Goal: Complete application form

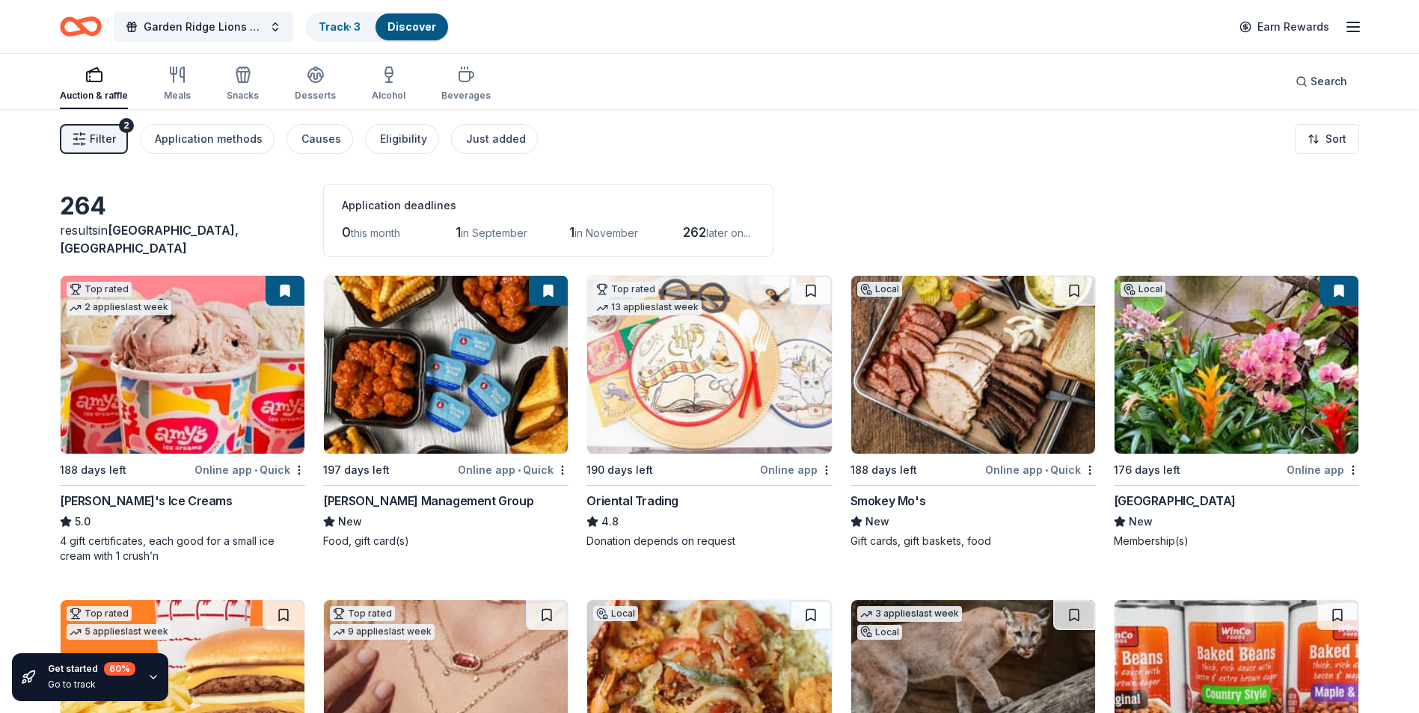
click at [442, 374] on img at bounding box center [446, 365] width 244 height 178
click at [713, 378] on img at bounding box center [709, 365] width 244 height 178
click at [960, 397] on img at bounding box center [973, 365] width 244 height 178
click at [1203, 381] on img at bounding box center [1236, 365] width 244 height 178
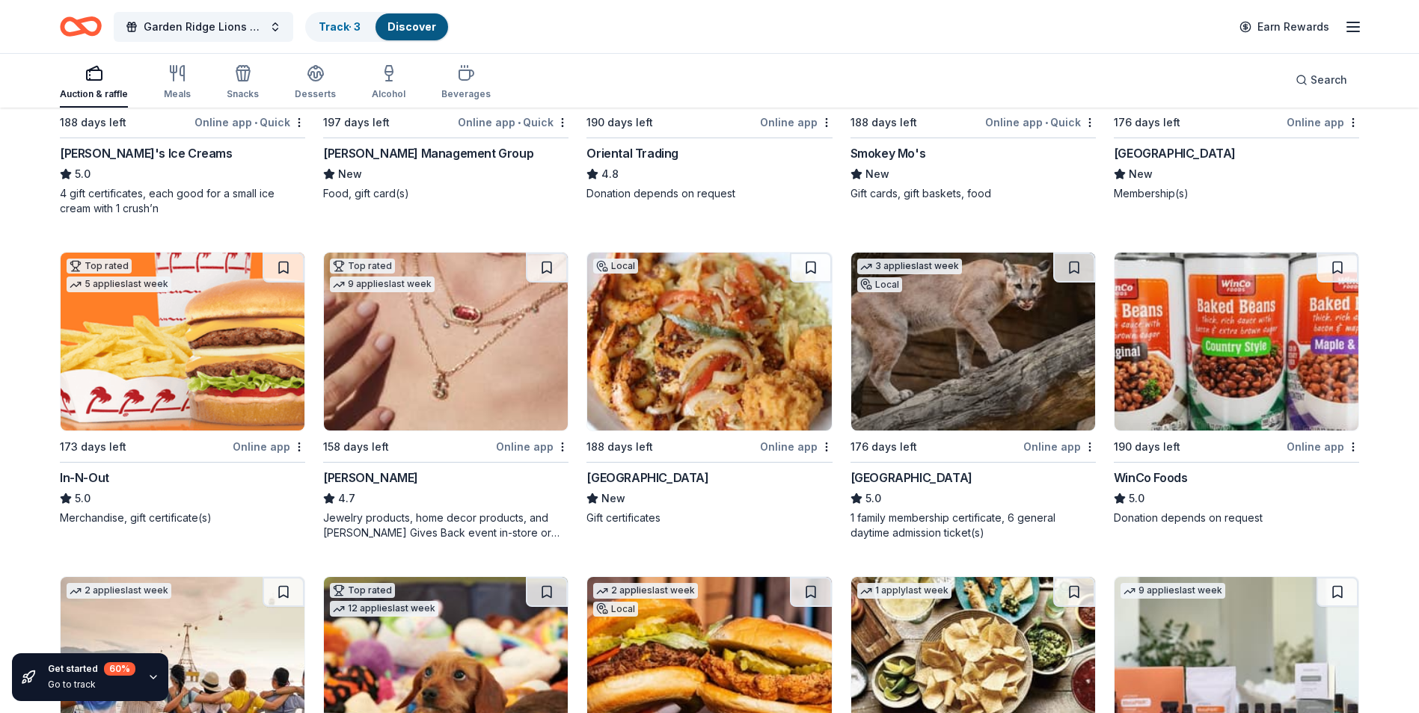
scroll to position [374, 0]
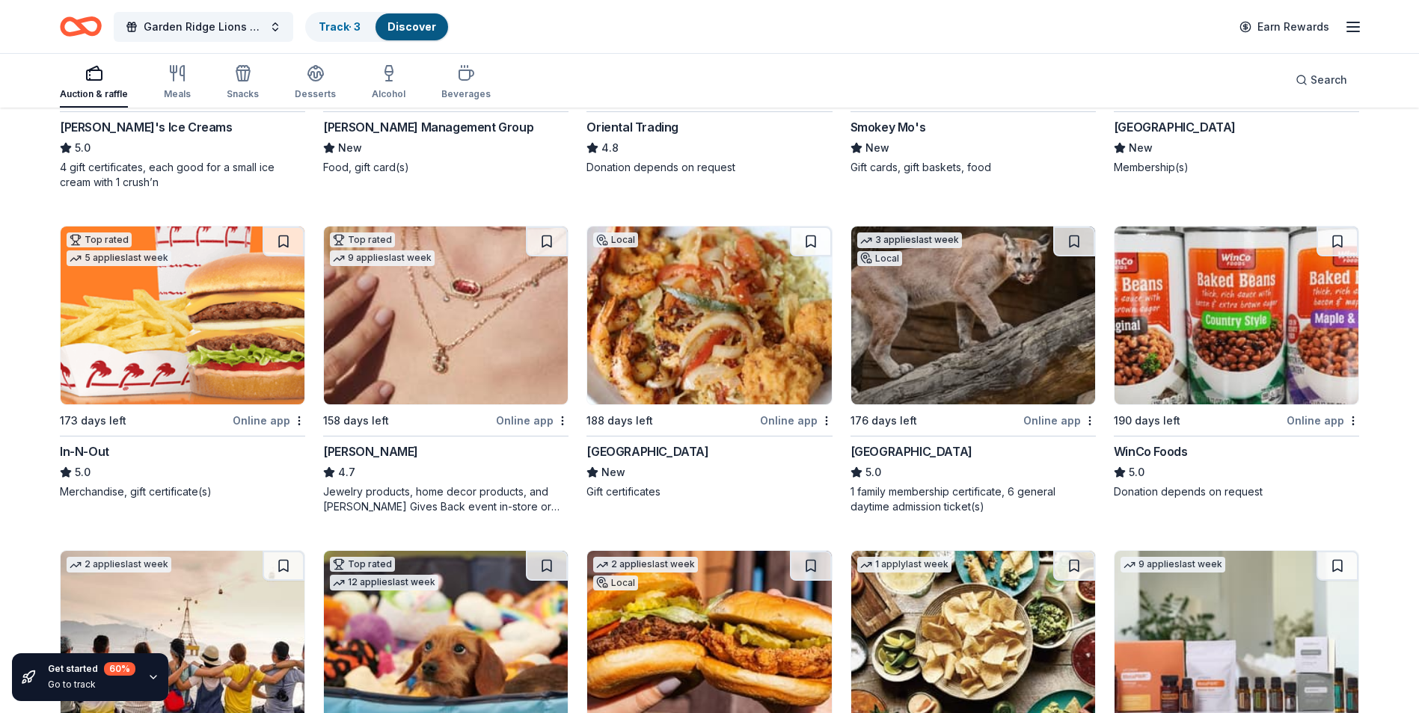
click at [159, 369] on img at bounding box center [183, 316] width 244 height 178
click at [428, 345] on img at bounding box center [446, 316] width 244 height 178
click at [758, 336] on img at bounding box center [709, 316] width 244 height 178
click at [1208, 331] on img at bounding box center [1236, 316] width 244 height 178
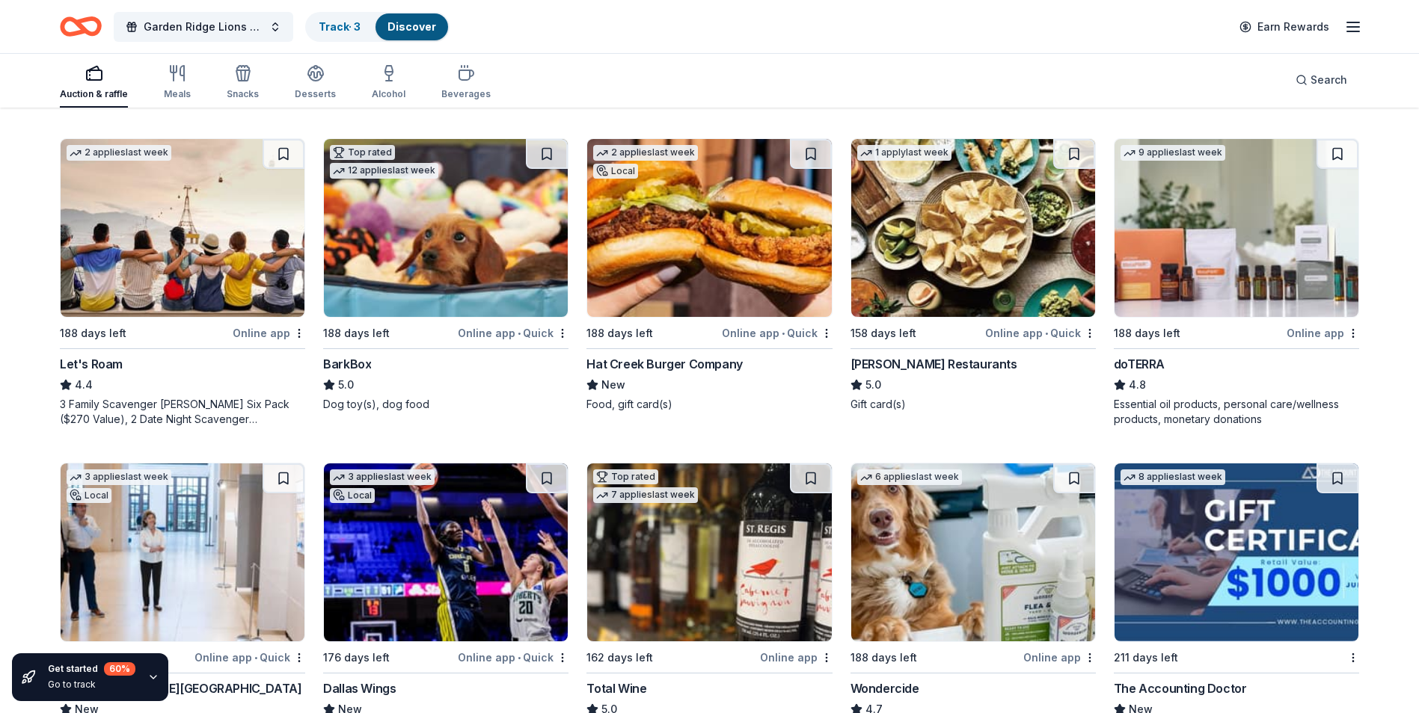
scroll to position [823, 0]
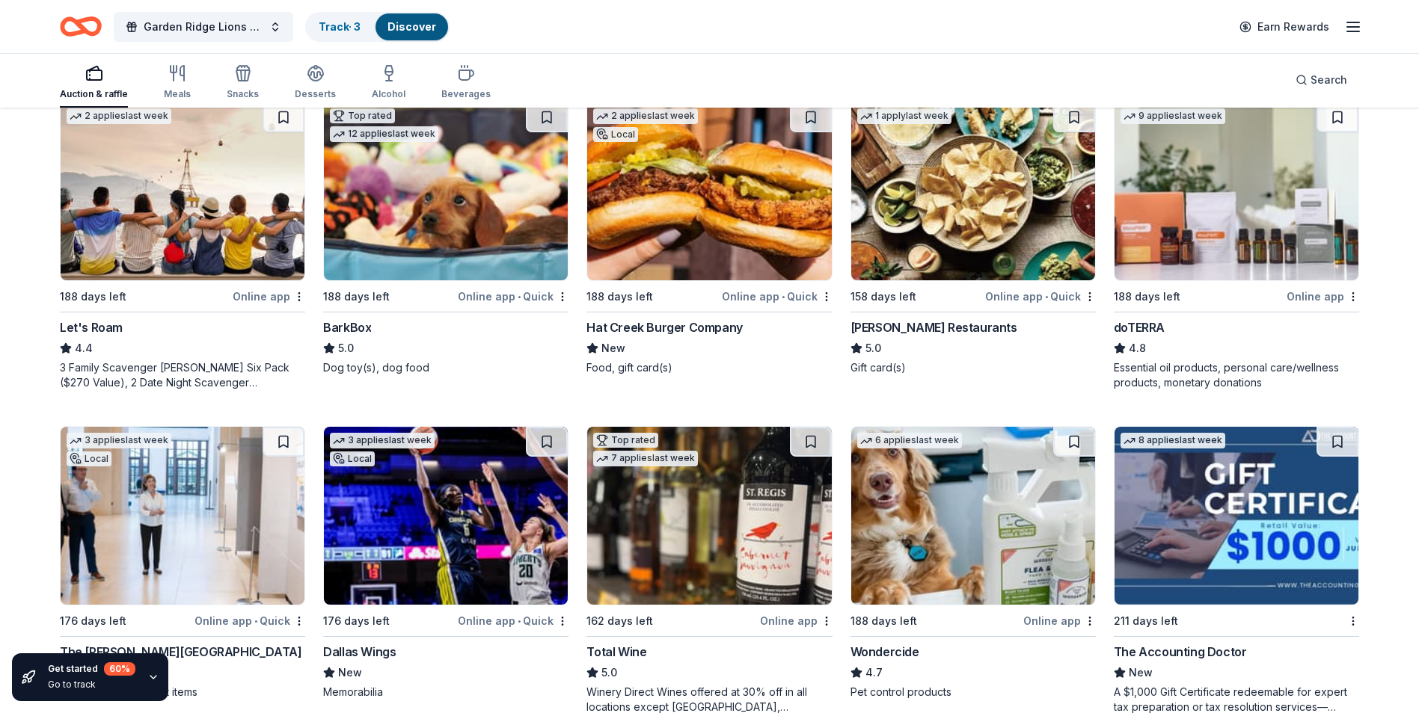
click at [418, 222] on img at bounding box center [446, 191] width 244 height 178
click at [721, 231] on img at bounding box center [709, 191] width 244 height 178
click at [974, 244] on img at bounding box center [973, 191] width 244 height 178
click at [1250, 212] on img at bounding box center [1236, 191] width 244 height 178
click at [1235, 235] on img at bounding box center [1236, 191] width 244 height 178
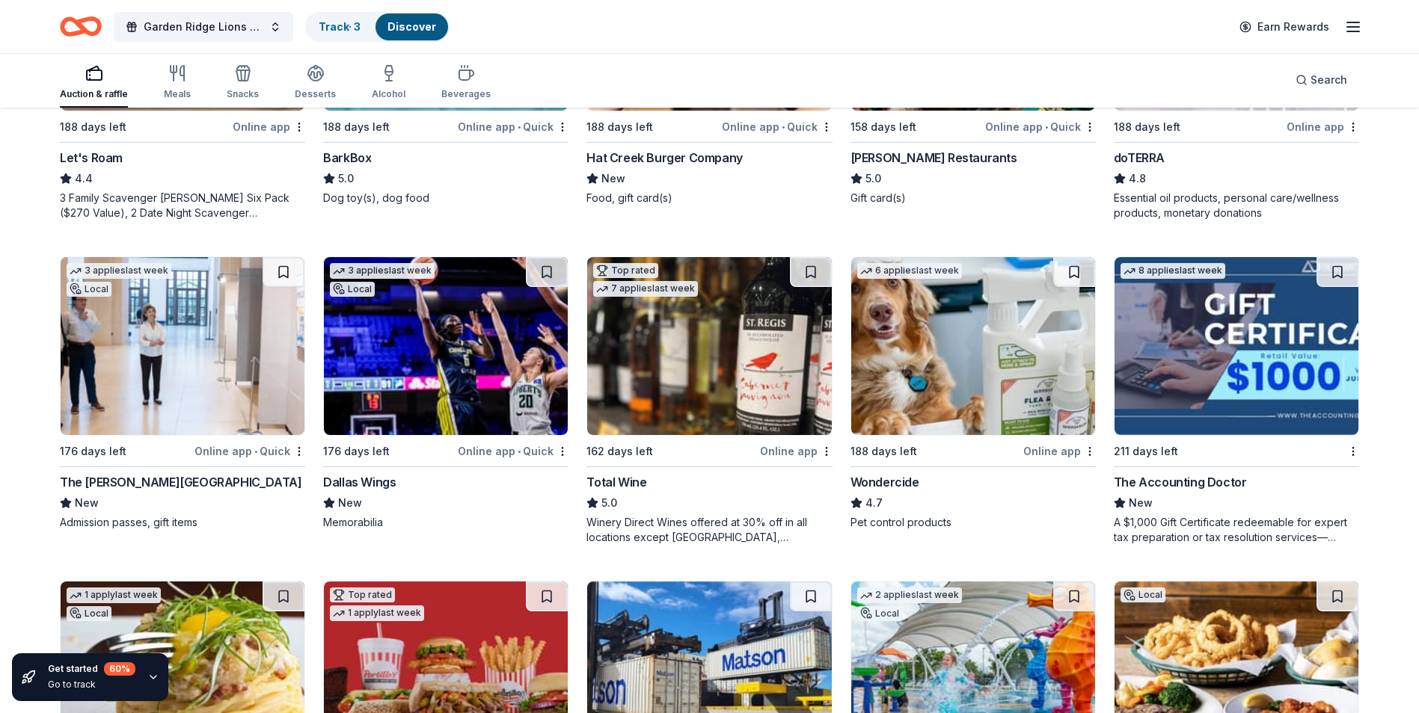
scroll to position [1018, 0]
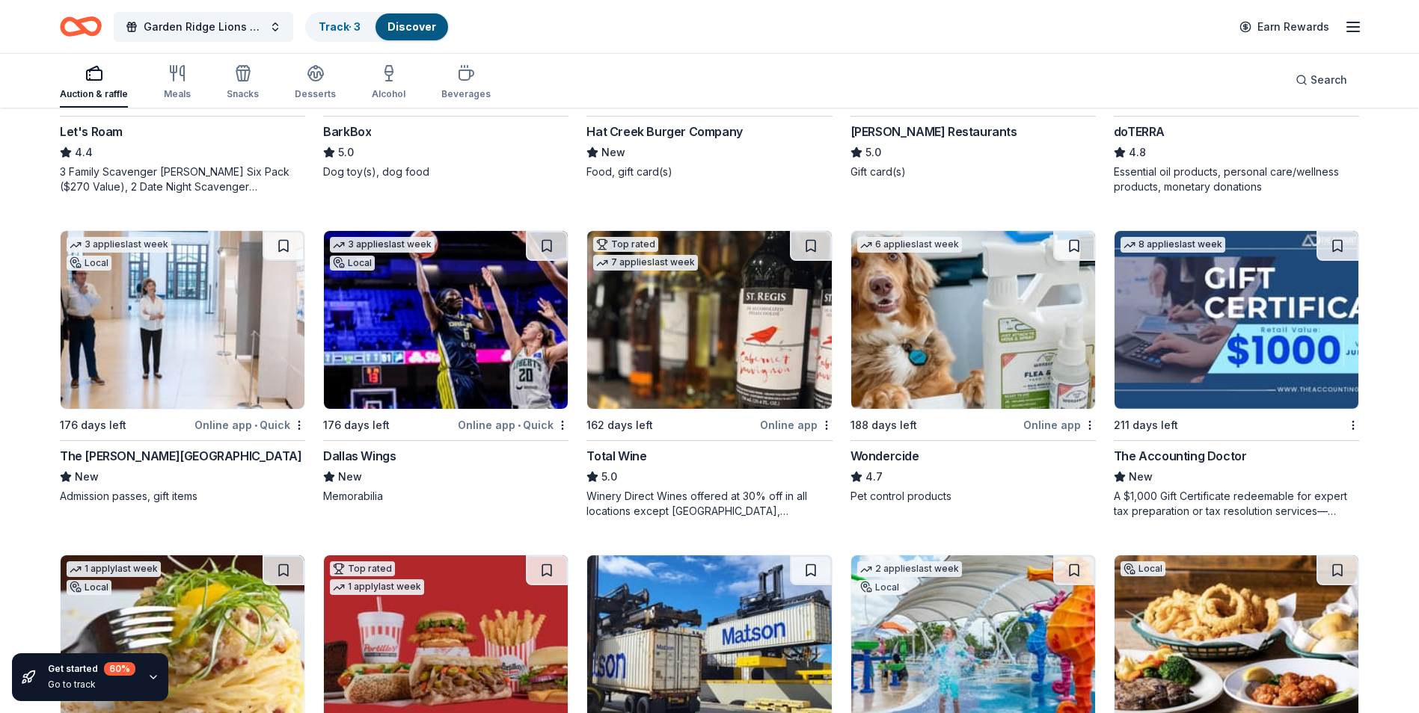
click at [691, 360] on img at bounding box center [709, 320] width 244 height 178
click at [384, 316] on img at bounding box center [446, 320] width 244 height 178
click at [1170, 327] on img at bounding box center [1236, 320] width 244 height 178
click at [1044, 494] on div "Pet control products" at bounding box center [972, 496] width 245 height 15
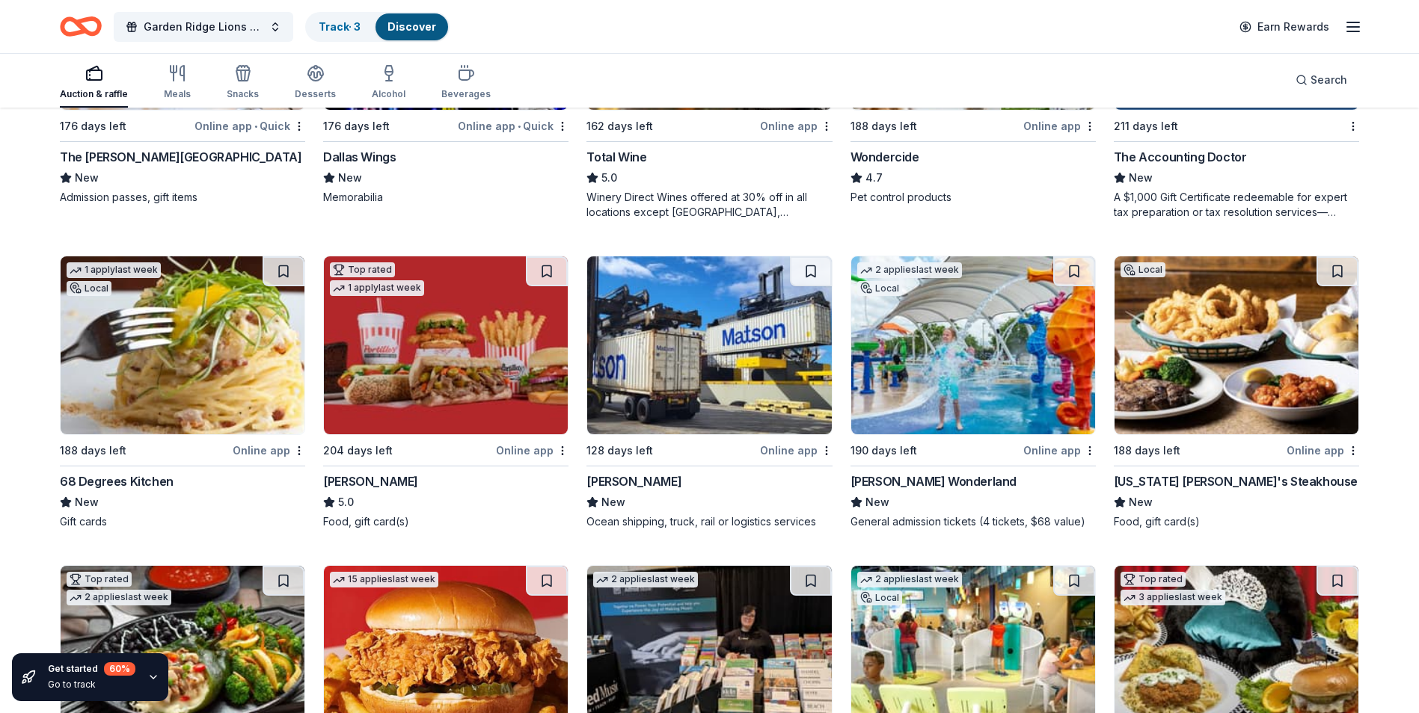
scroll to position [1392, 0]
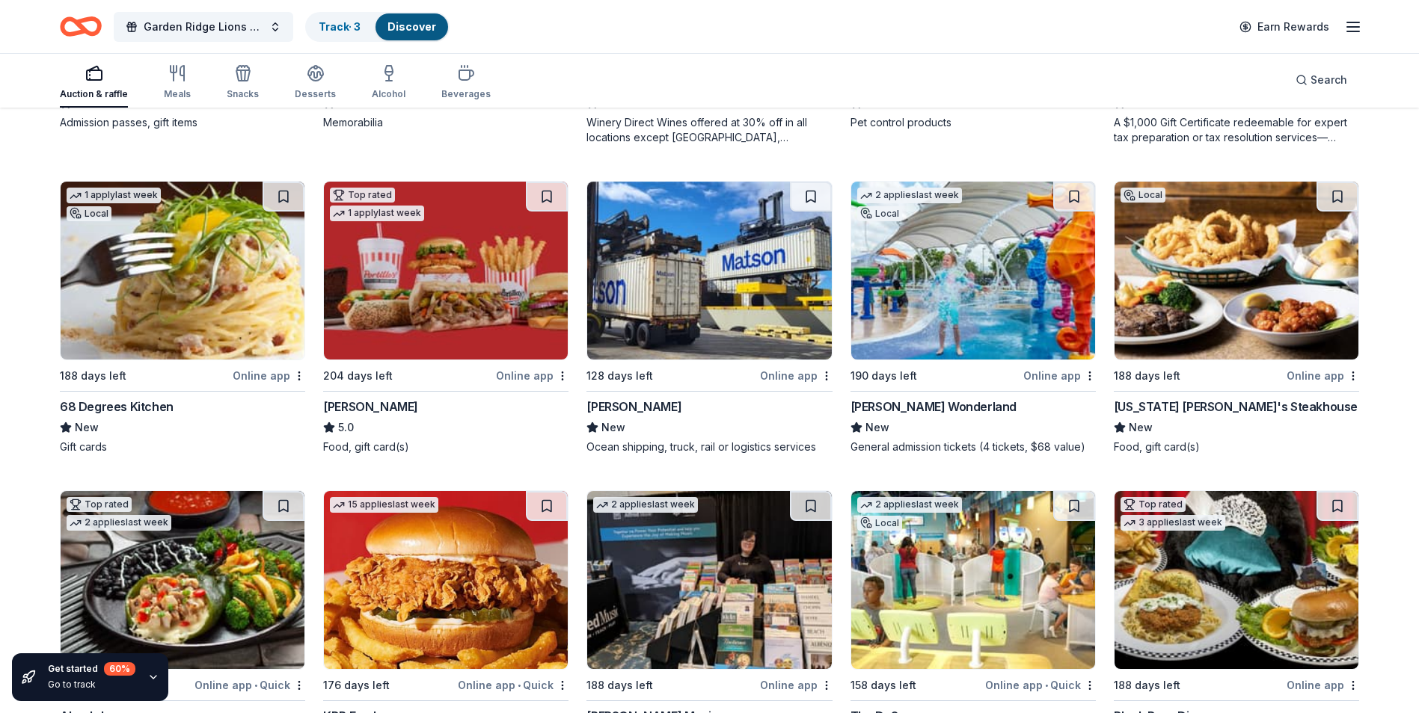
click at [436, 292] on img at bounding box center [446, 271] width 244 height 178
click at [979, 332] on img at bounding box center [973, 271] width 244 height 178
click at [1182, 242] on img at bounding box center [1236, 271] width 244 height 178
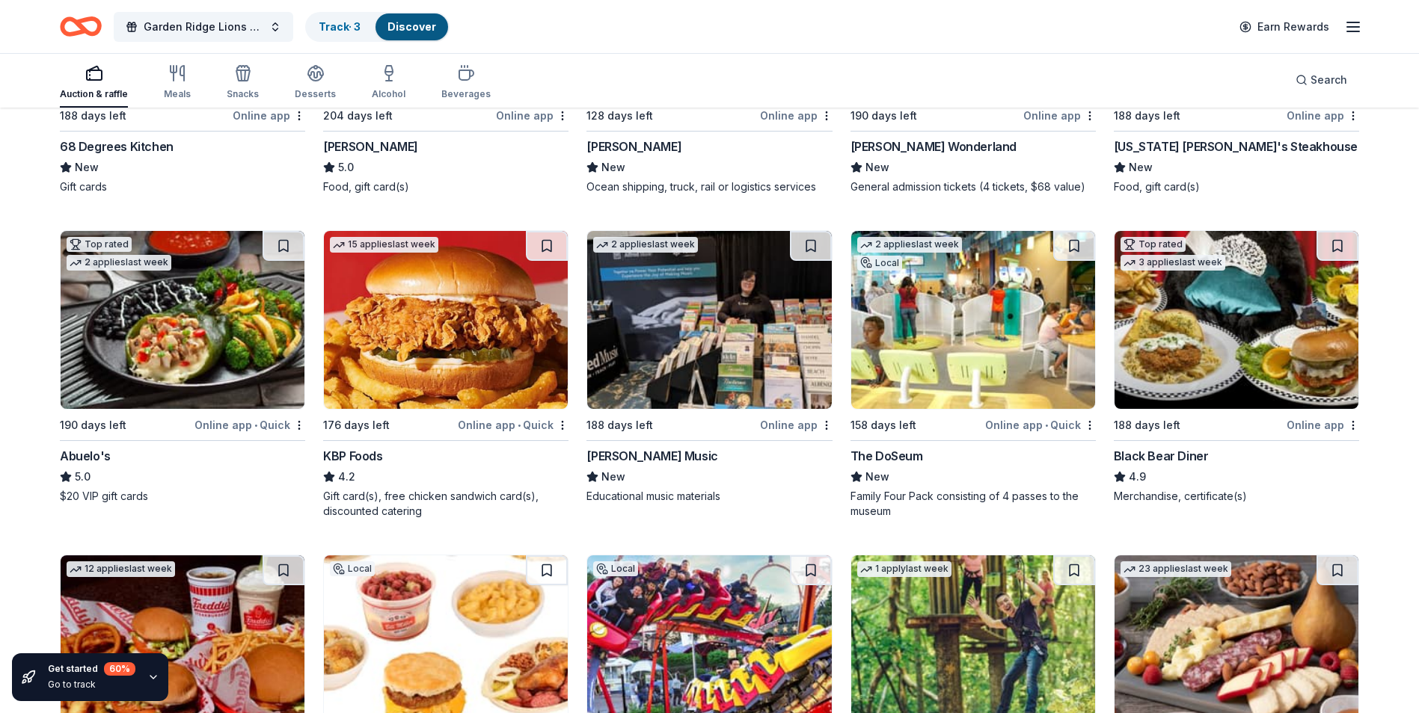
scroll to position [1727, 0]
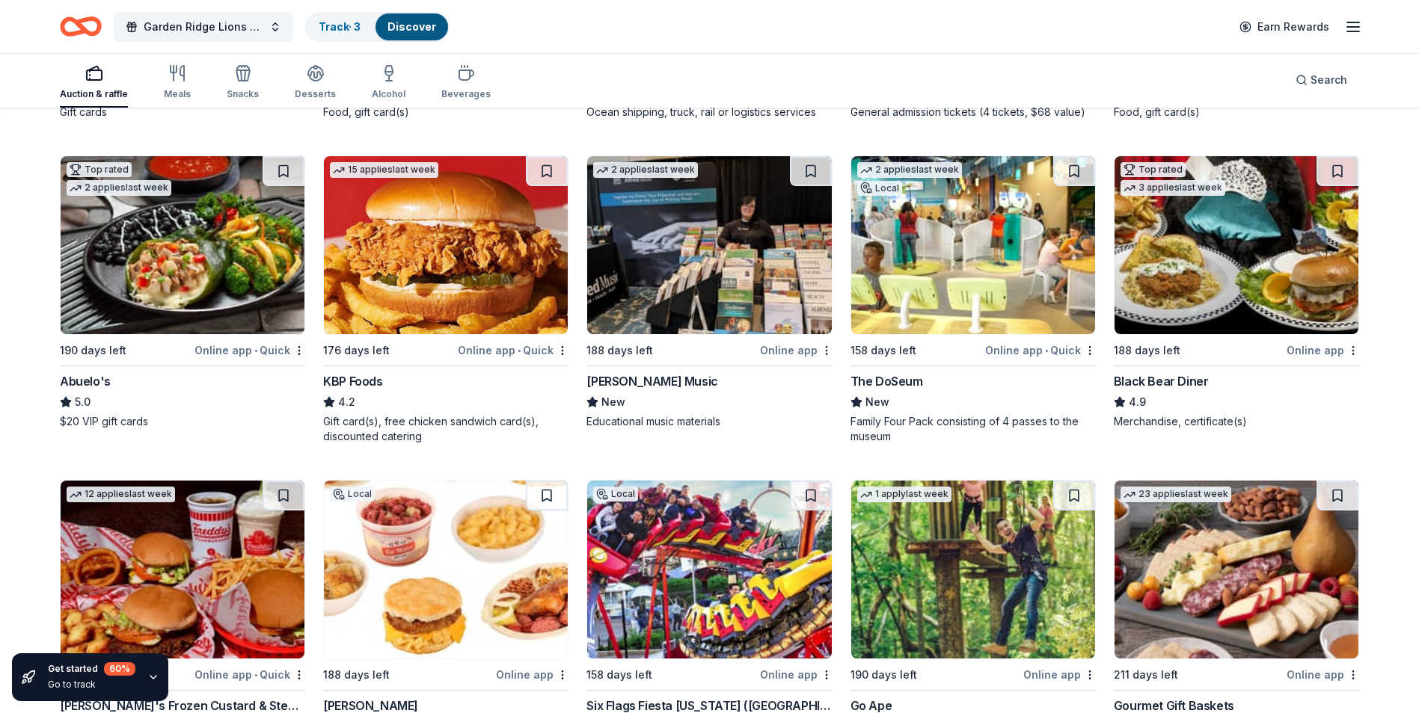
click at [179, 303] on img at bounding box center [183, 245] width 244 height 178
click at [927, 253] on img at bounding box center [973, 245] width 244 height 178
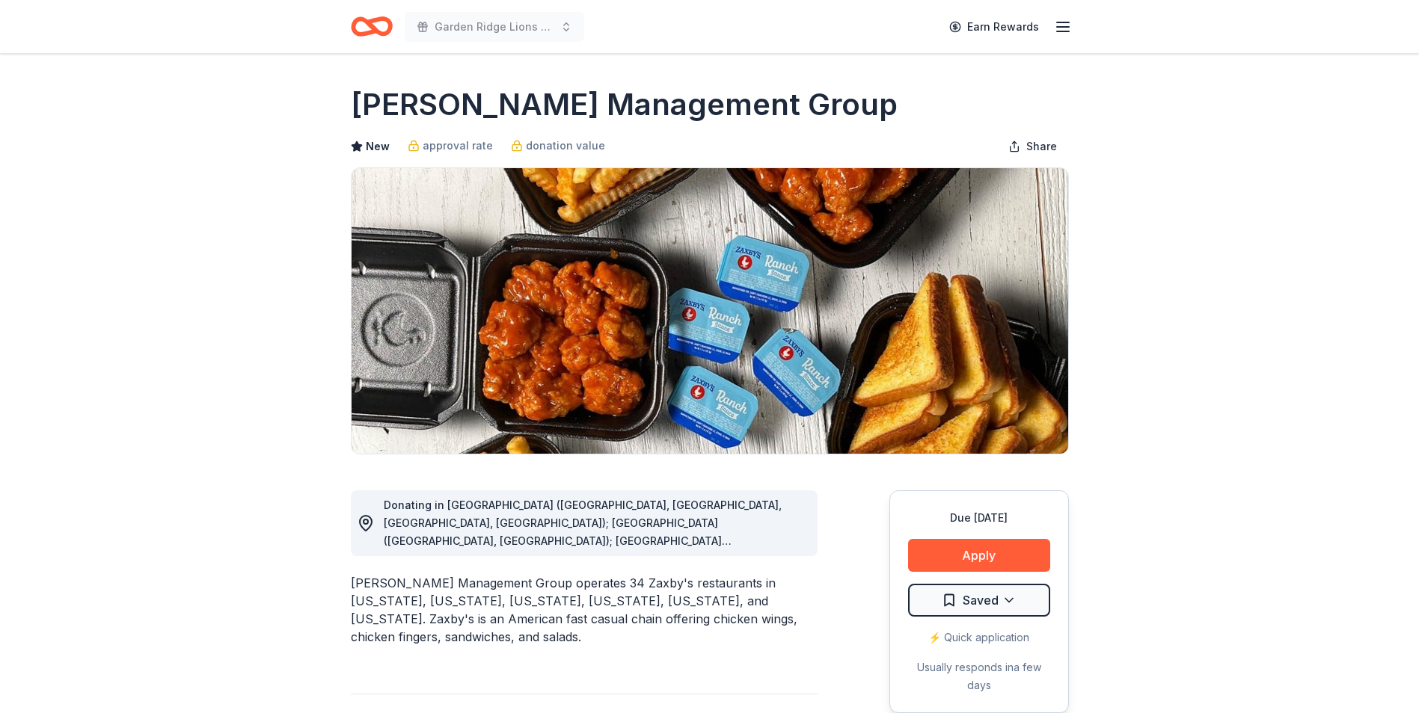
click at [518, 507] on span "Donating in AL (Anniston, Oxford, Pell City, Talladega); GA (Gray, Milledgevill…" at bounding box center [583, 595] width 398 height 192
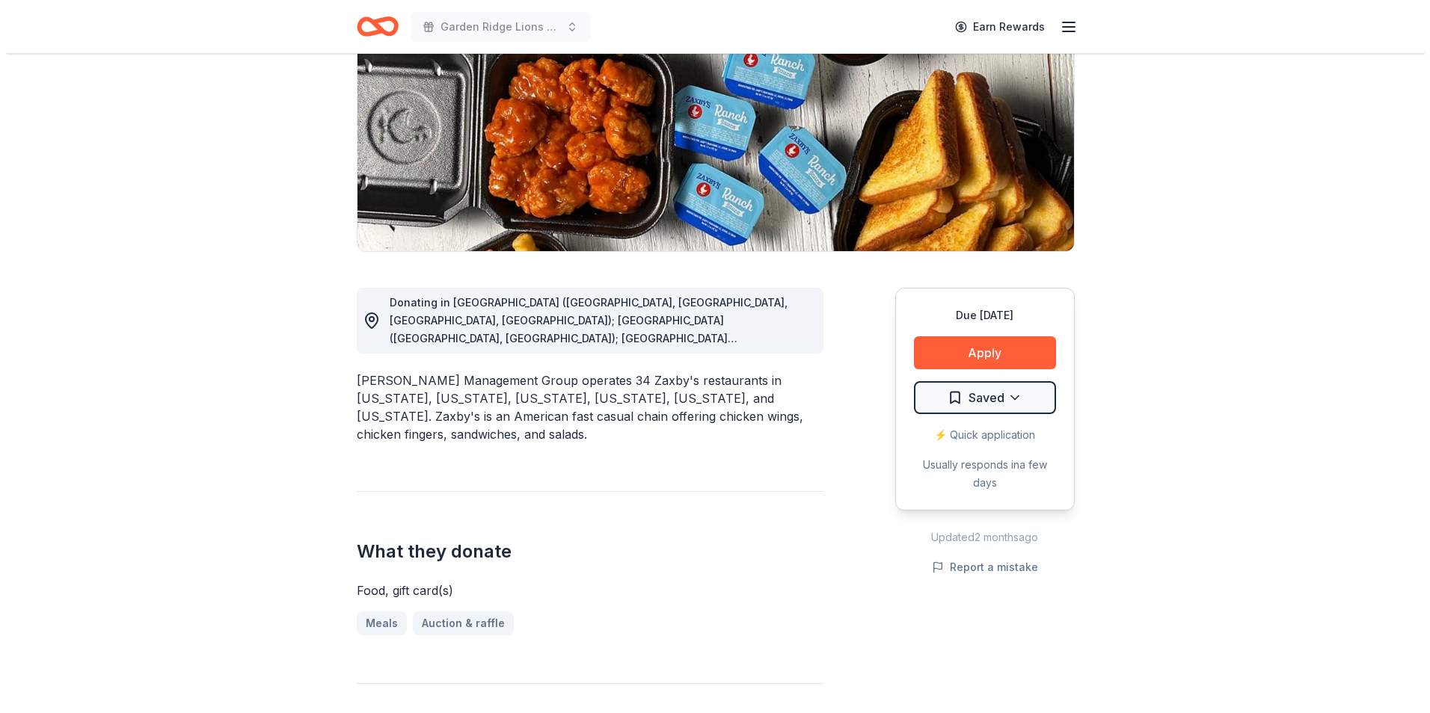
scroll to position [224, 0]
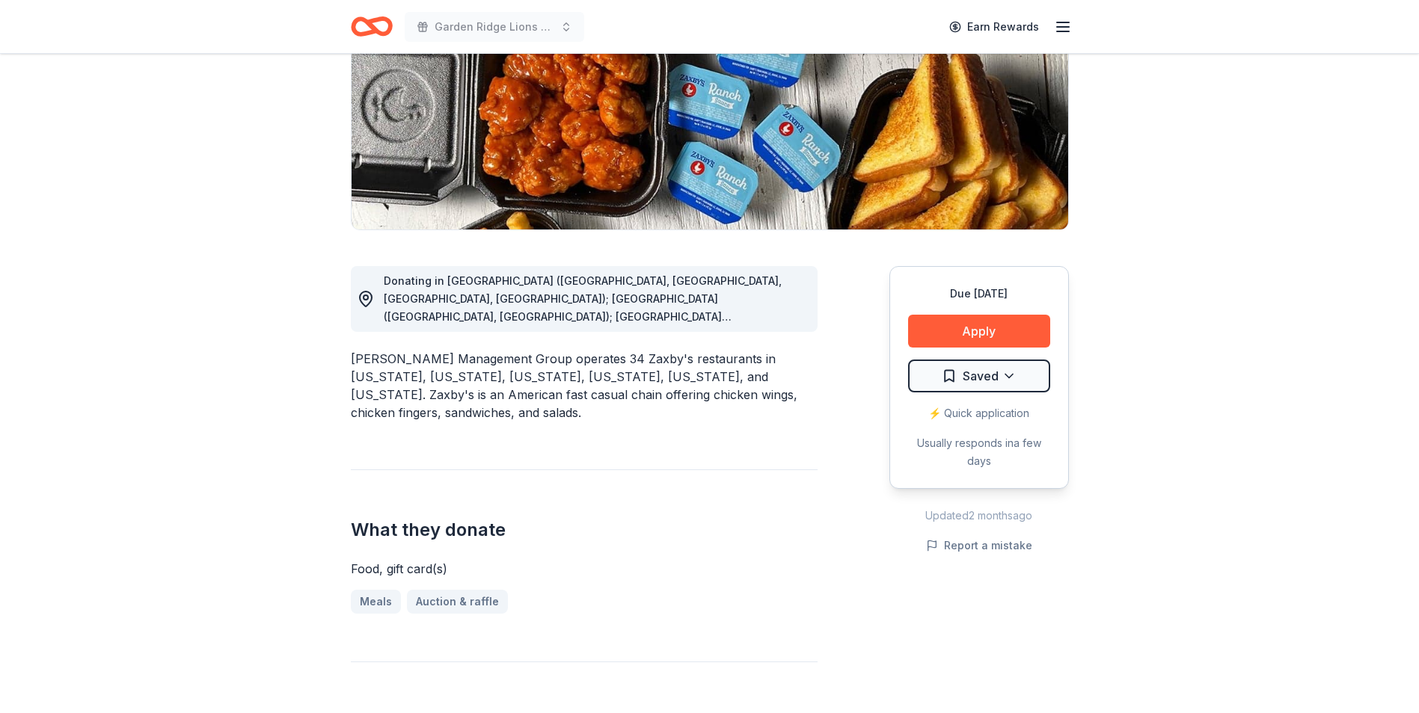
drag, startPoint x: 1180, startPoint y: 357, endPoint x: 1167, endPoint y: 359, distance: 13.5
click at [1012, 322] on button "Apply" at bounding box center [979, 331] width 142 height 33
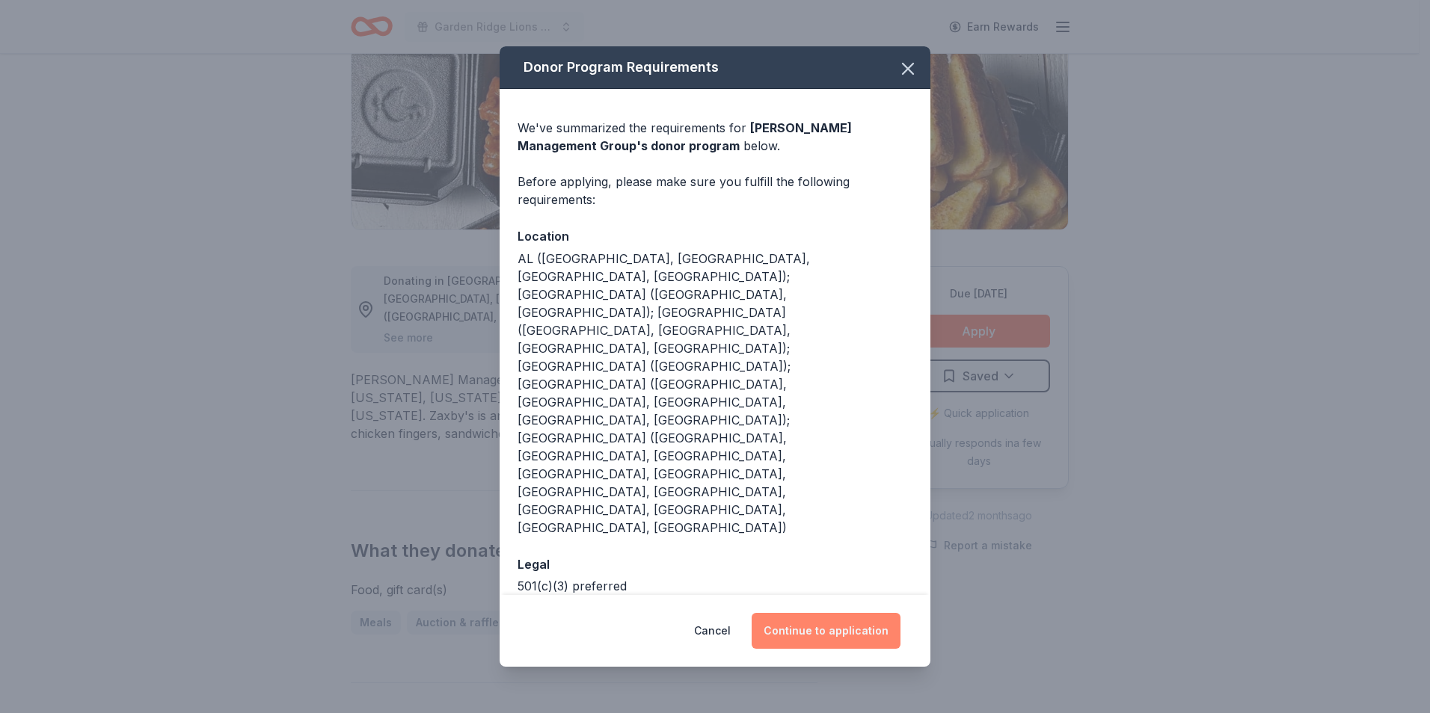
click at [862, 613] on button "Continue to application" at bounding box center [826, 631] width 149 height 36
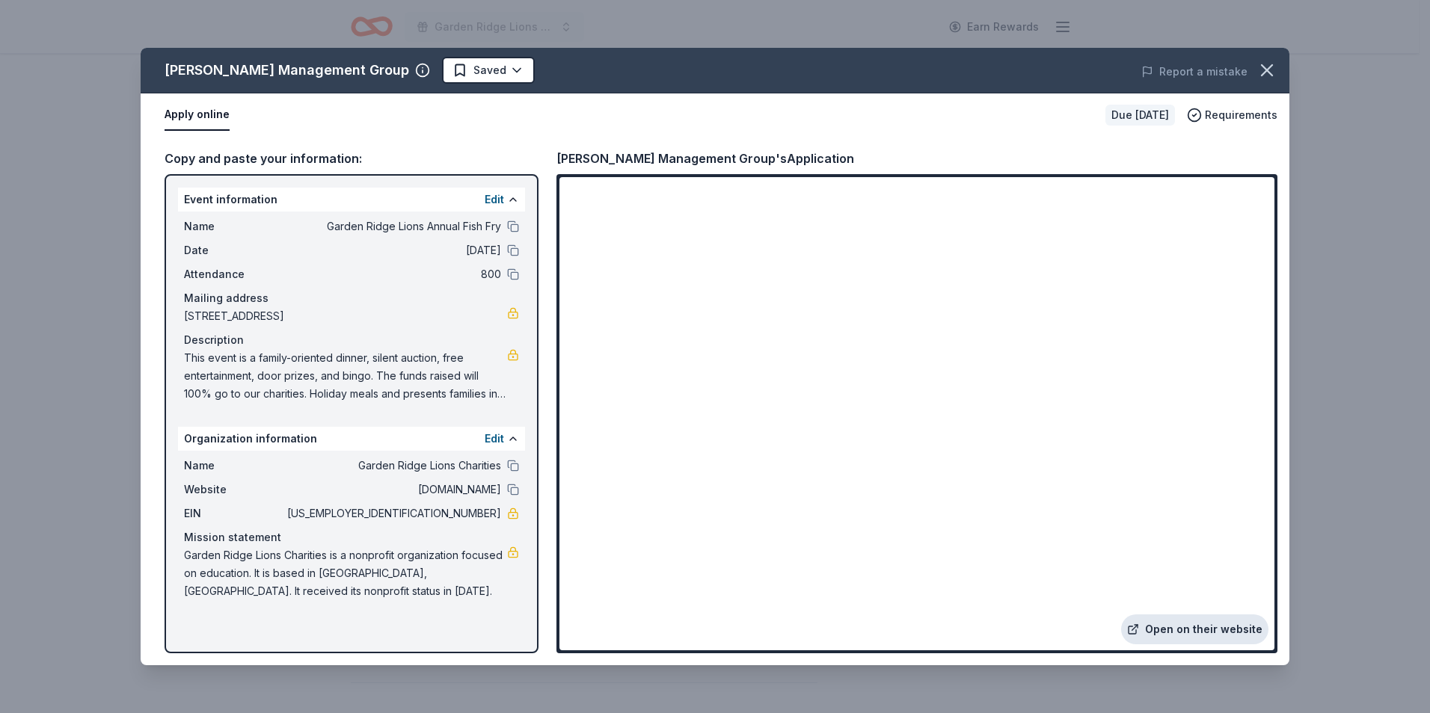
click at [1184, 629] on link "Open on their website" at bounding box center [1194, 630] width 147 height 30
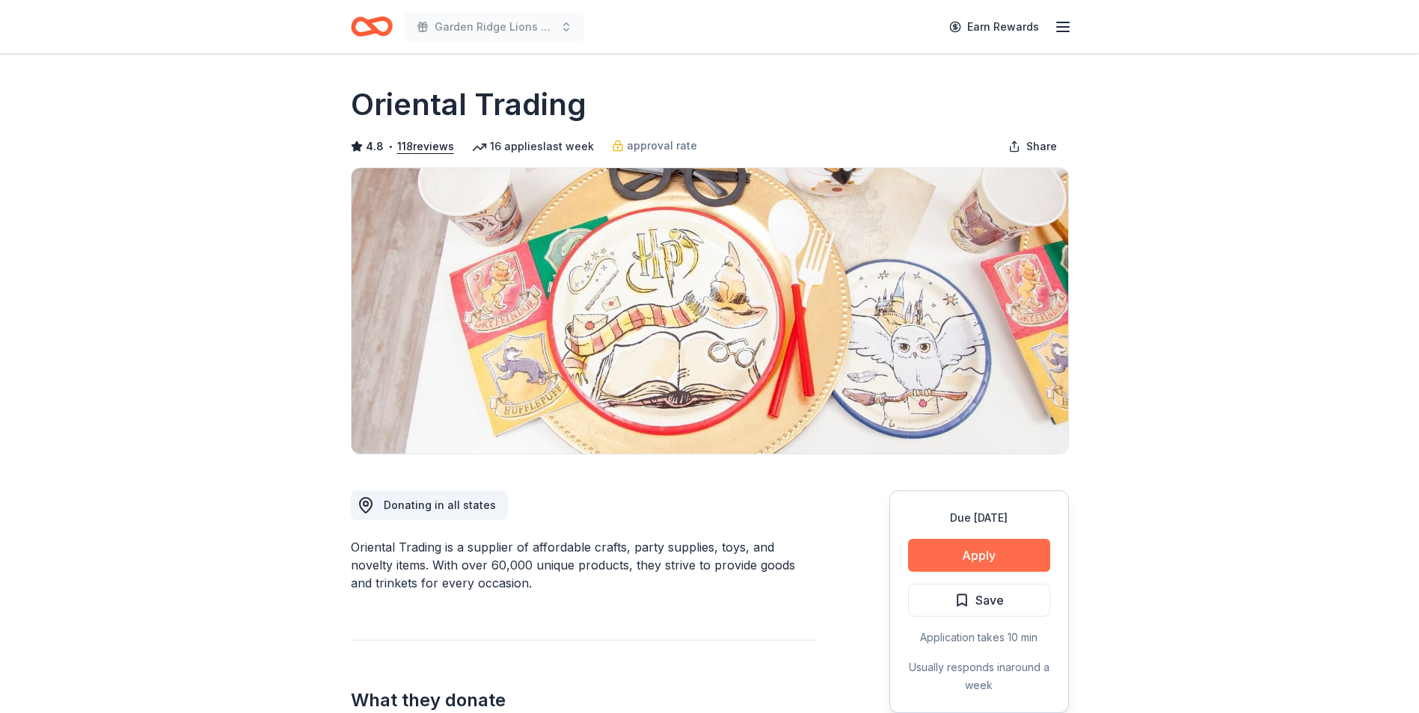
click at [1012, 565] on button "Apply" at bounding box center [979, 555] width 142 height 33
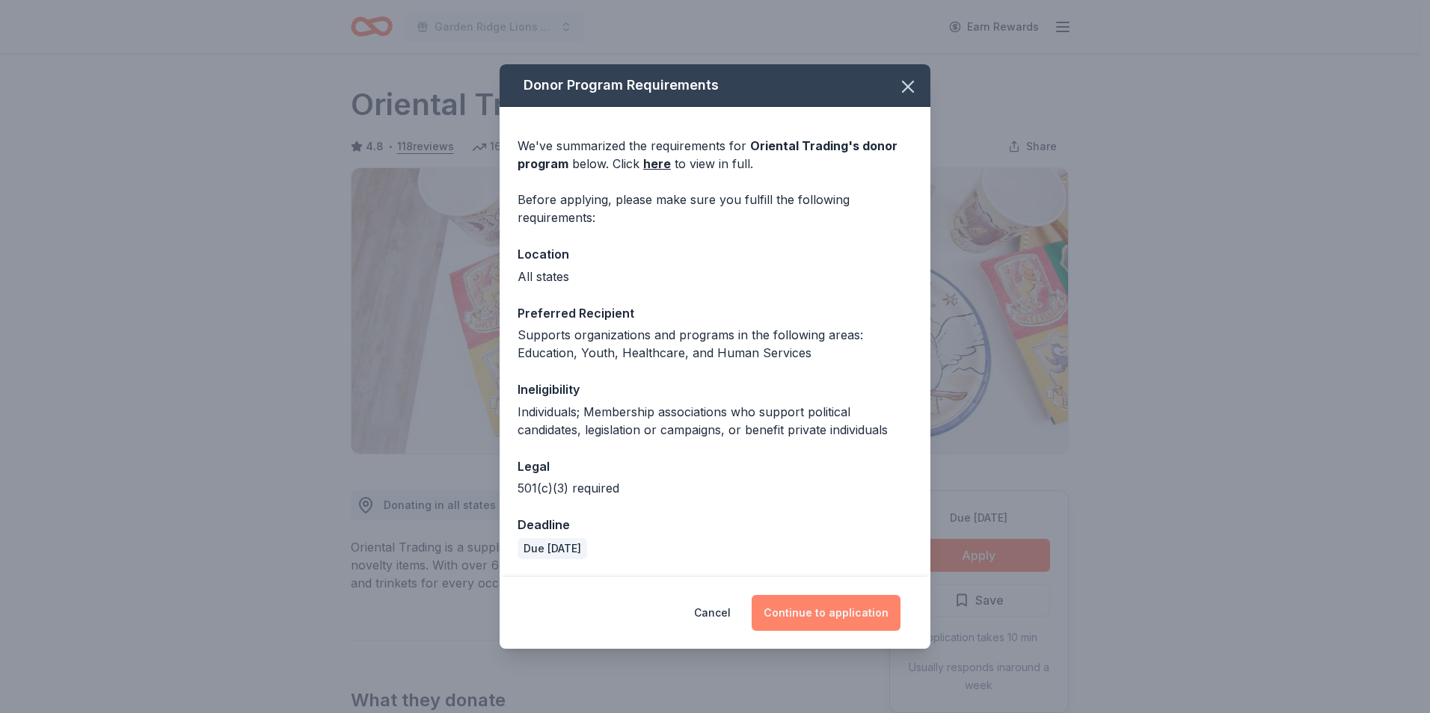
click at [836, 615] on button "Continue to application" at bounding box center [826, 613] width 149 height 36
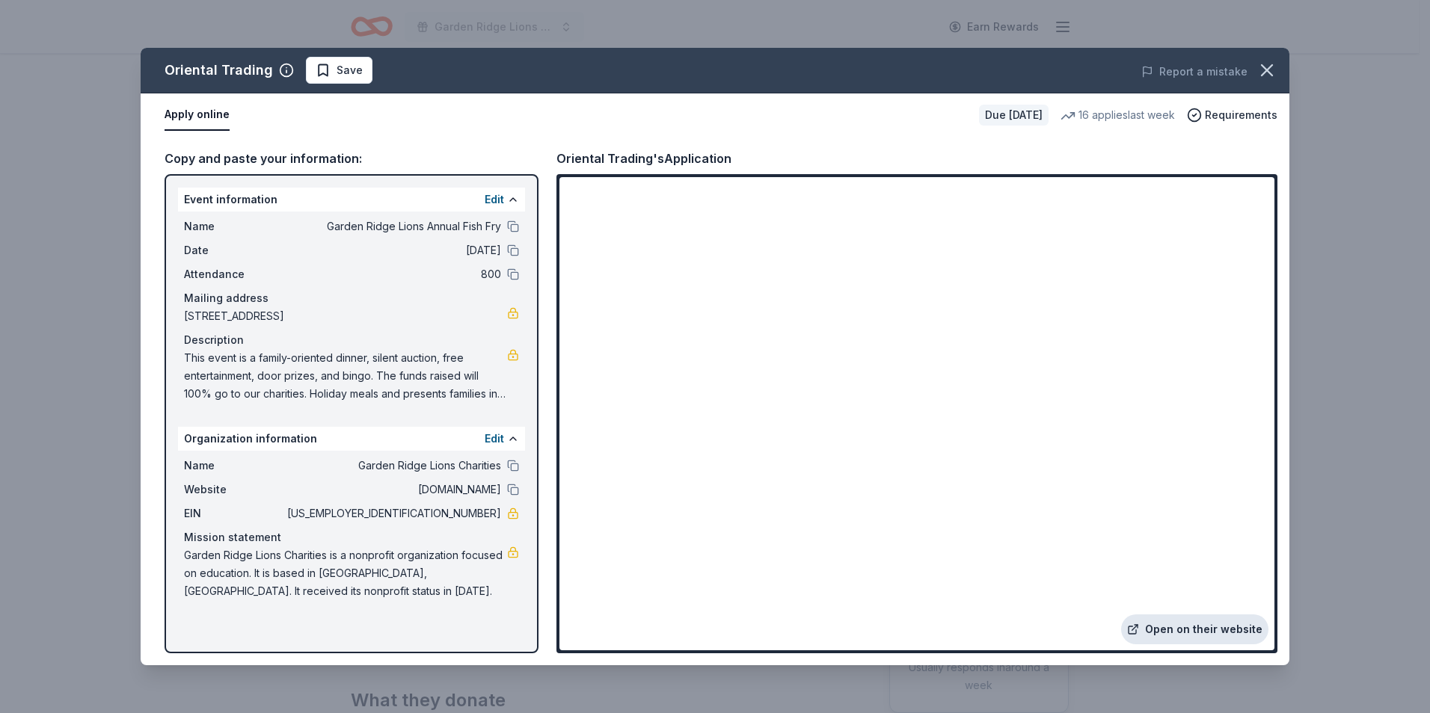
click at [1175, 625] on link "Open on their website" at bounding box center [1194, 630] width 147 height 30
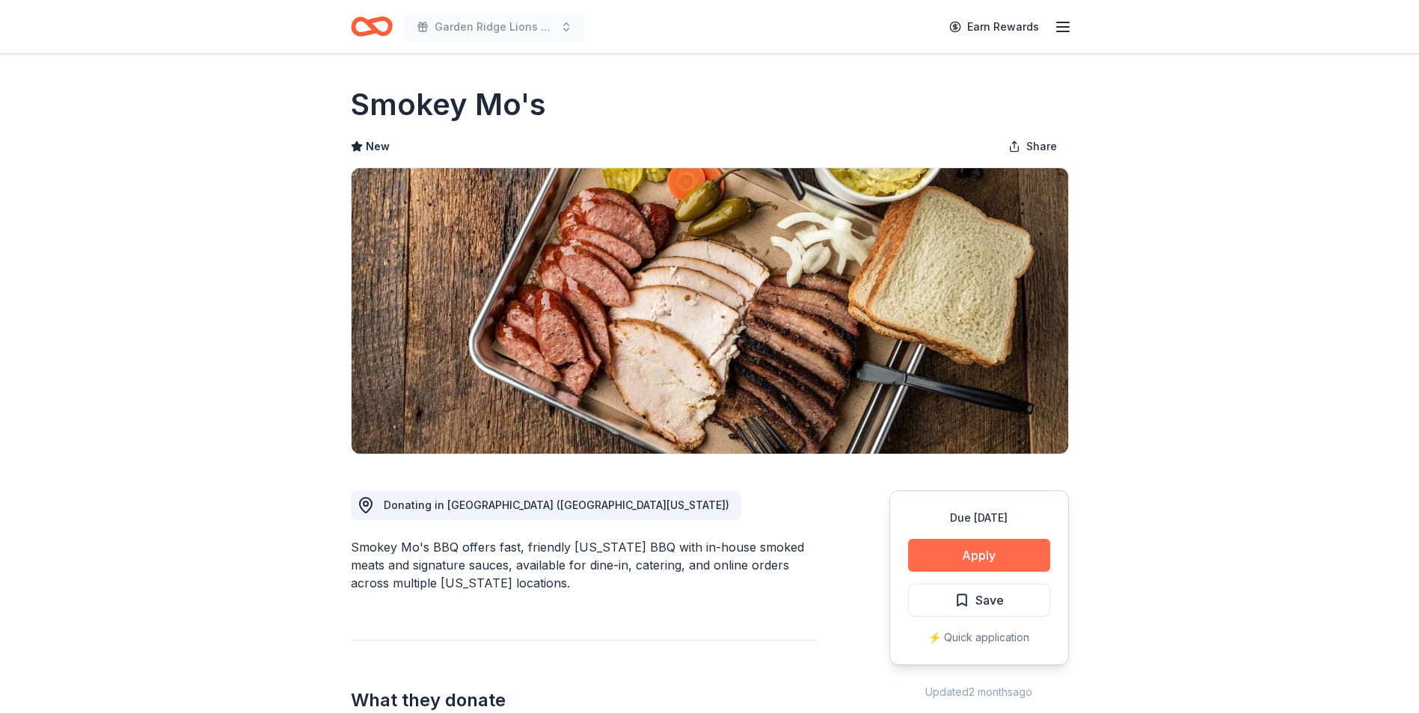
click at [985, 556] on button "Apply" at bounding box center [979, 555] width 142 height 33
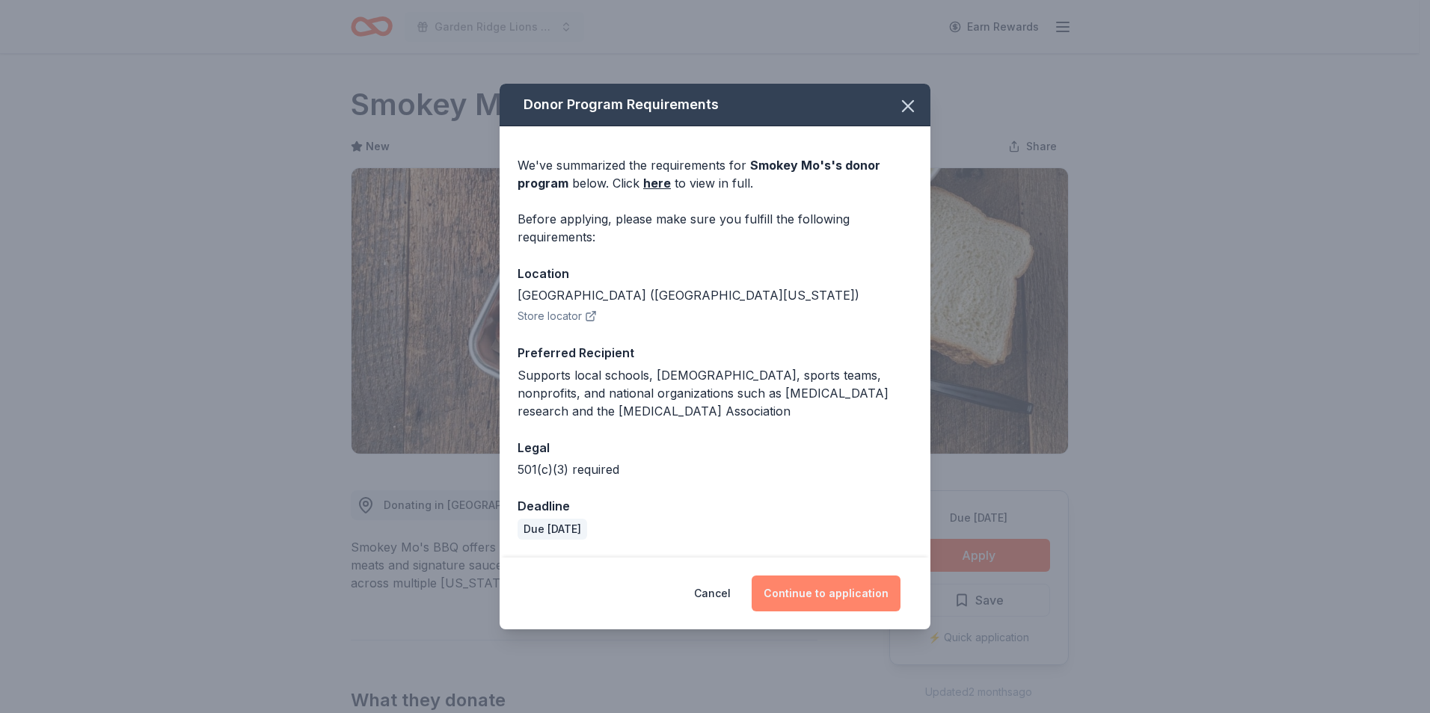
click at [836, 596] on button "Continue to application" at bounding box center [826, 594] width 149 height 36
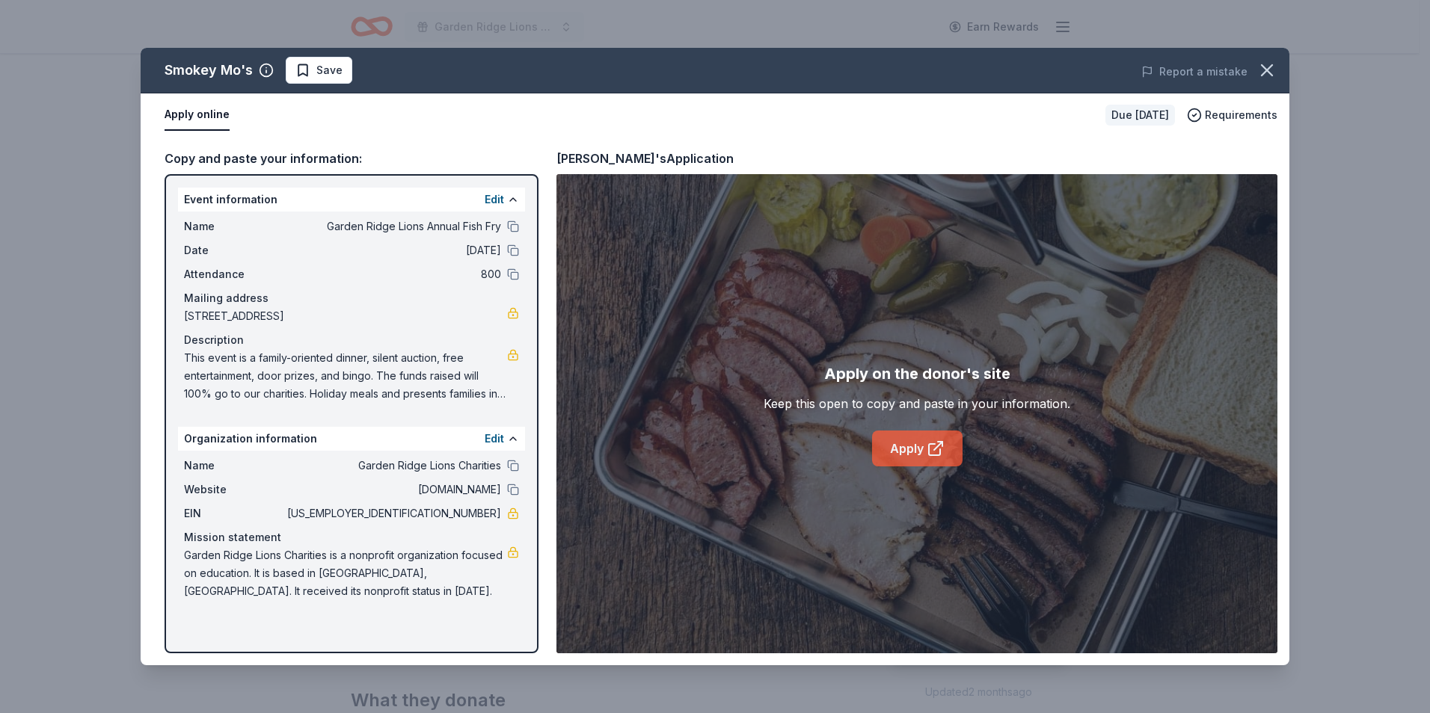
click at [930, 452] on icon at bounding box center [935, 449] width 18 height 18
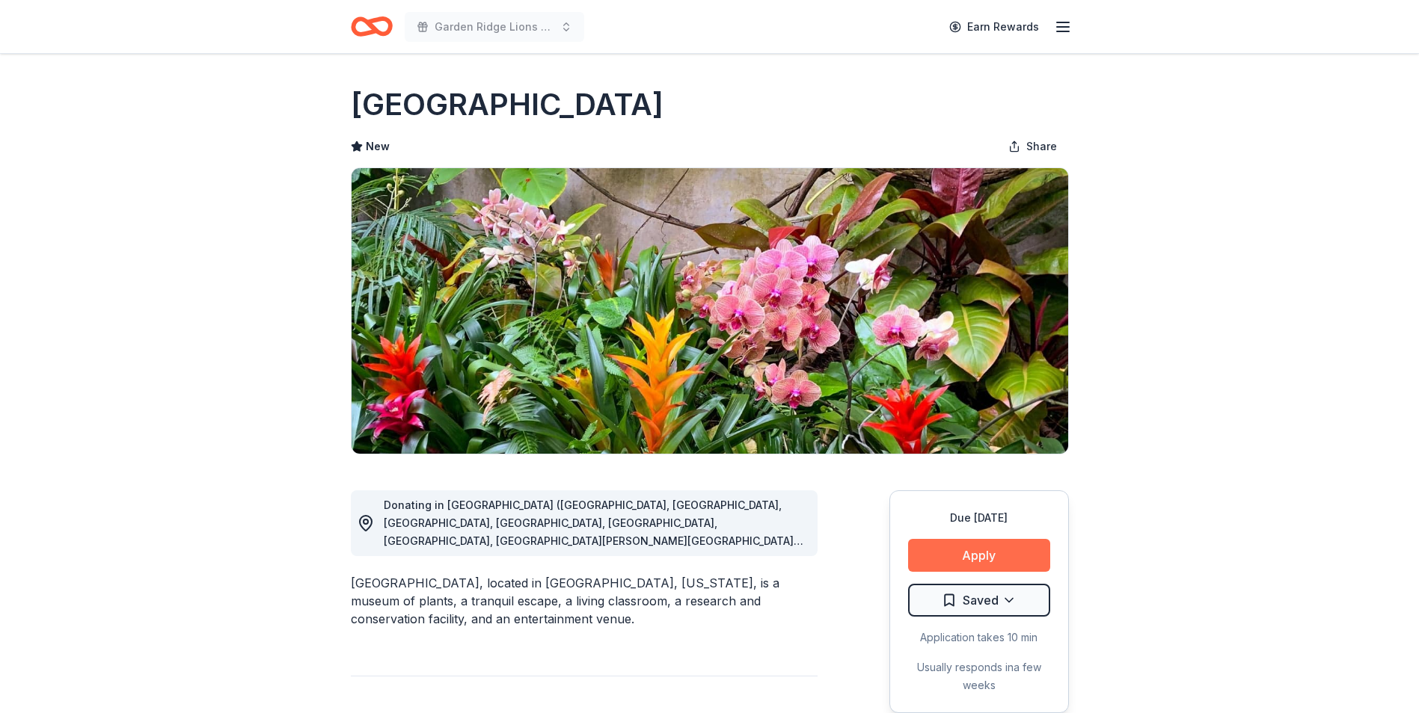
click at [1007, 559] on button "Apply" at bounding box center [979, 555] width 142 height 33
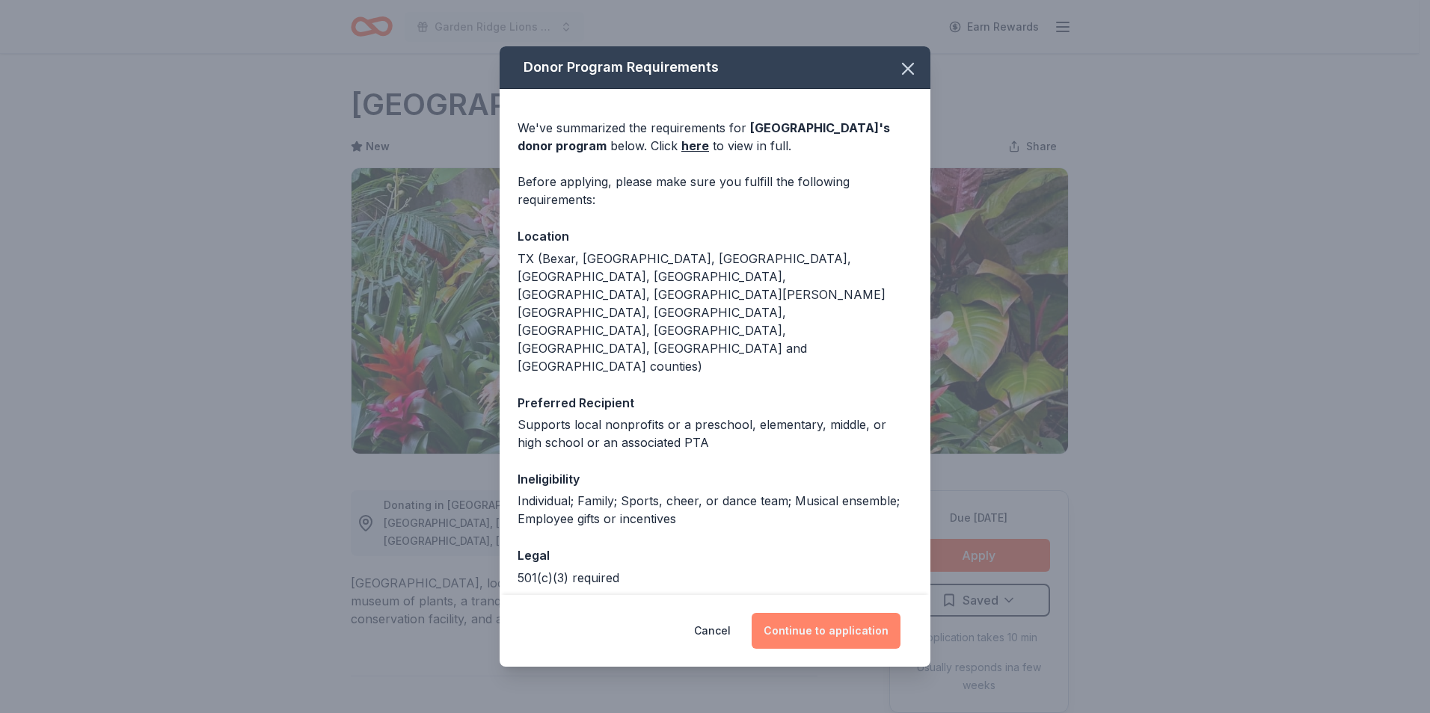
click at [849, 635] on button "Continue to application" at bounding box center [826, 631] width 149 height 36
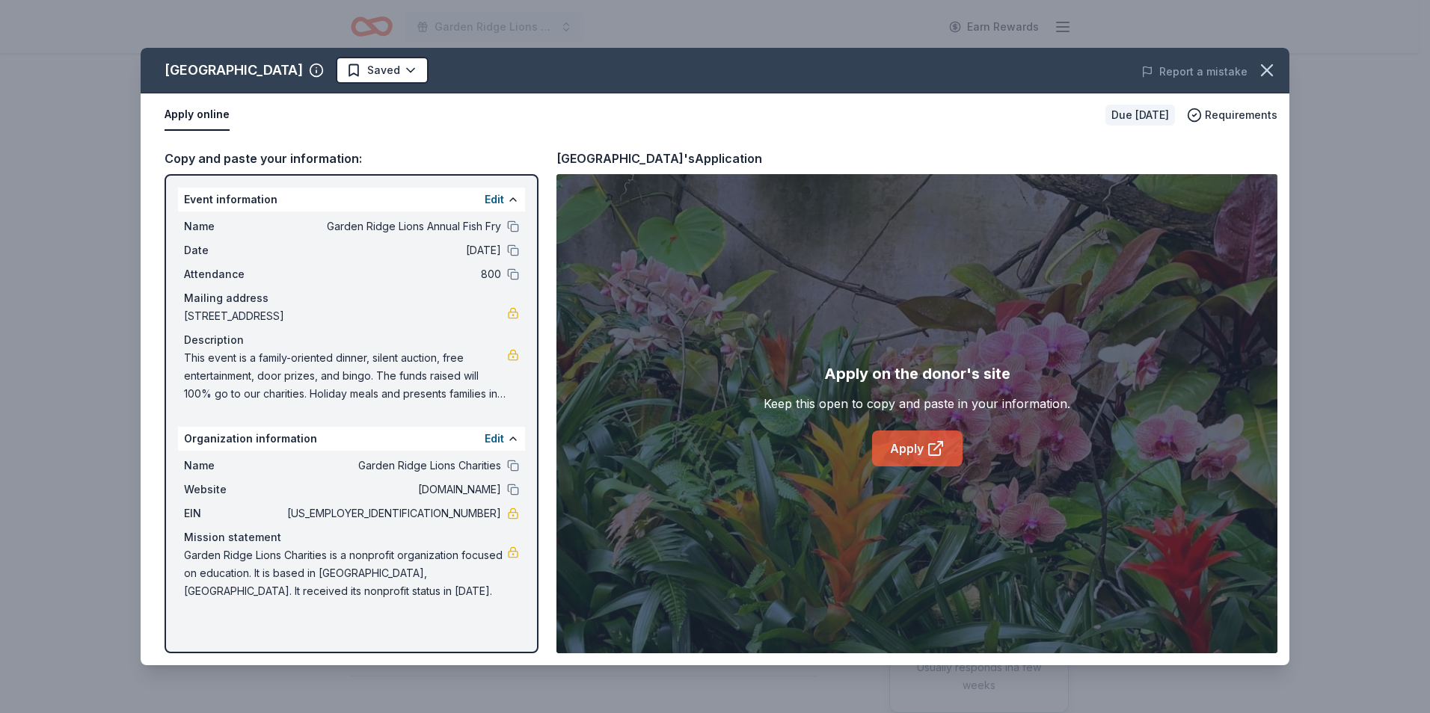
click at [912, 444] on link "Apply" at bounding box center [917, 449] width 90 height 36
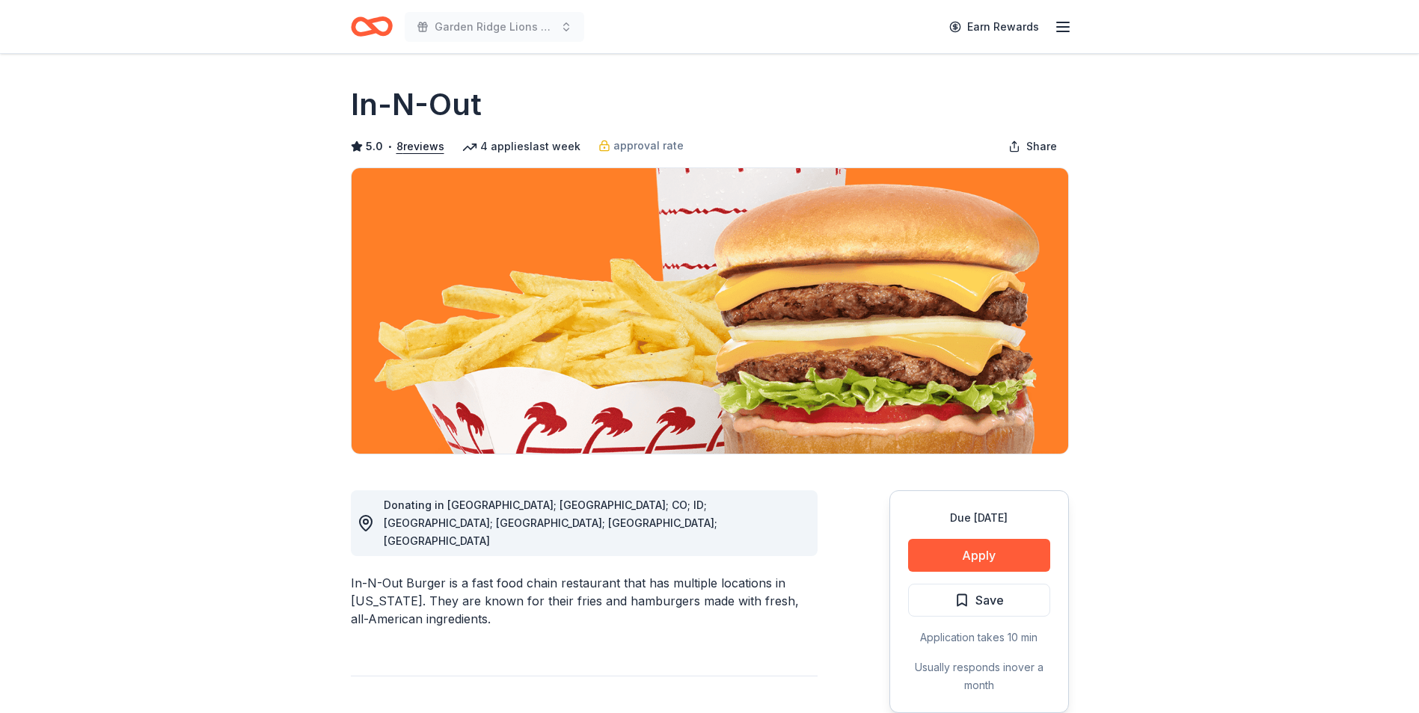
drag, startPoint x: 1333, startPoint y: 618, endPoint x: 1239, endPoint y: 625, distance: 94.5
click at [1040, 549] on button "Apply" at bounding box center [979, 555] width 142 height 33
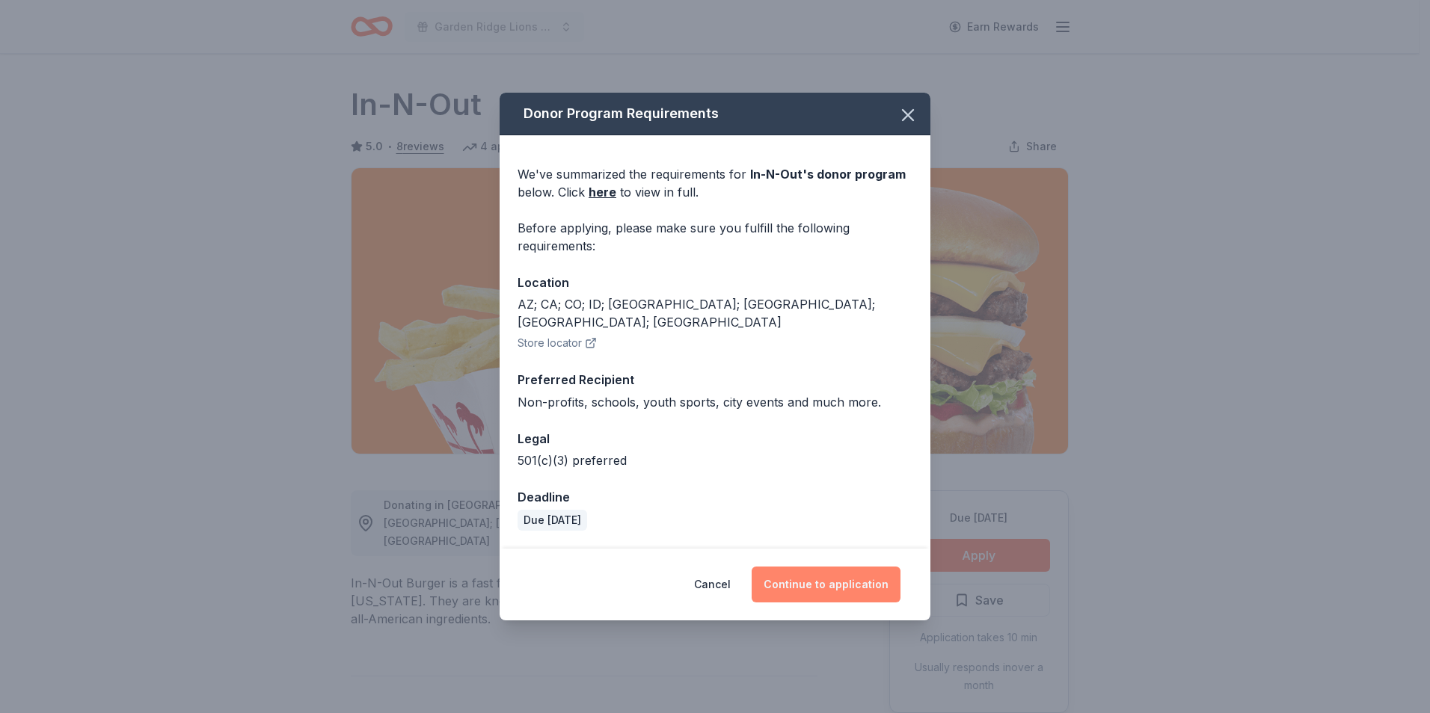
click at [832, 567] on button "Continue to application" at bounding box center [826, 585] width 149 height 36
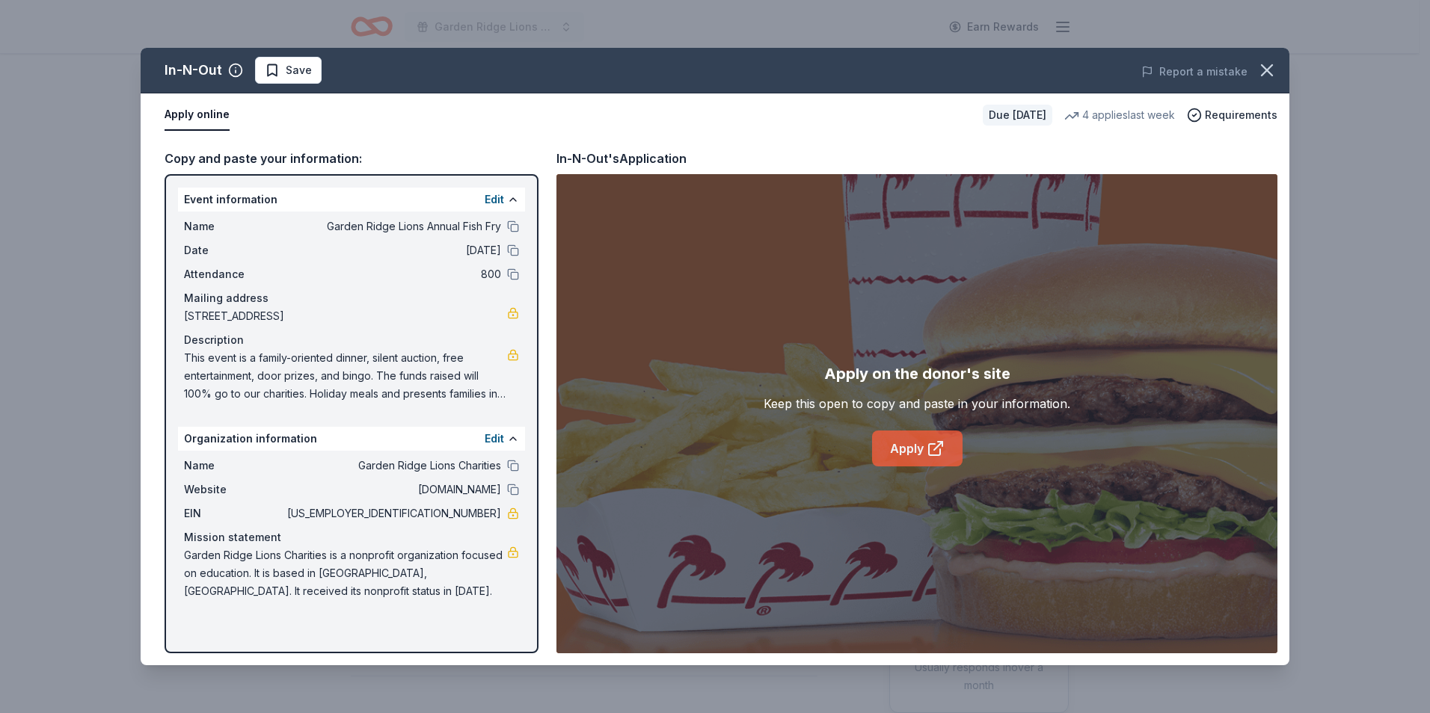
click at [915, 445] on link "Apply" at bounding box center [917, 449] width 90 height 36
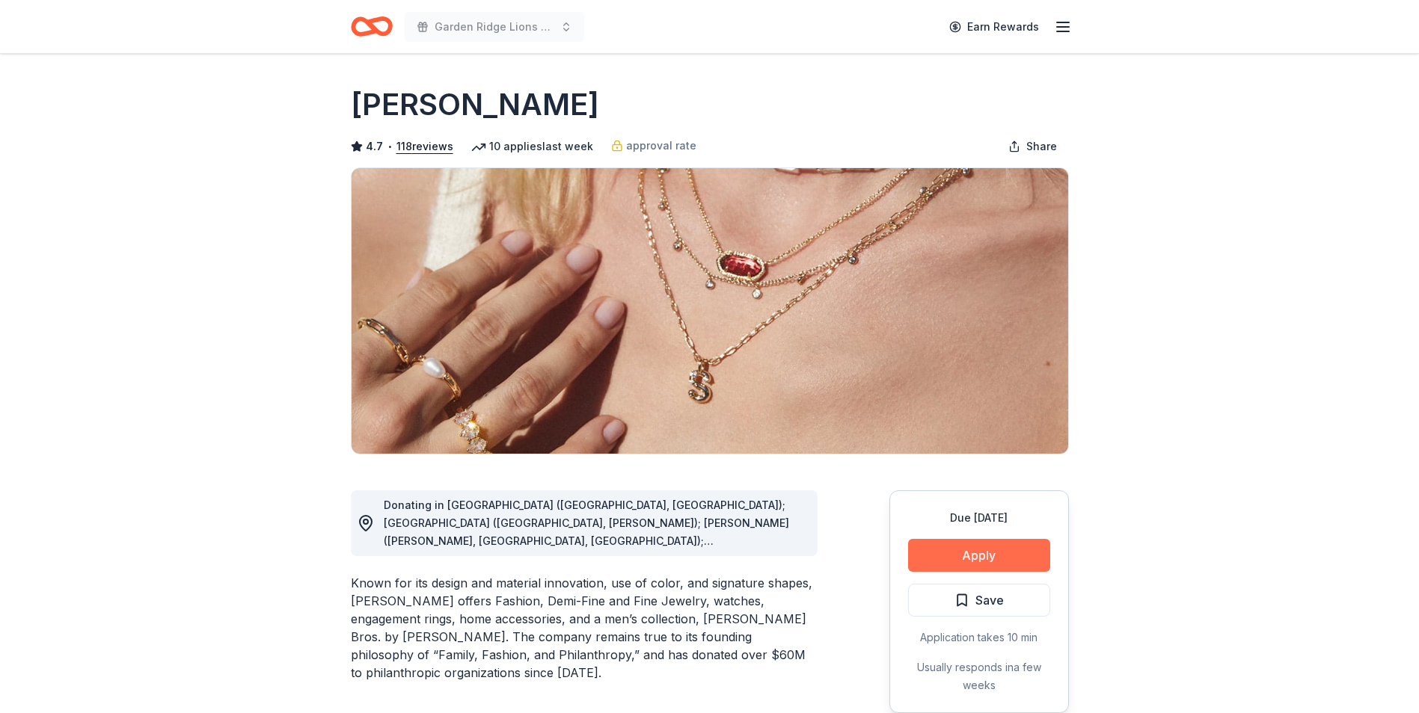
click at [926, 556] on button "Apply" at bounding box center [979, 555] width 142 height 33
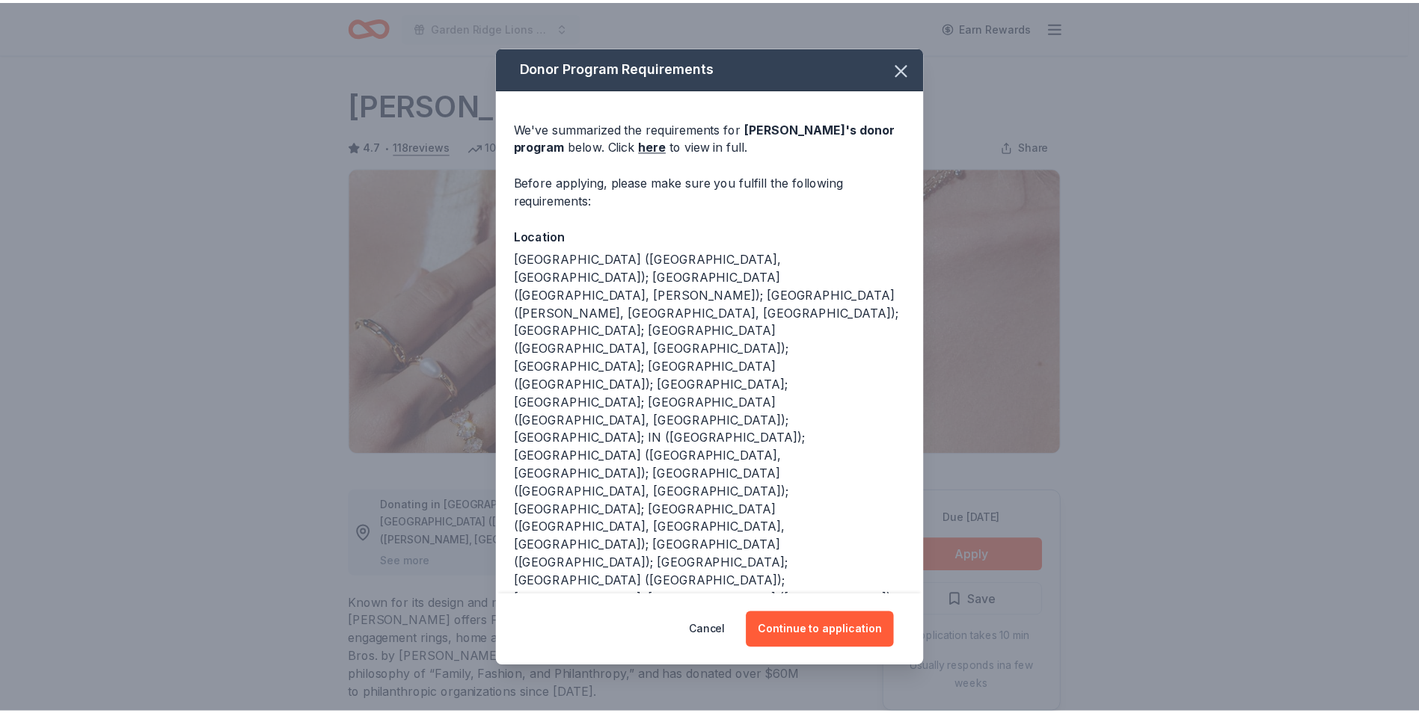
scroll to position [34, 0]
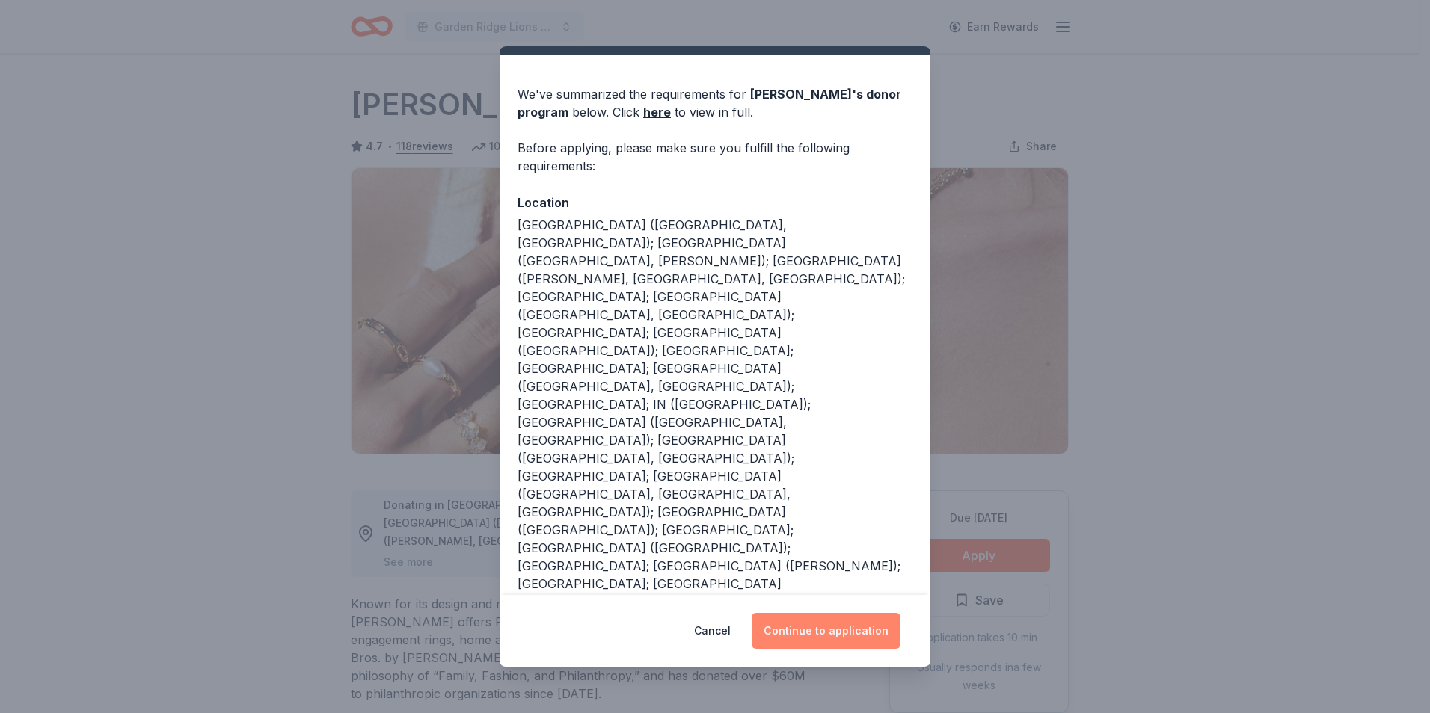
click at [813, 627] on button "Continue to application" at bounding box center [826, 631] width 149 height 36
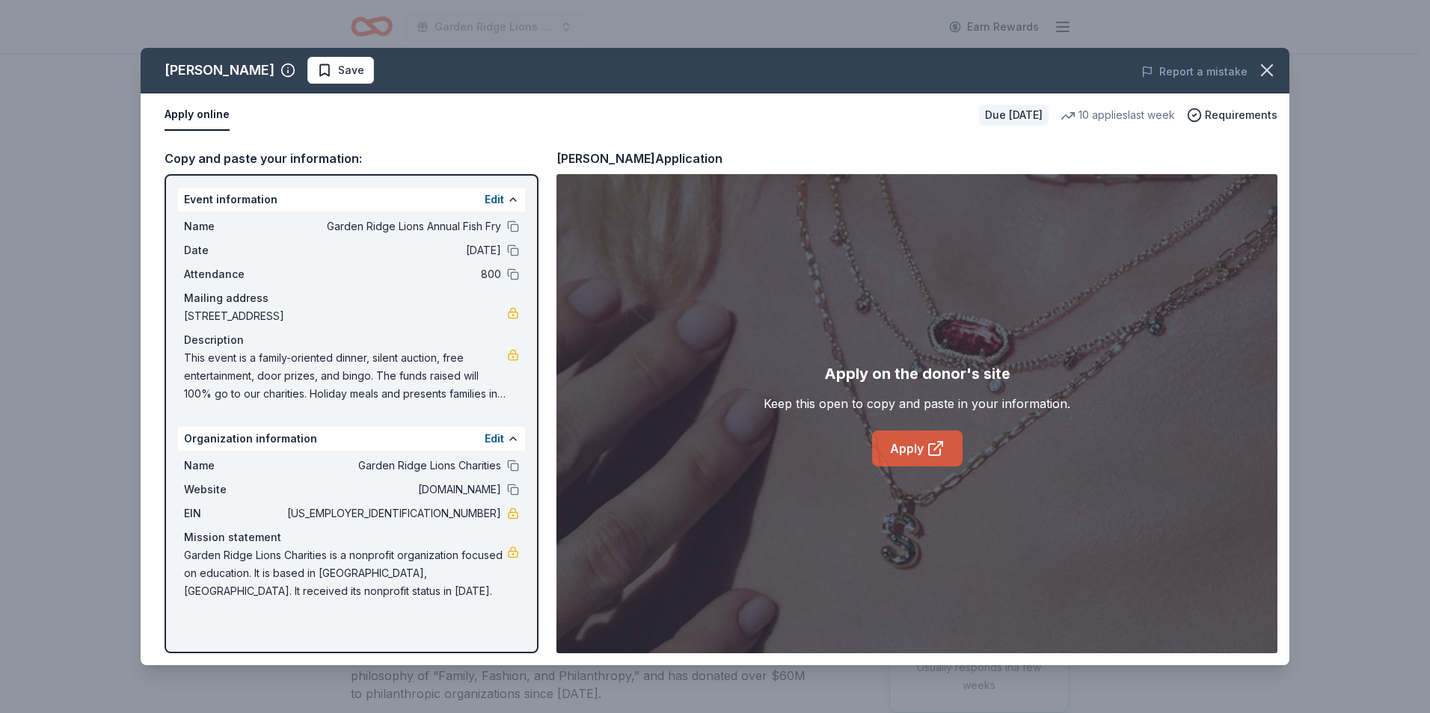
click at [903, 447] on link "Apply" at bounding box center [917, 449] width 90 height 36
click at [1264, 71] on icon "button" at bounding box center [1266, 70] width 21 height 21
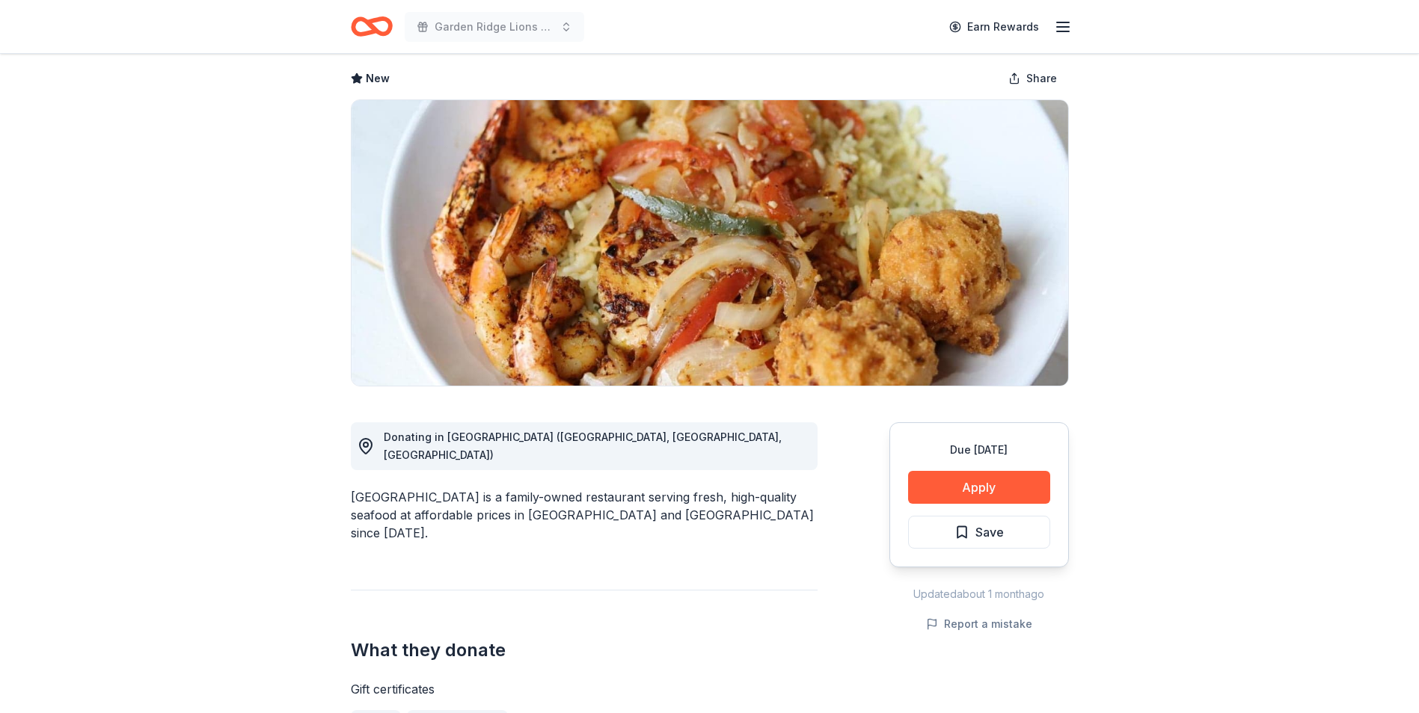
scroll to position [75, 0]
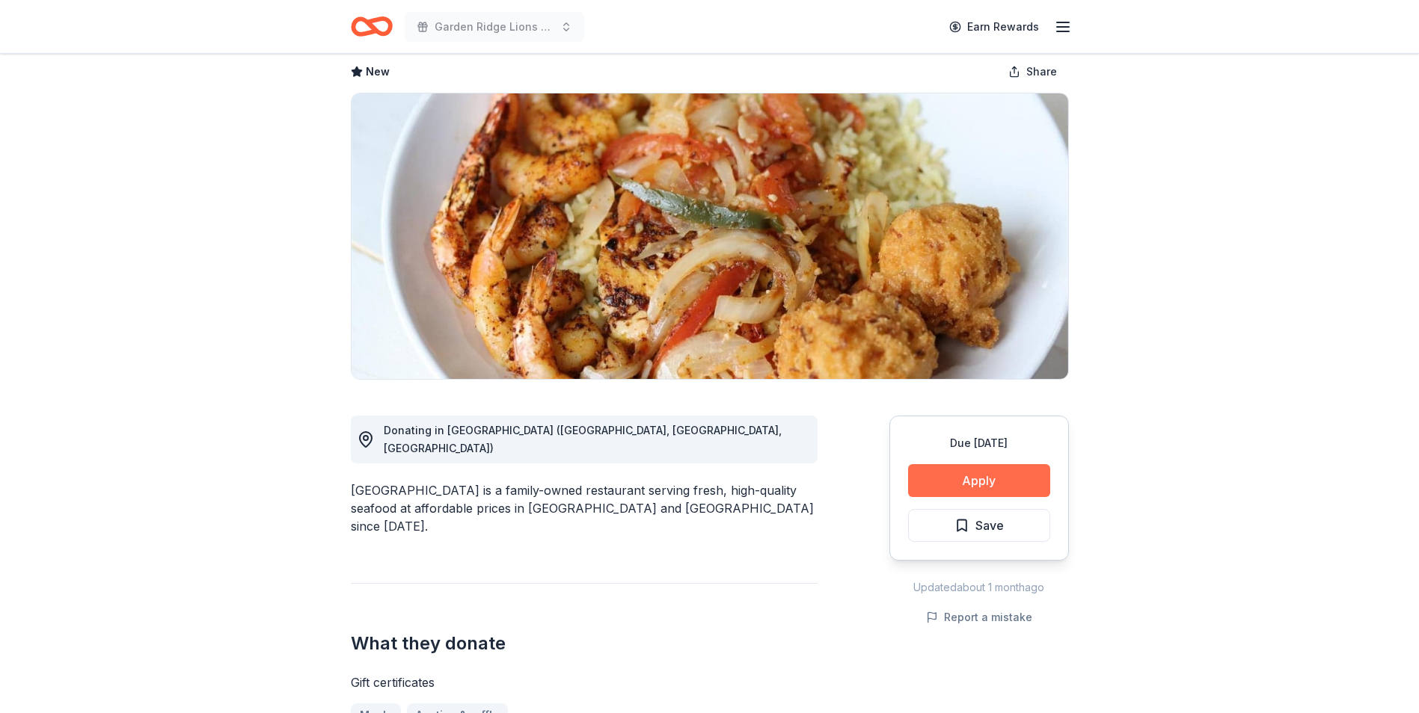
click at [937, 476] on button "Apply" at bounding box center [979, 480] width 142 height 33
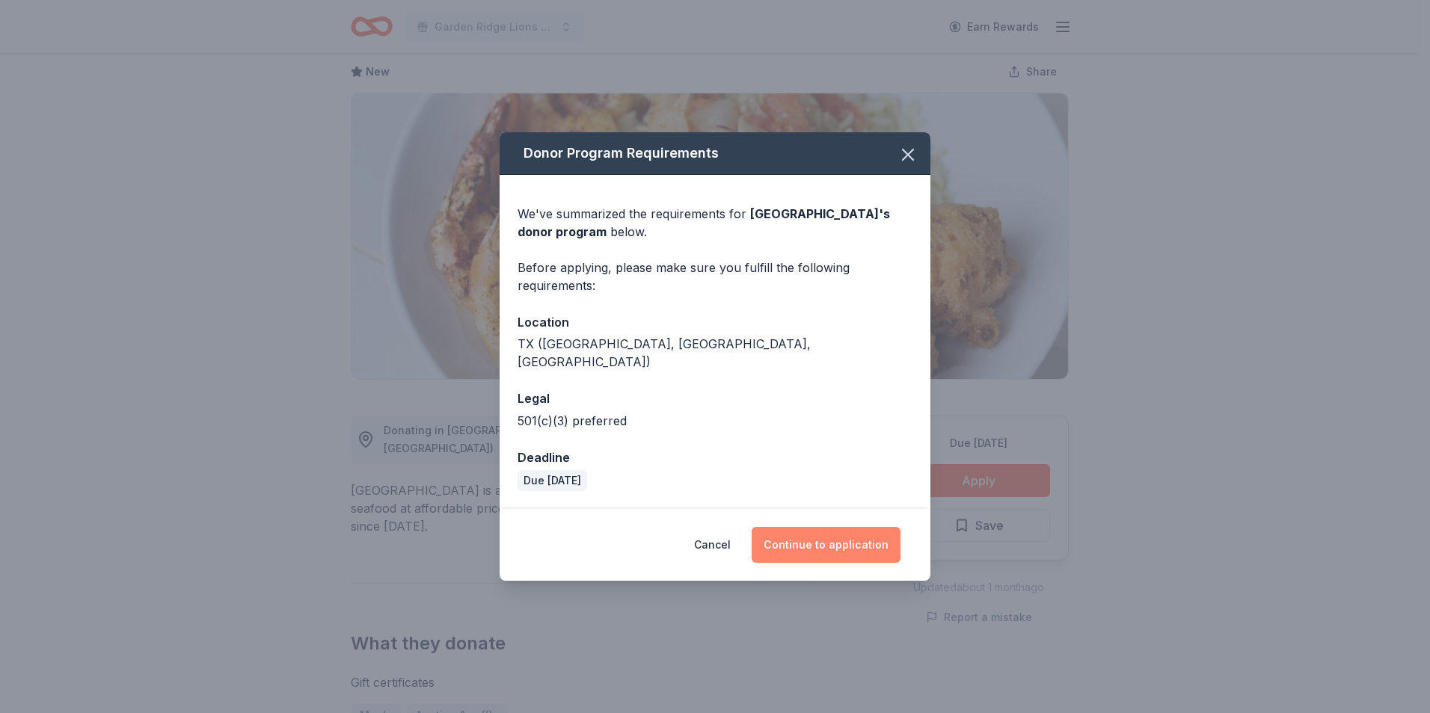
click at [864, 527] on button "Continue to application" at bounding box center [826, 545] width 149 height 36
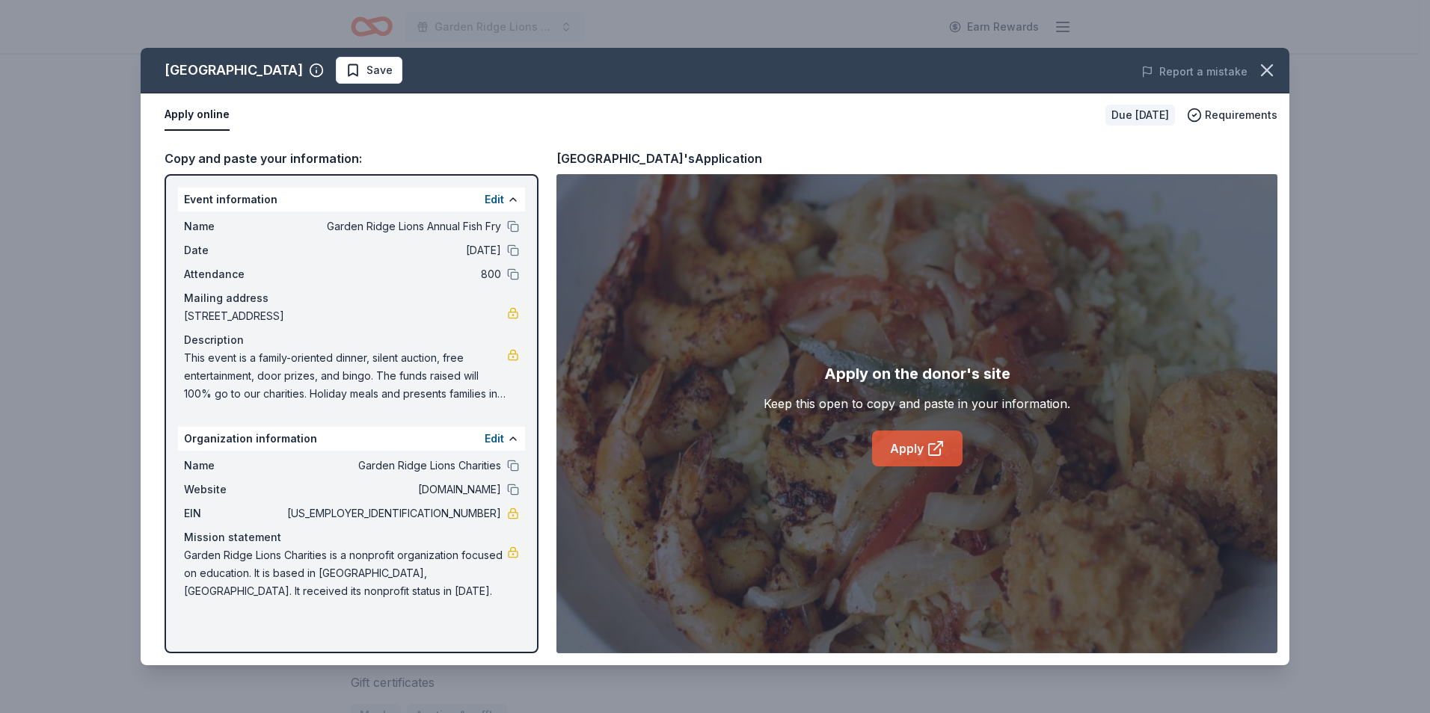
click at [911, 431] on link "Apply" at bounding box center [917, 449] width 90 height 36
click at [1263, 73] on icon "button" at bounding box center [1266, 70] width 10 height 10
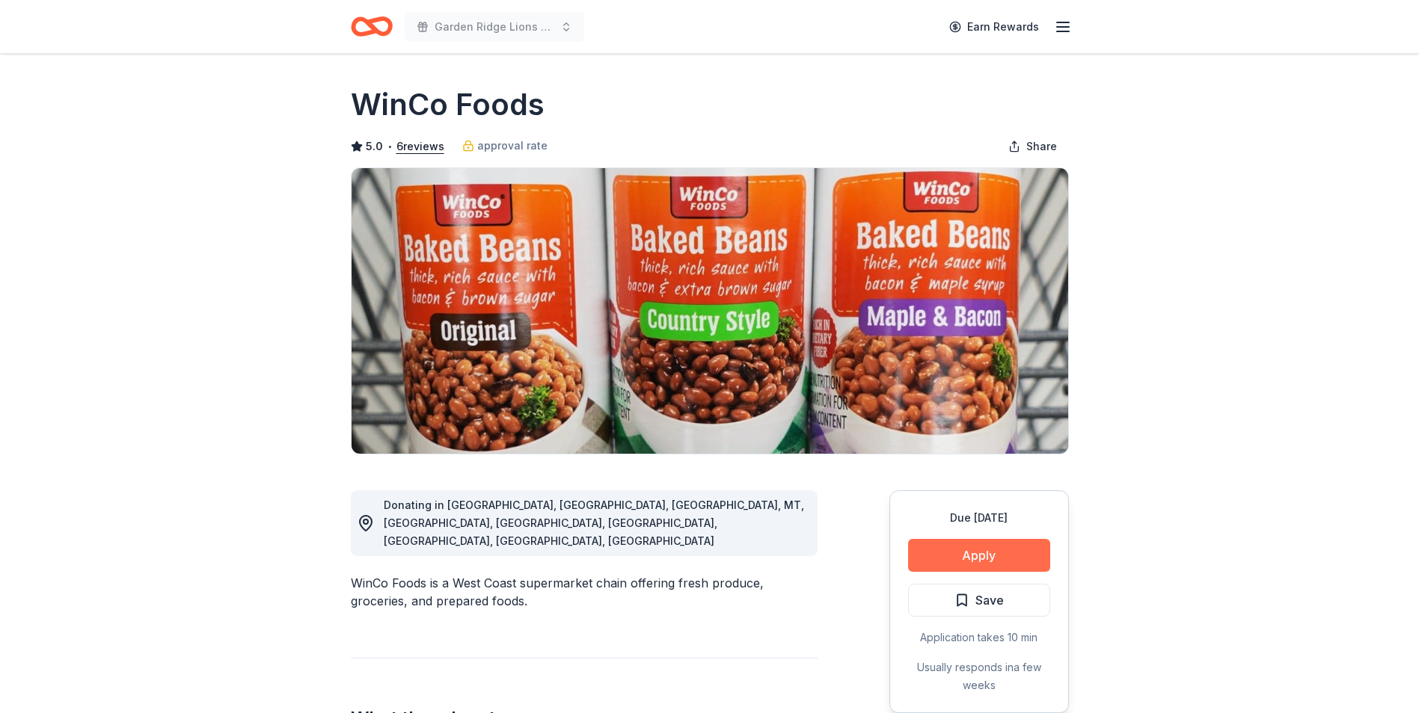
click at [929, 551] on button "Apply" at bounding box center [979, 555] width 142 height 33
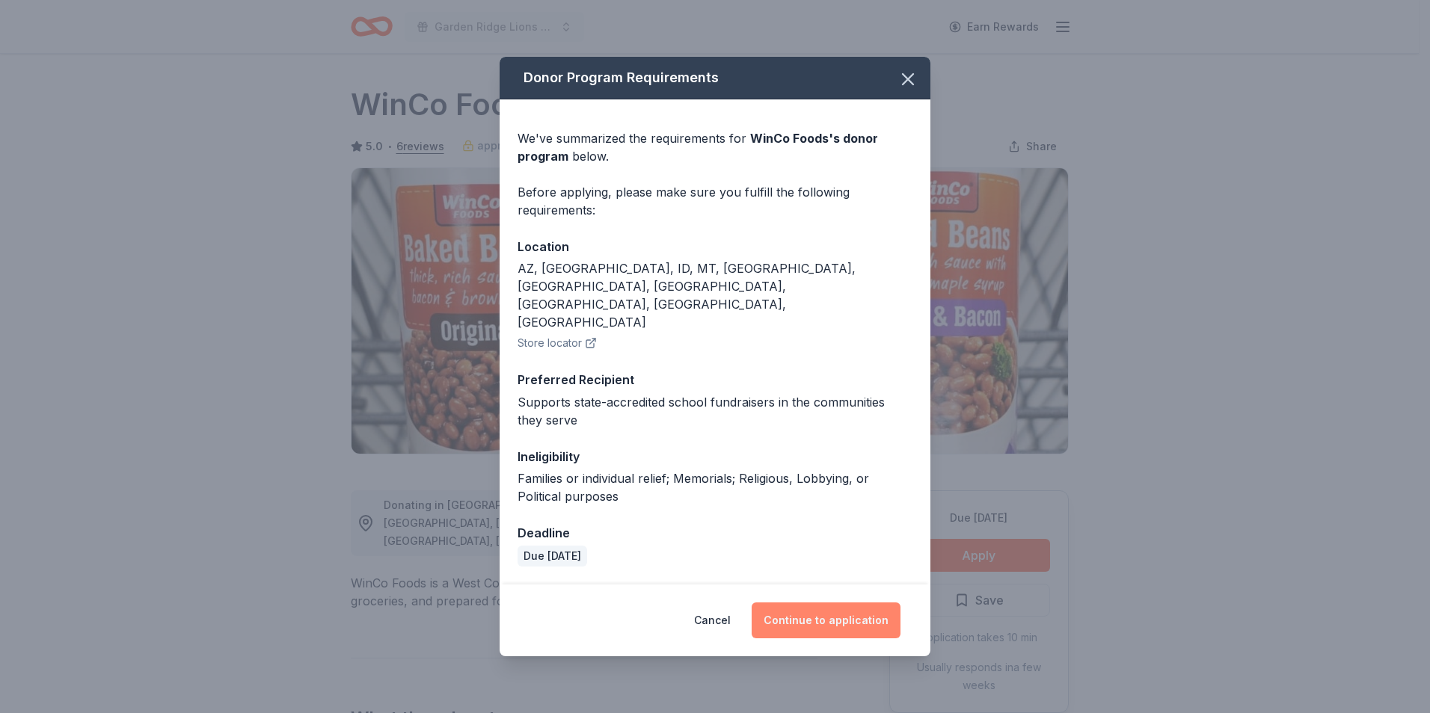
click at [827, 603] on button "Continue to application" at bounding box center [826, 621] width 149 height 36
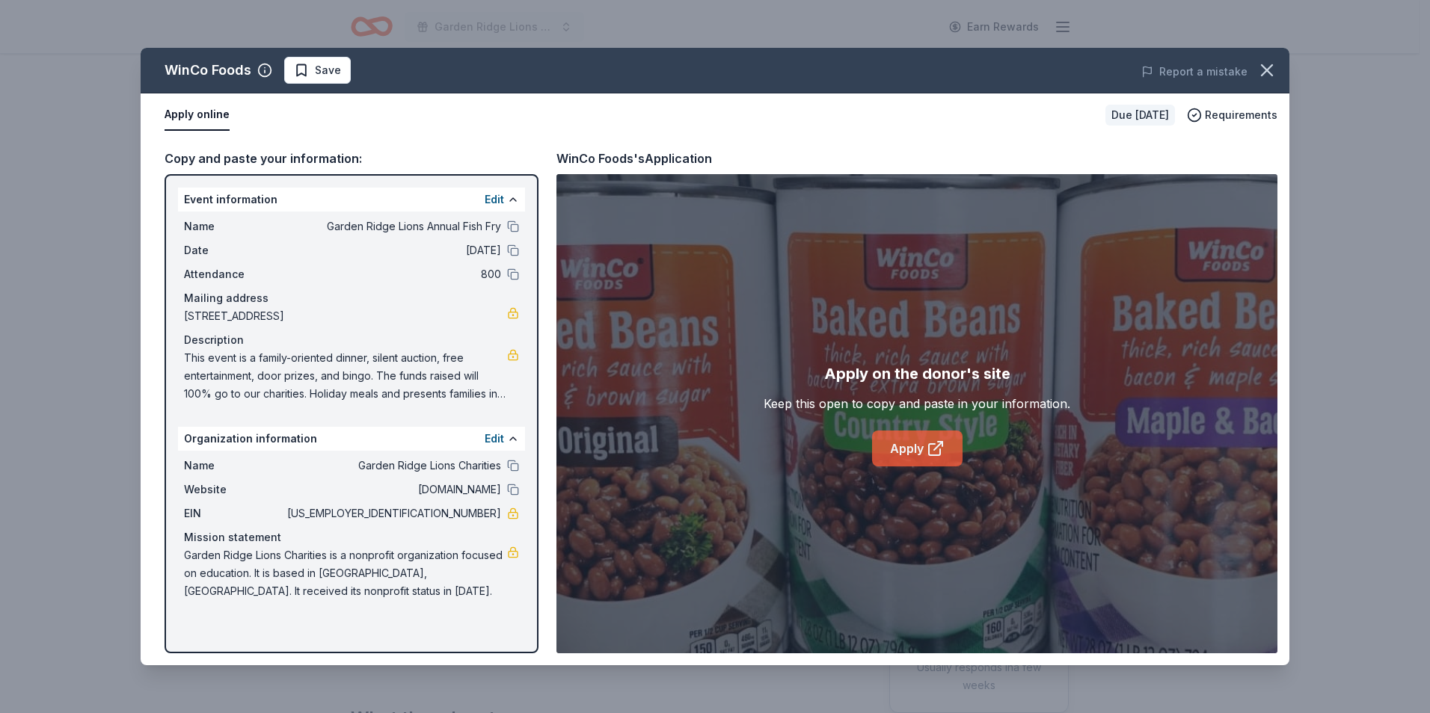
click at [912, 453] on link "Apply" at bounding box center [917, 449] width 90 height 36
click at [1269, 67] on icon "button" at bounding box center [1266, 70] width 21 height 21
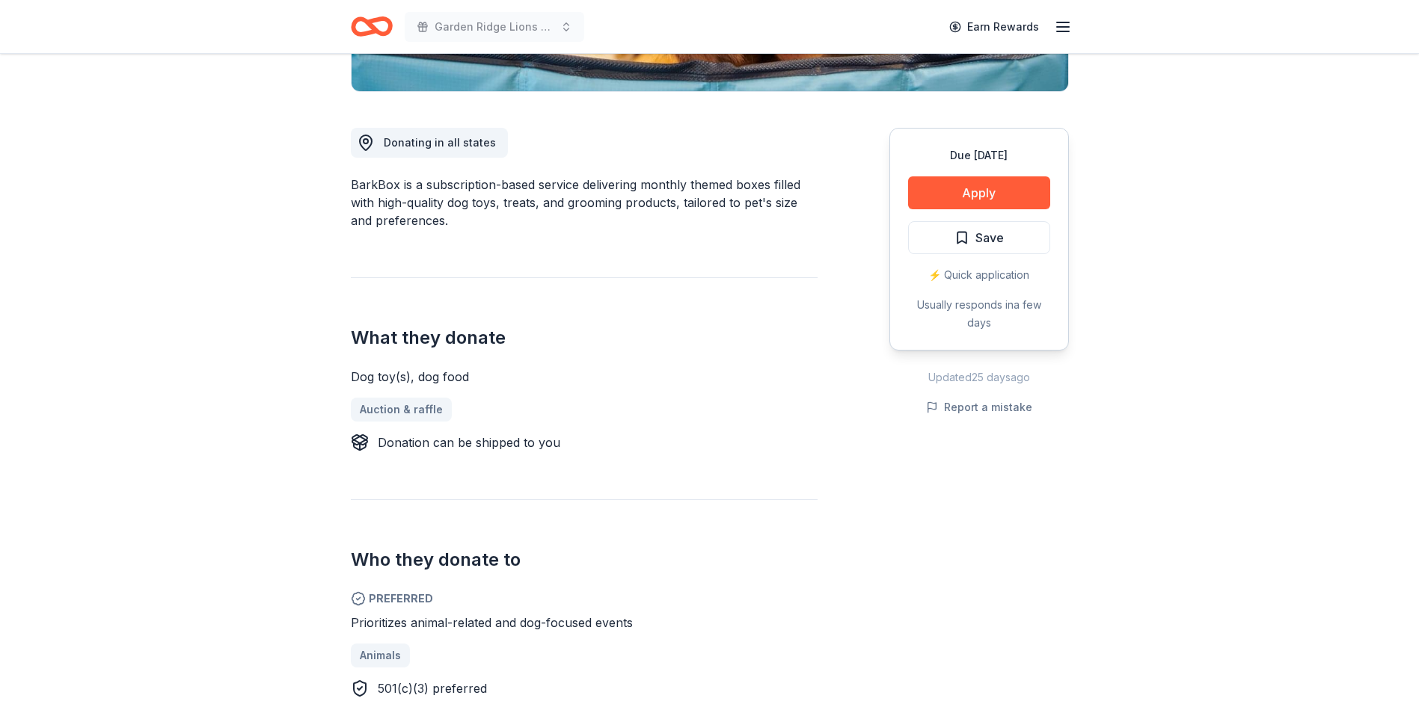
scroll to position [374, 0]
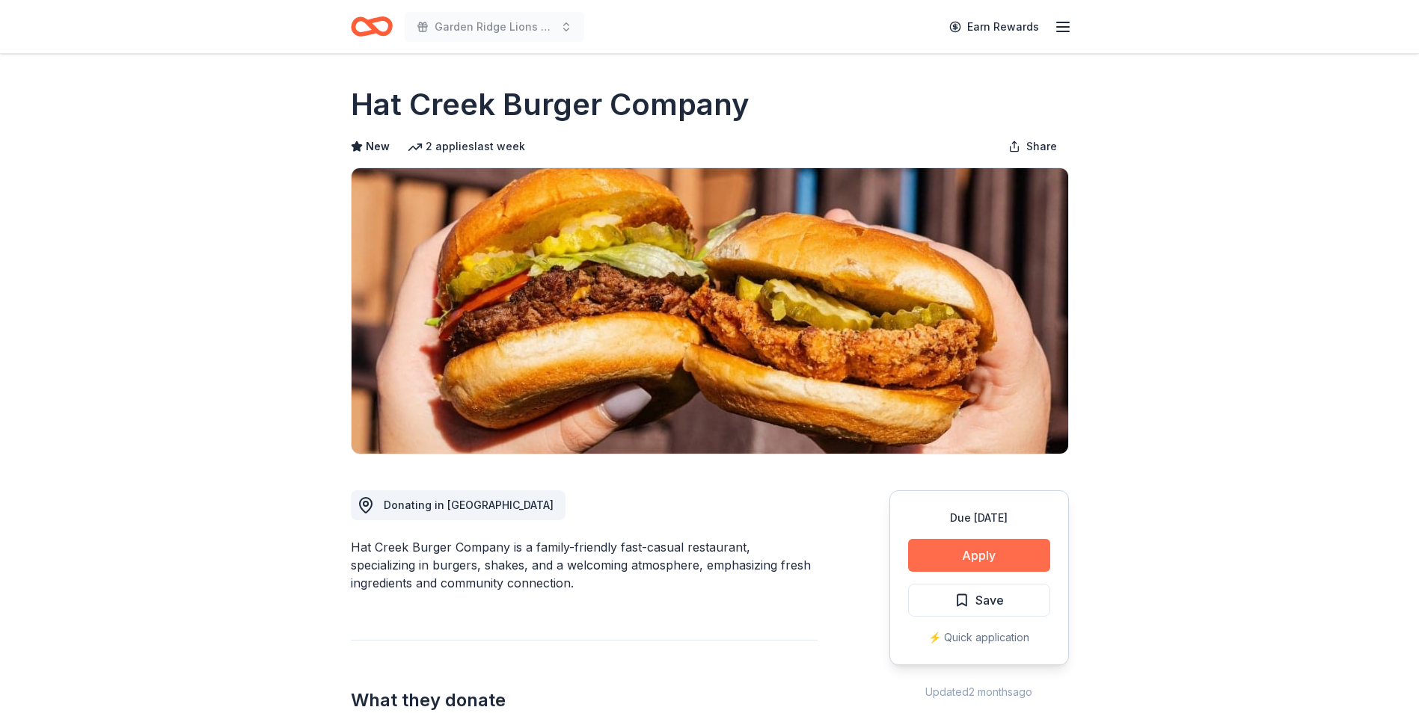
click at [945, 548] on button "Apply" at bounding box center [979, 555] width 142 height 33
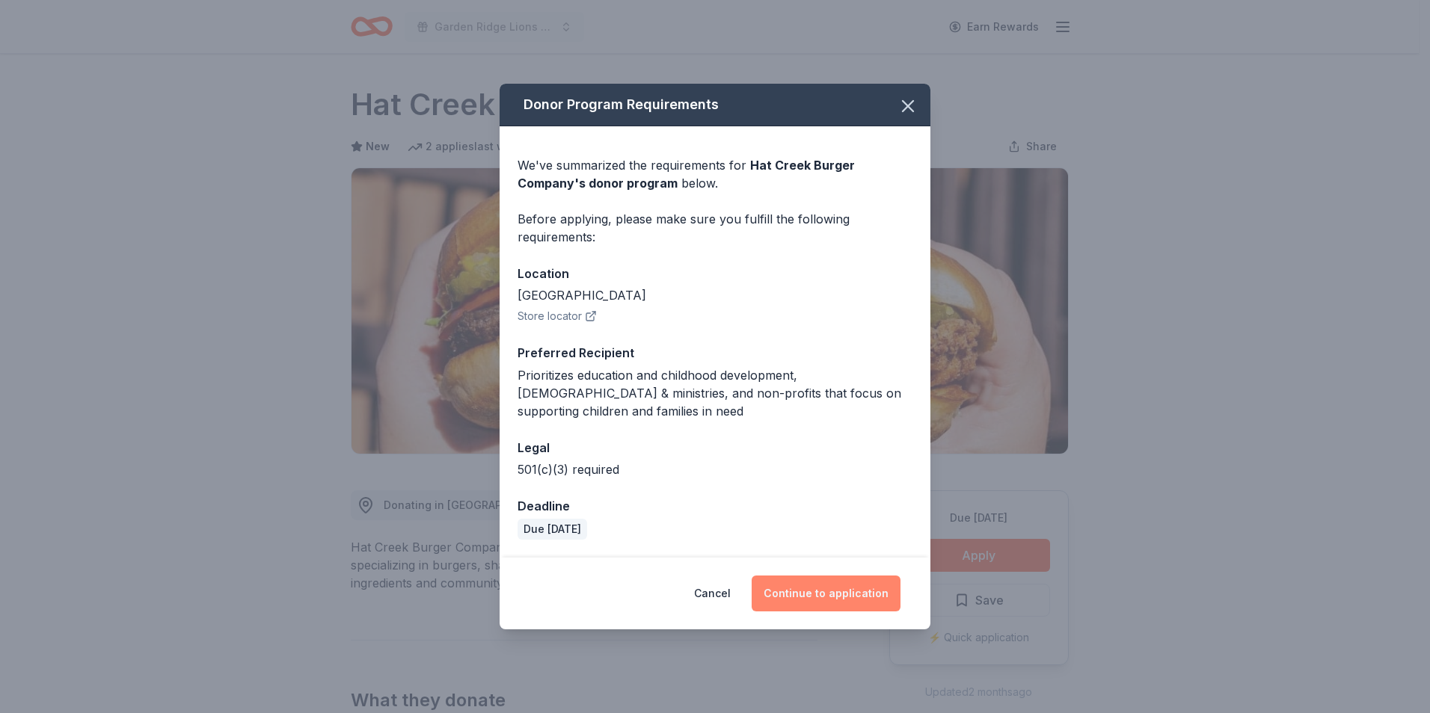
click at [842, 578] on button "Continue to application" at bounding box center [826, 594] width 149 height 36
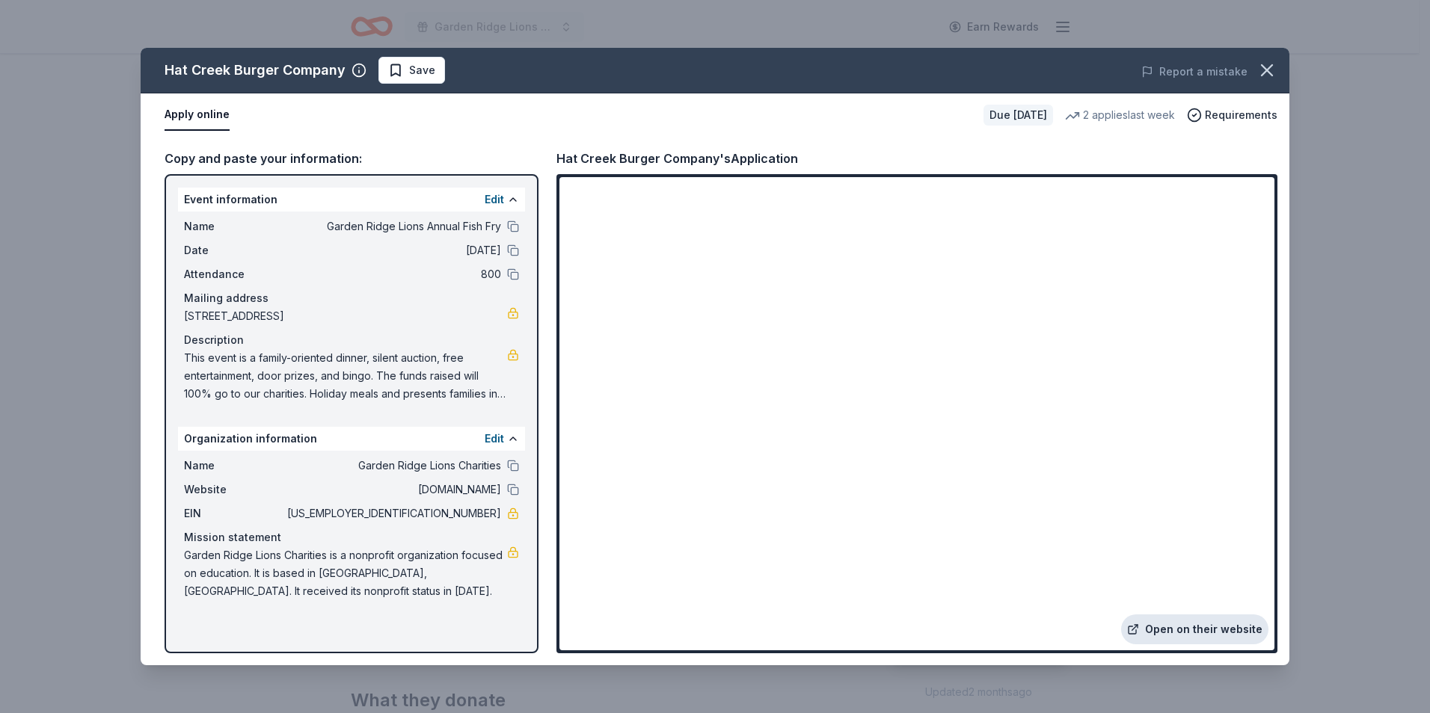
click at [1194, 620] on link "Open on their website" at bounding box center [1194, 630] width 147 height 30
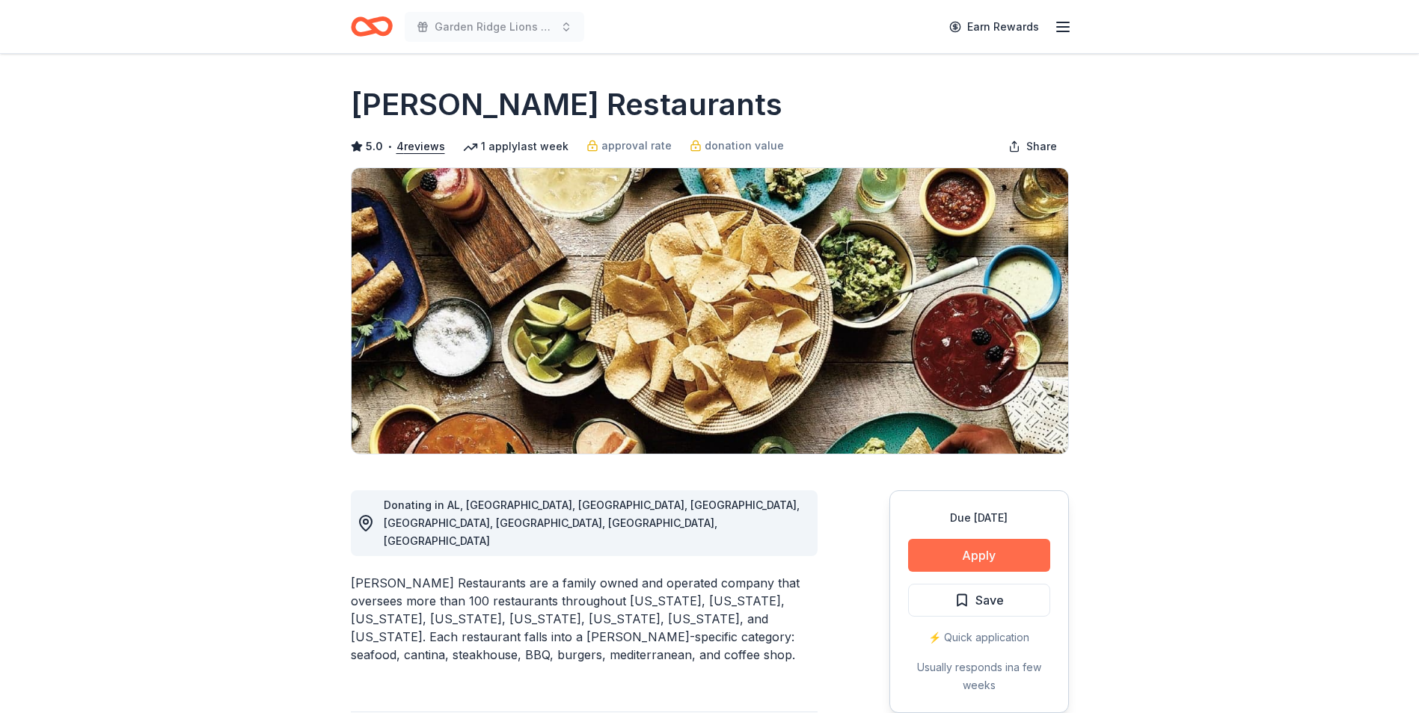
click at [1020, 551] on button "Apply" at bounding box center [979, 555] width 142 height 33
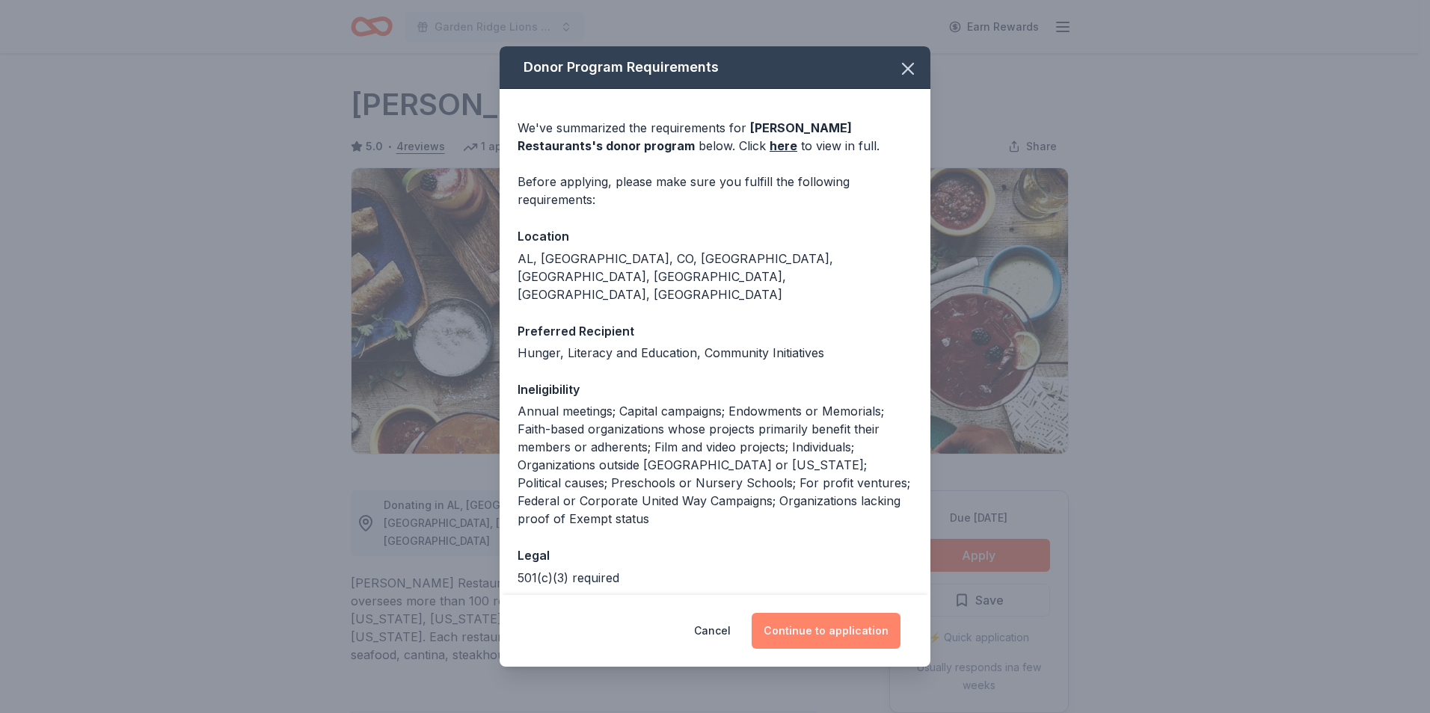
click at [837, 645] on button "Continue to application" at bounding box center [826, 631] width 149 height 36
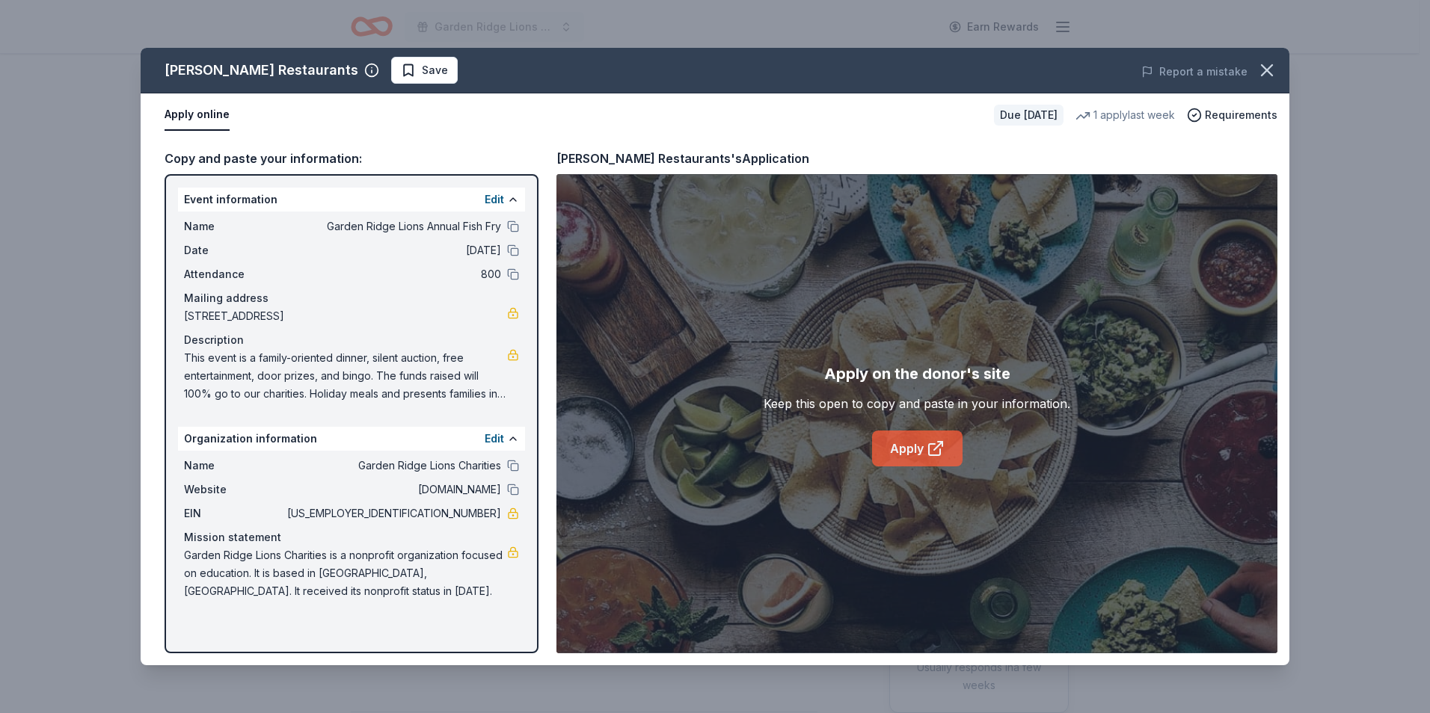
click at [916, 455] on link "Apply" at bounding box center [917, 449] width 90 height 36
click at [1267, 64] on icon "button" at bounding box center [1266, 70] width 21 height 21
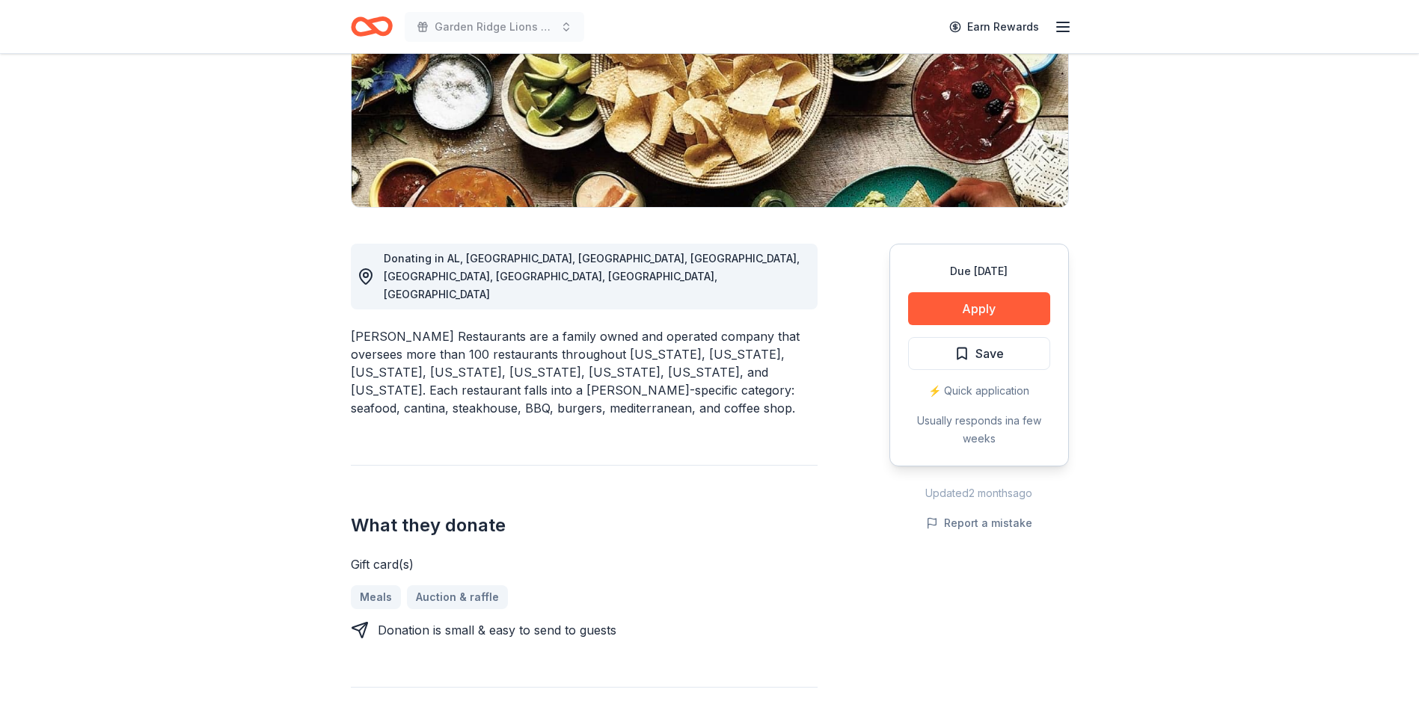
scroll to position [449, 0]
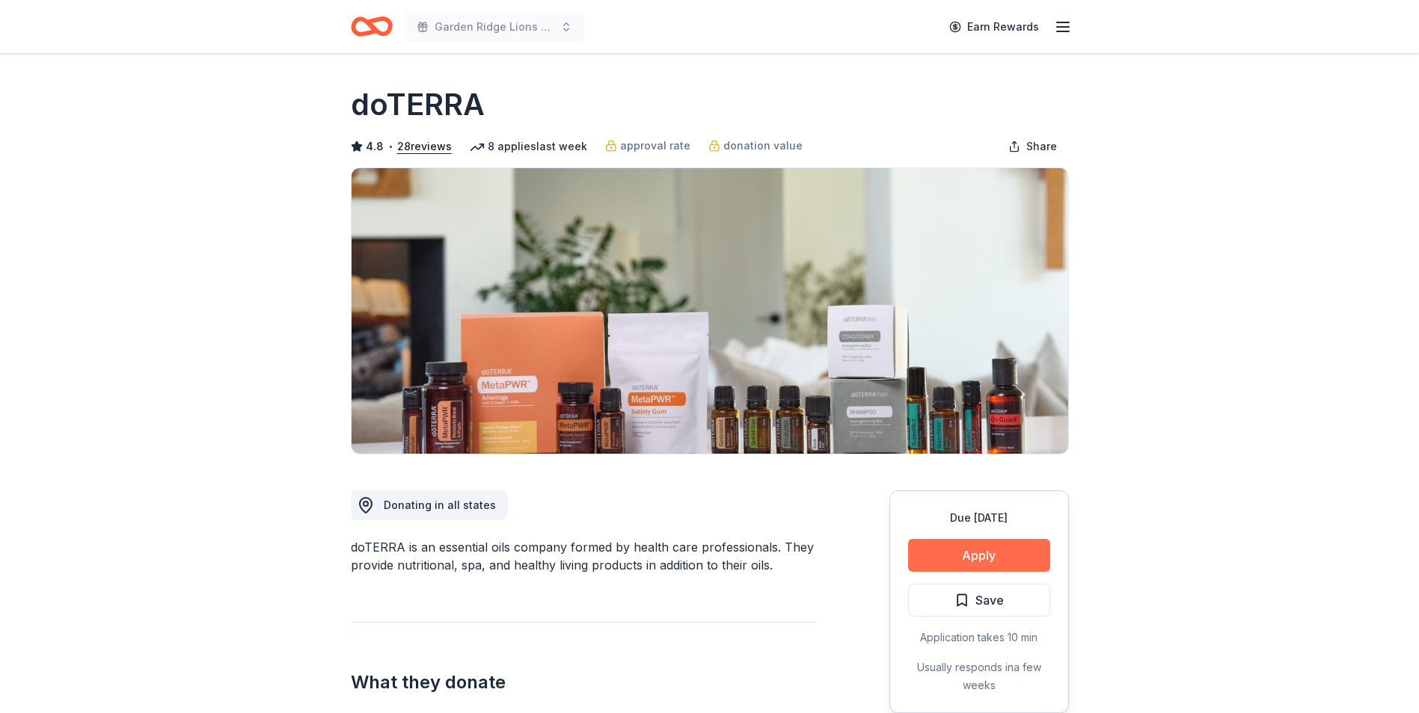
click at [973, 552] on button "Apply" at bounding box center [979, 555] width 142 height 33
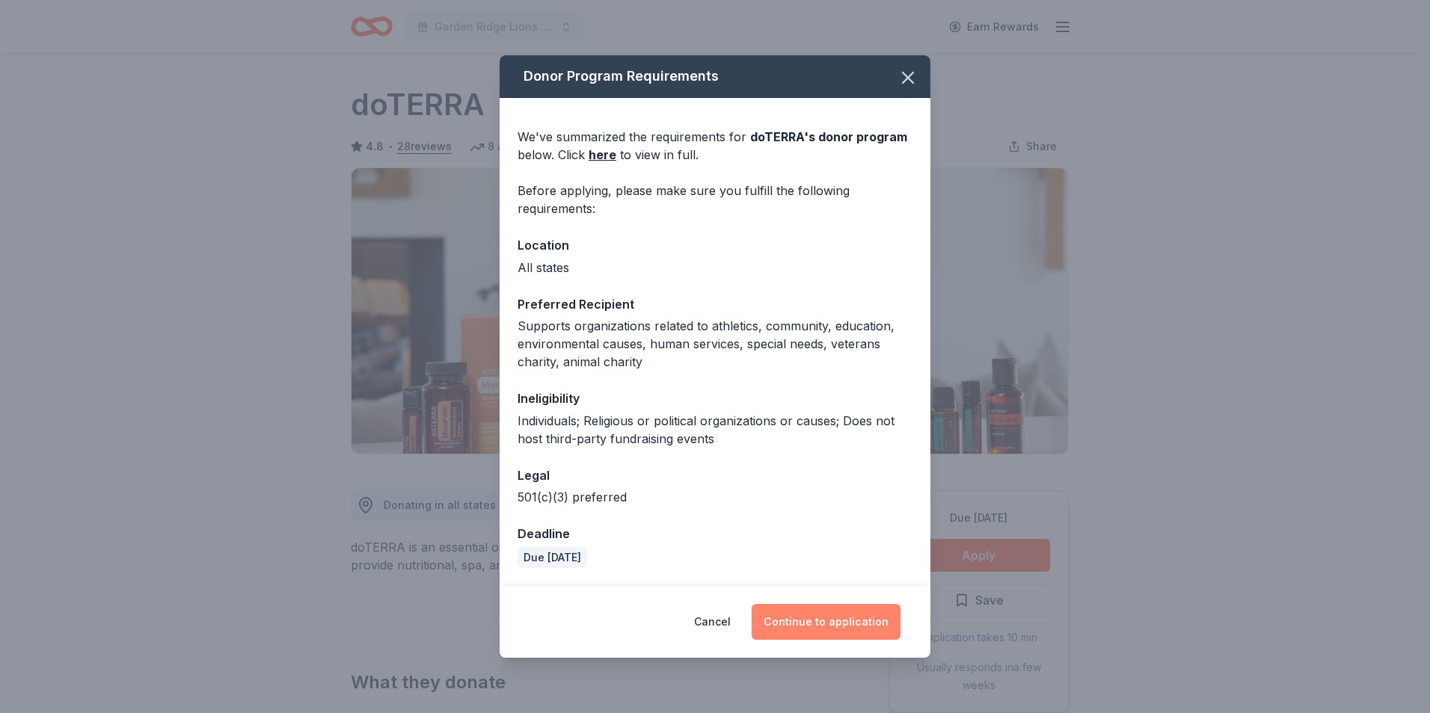
click at [840, 630] on button "Continue to application" at bounding box center [826, 622] width 149 height 36
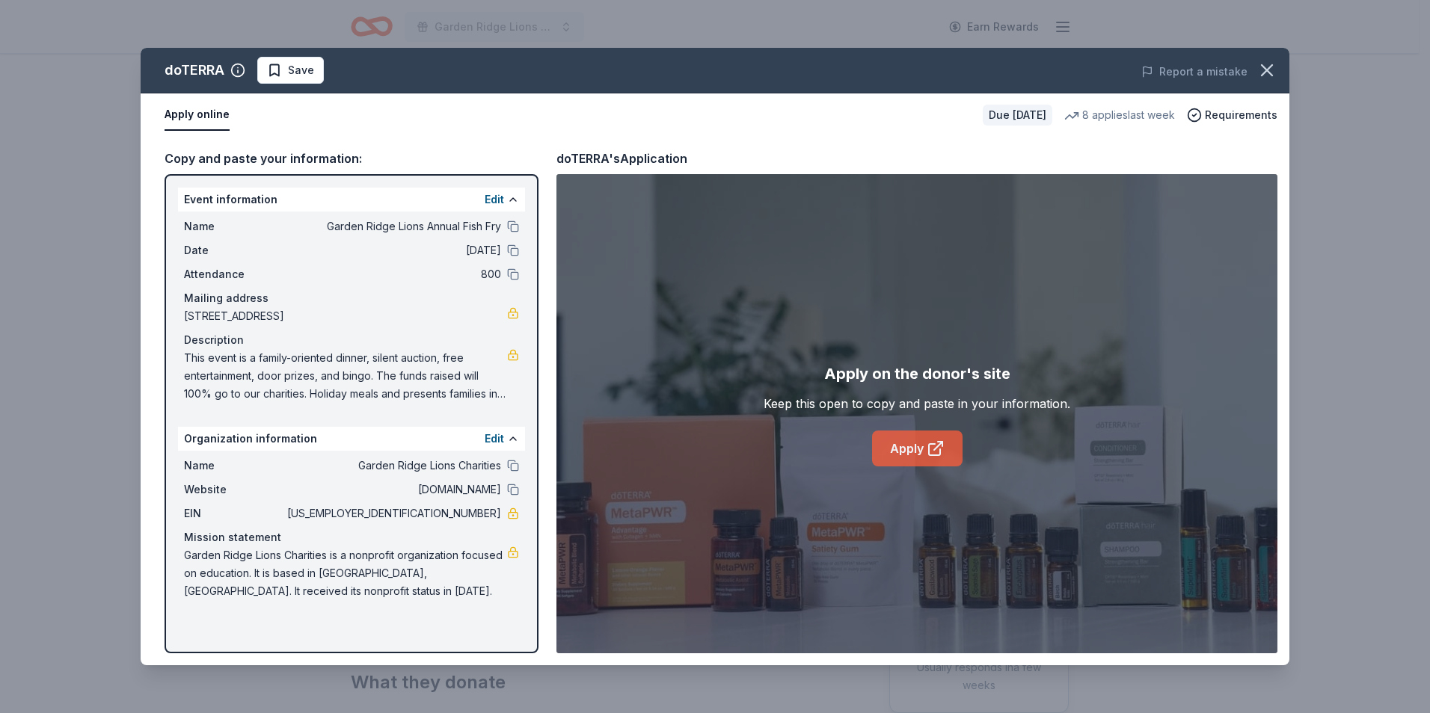
click at [925, 455] on link "Apply" at bounding box center [917, 449] width 90 height 36
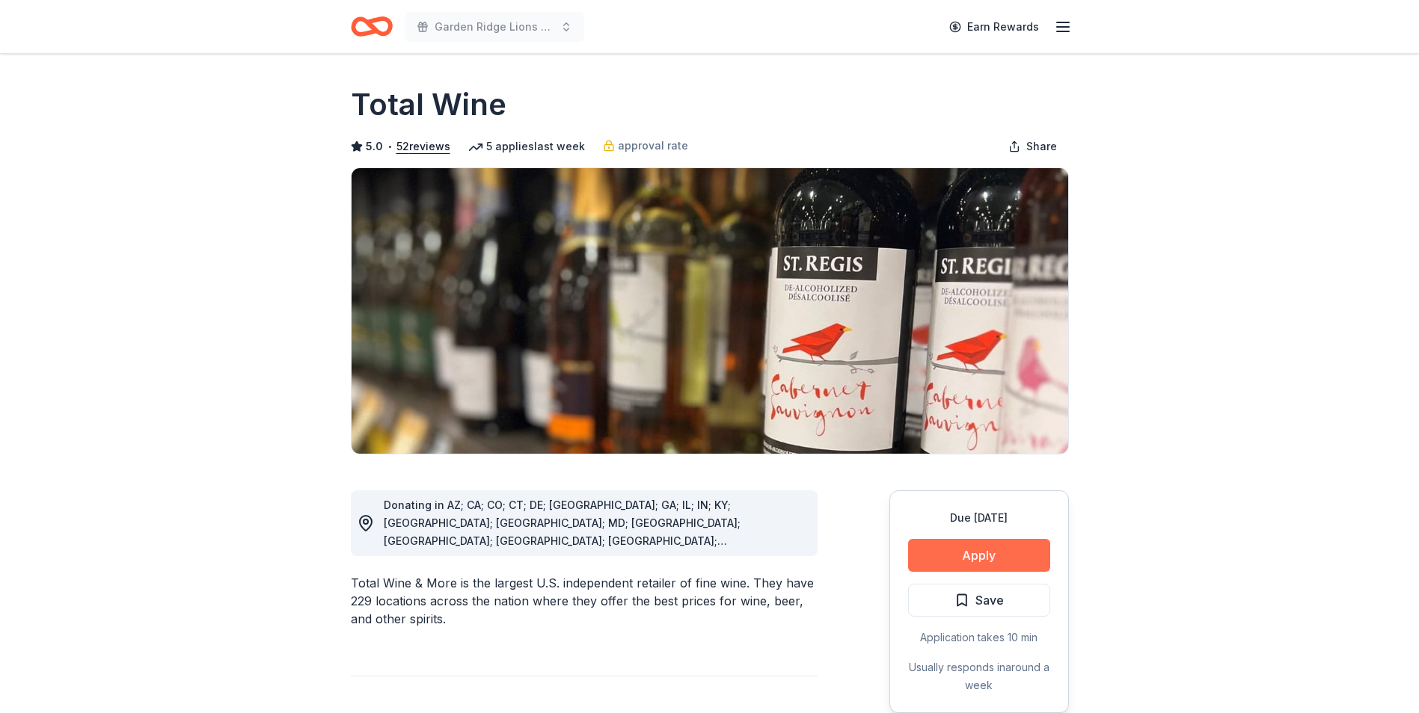
click at [921, 556] on button "Apply" at bounding box center [979, 555] width 142 height 33
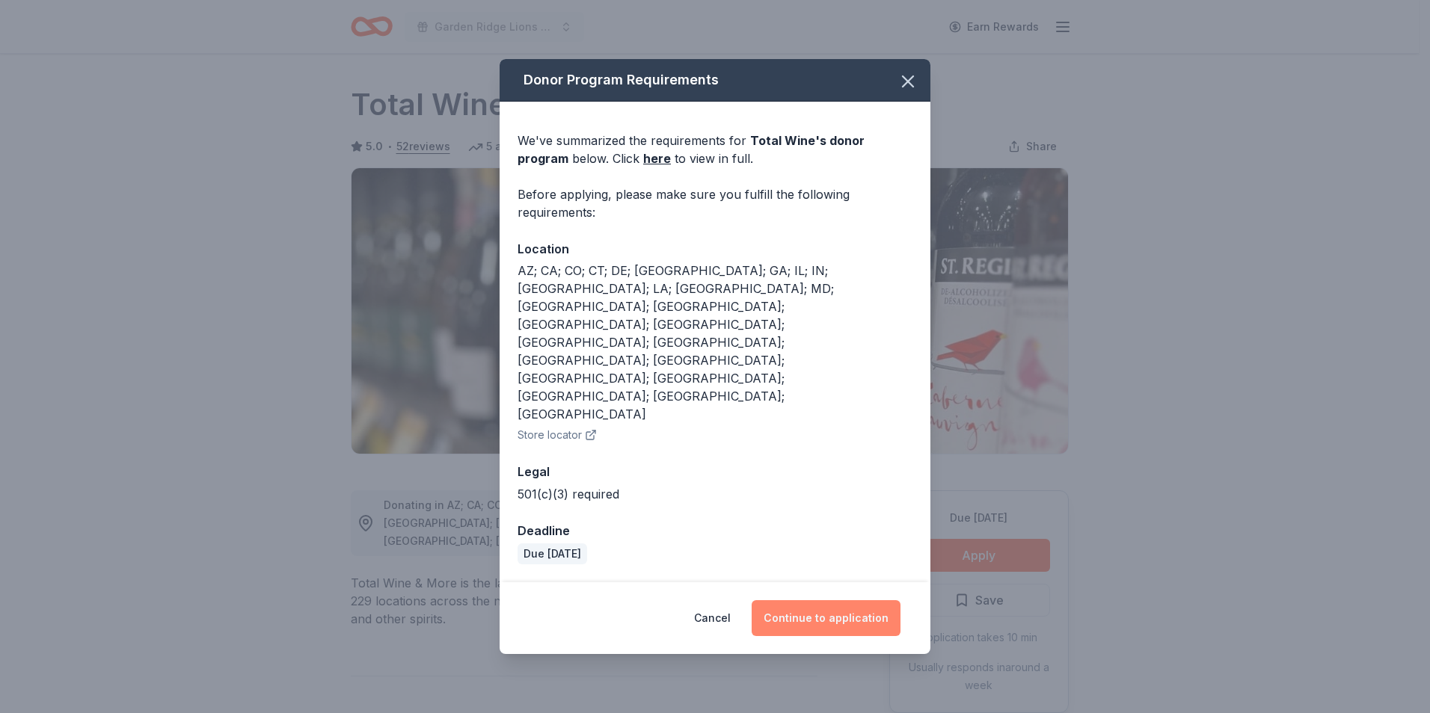
click at [829, 600] on button "Continue to application" at bounding box center [826, 618] width 149 height 36
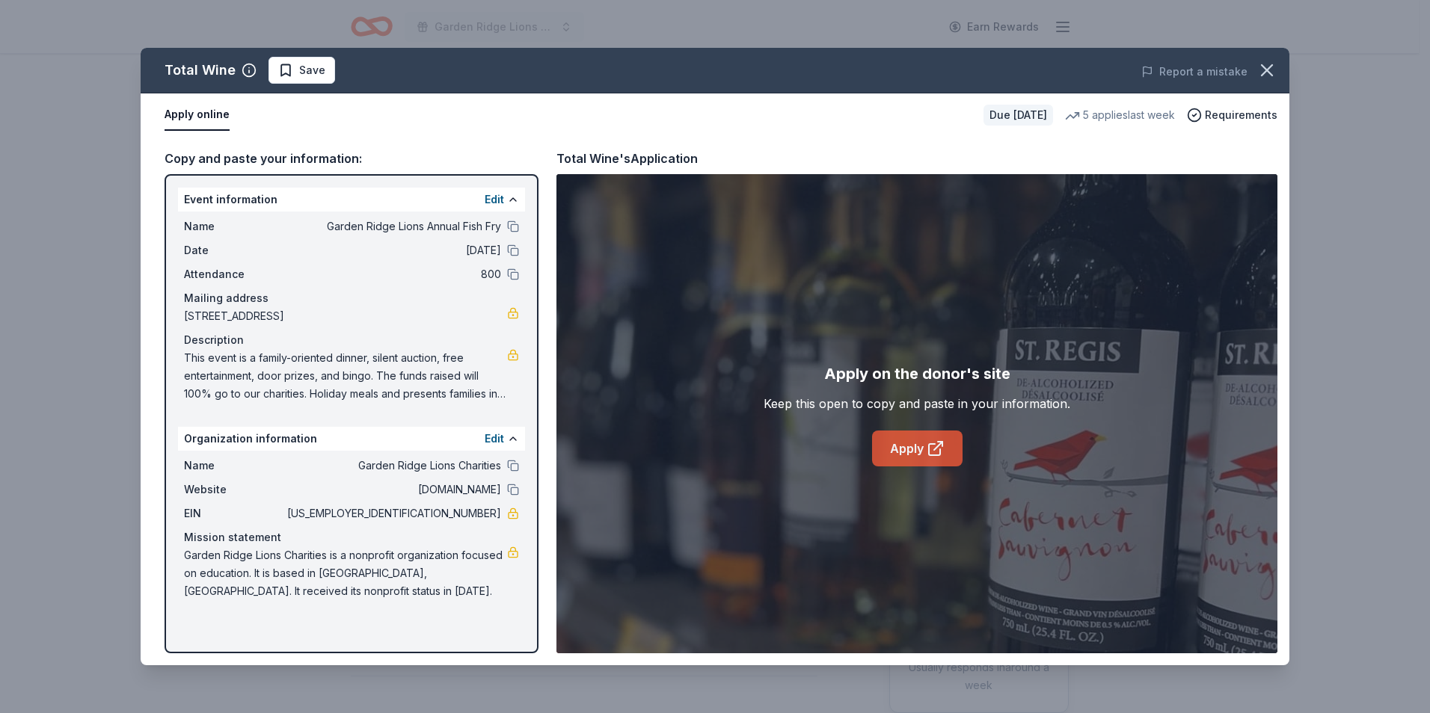
click at [915, 442] on link "Apply" at bounding box center [917, 449] width 90 height 36
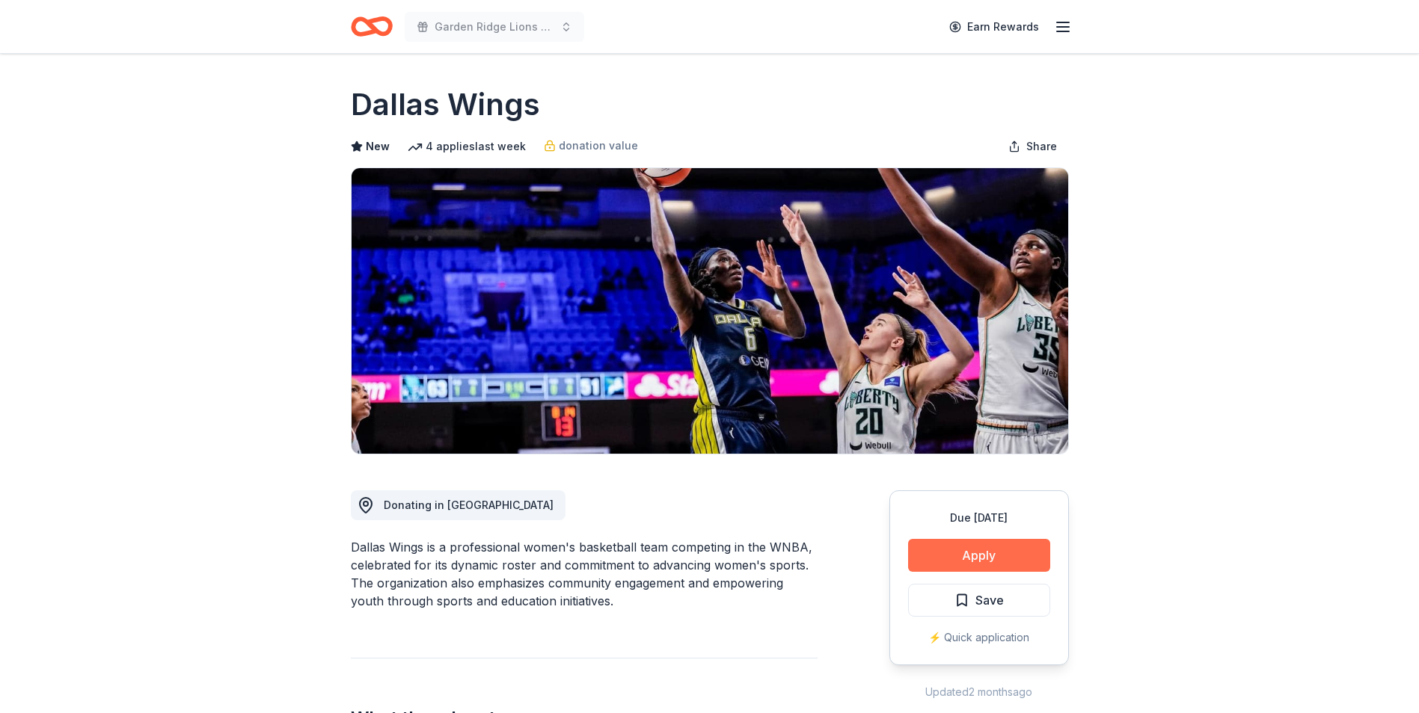
click at [948, 557] on button "Apply" at bounding box center [979, 555] width 142 height 33
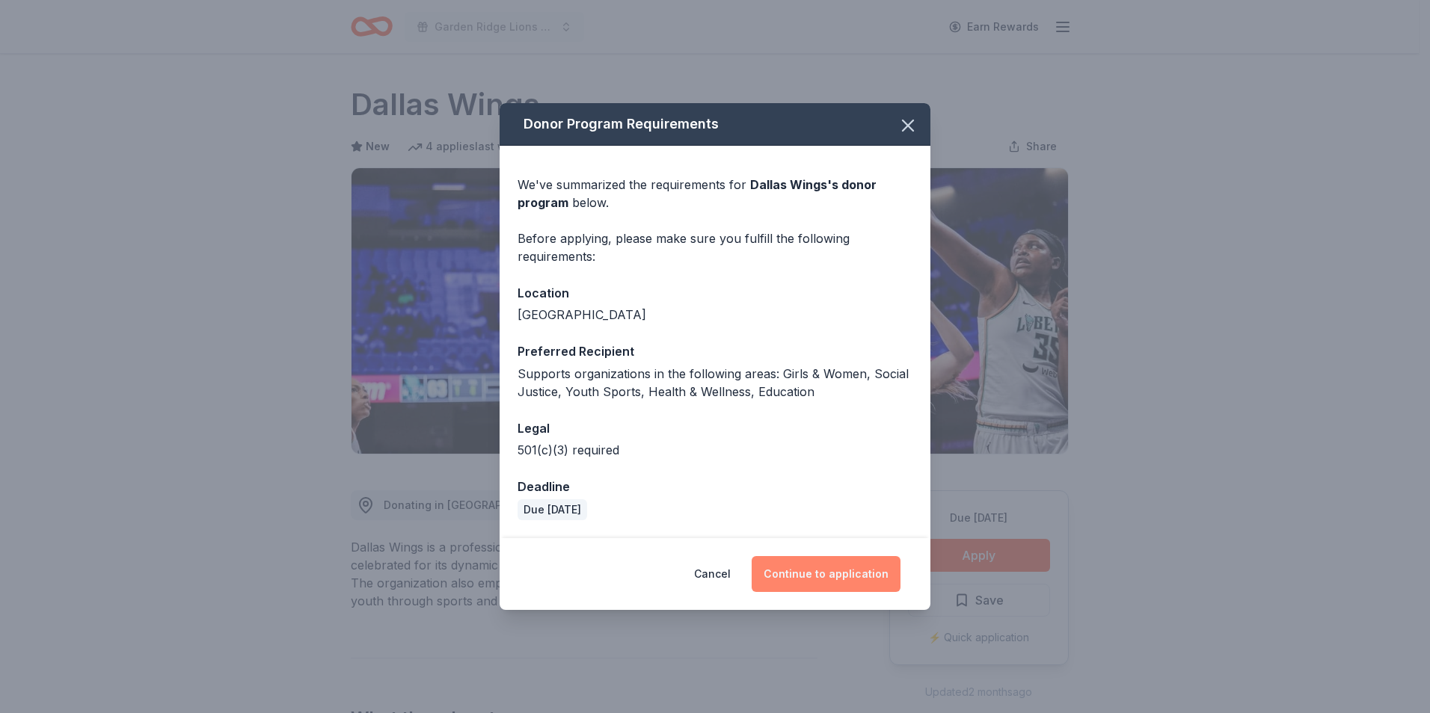
click at [858, 573] on button "Continue to application" at bounding box center [826, 574] width 149 height 36
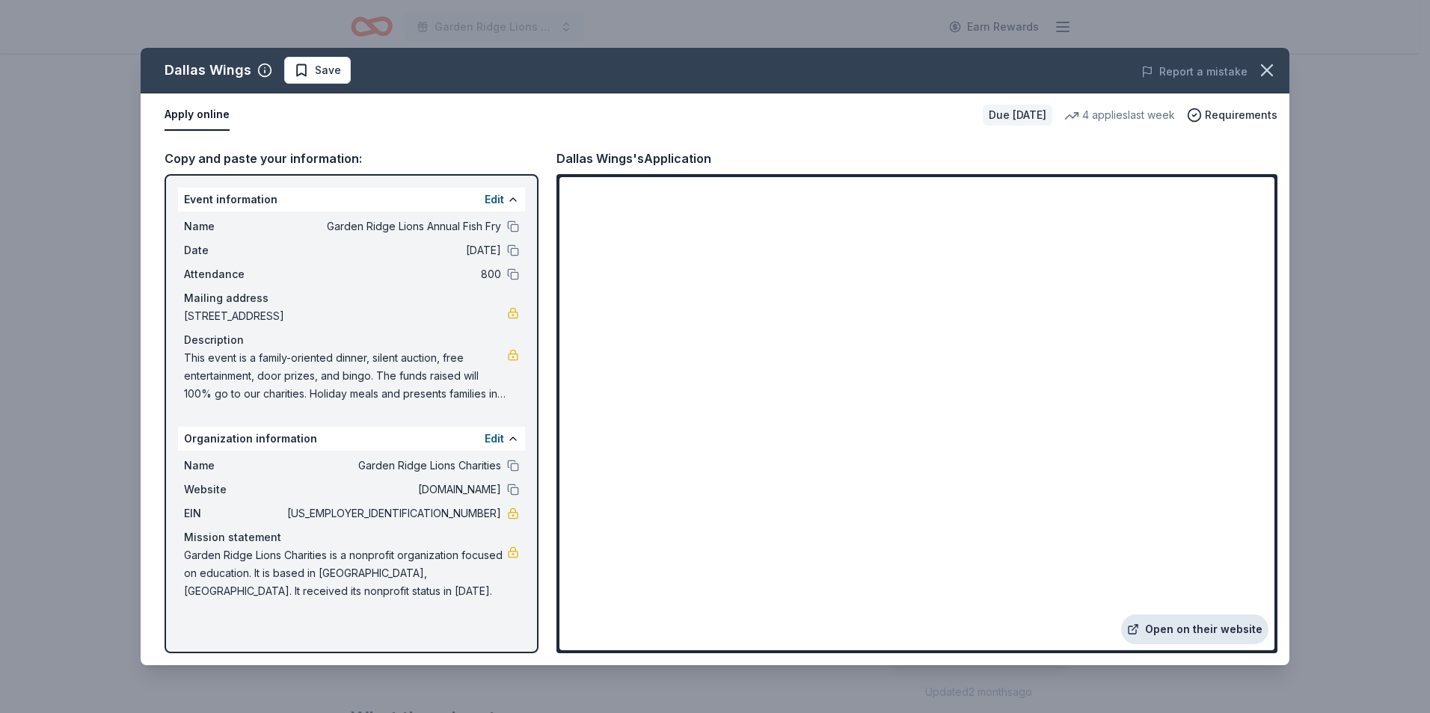
click at [1187, 627] on link "Open on their website" at bounding box center [1194, 630] width 147 height 30
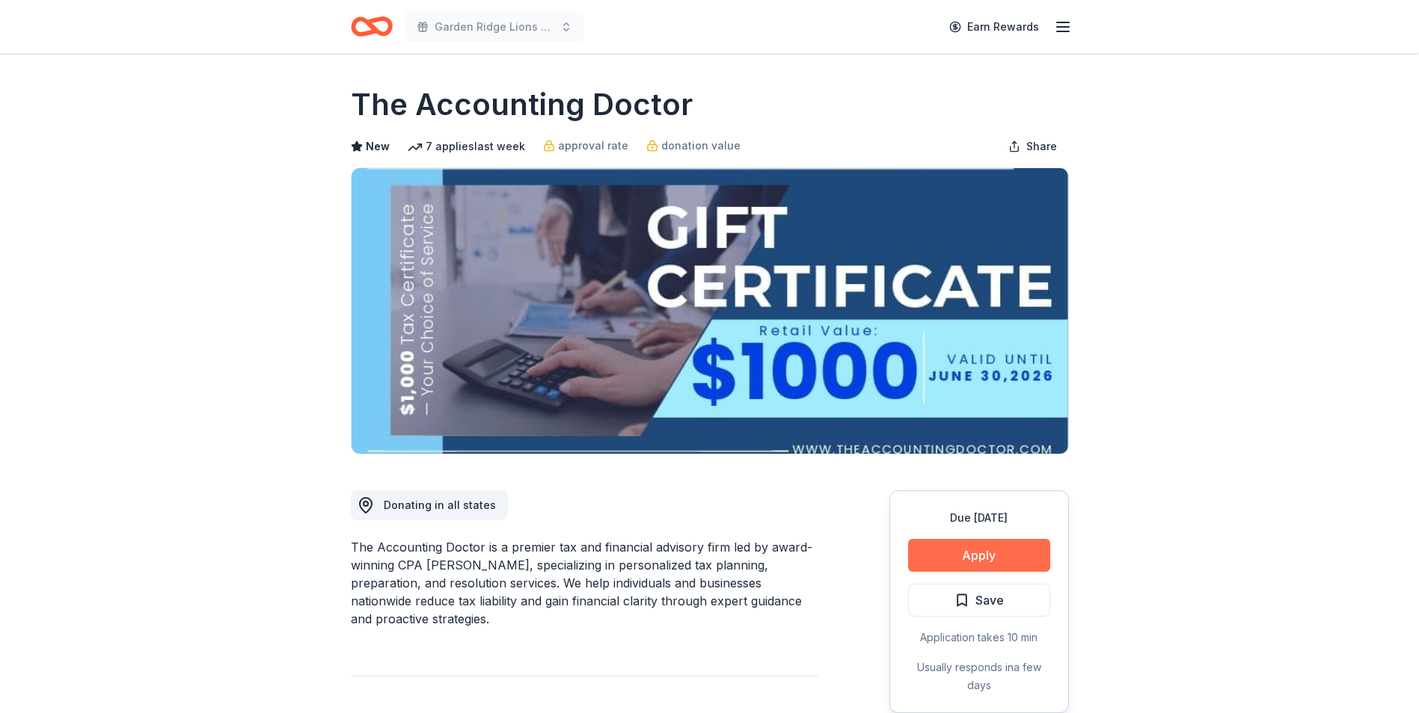
click at [941, 561] on button "Apply" at bounding box center [979, 555] width 142 height 33
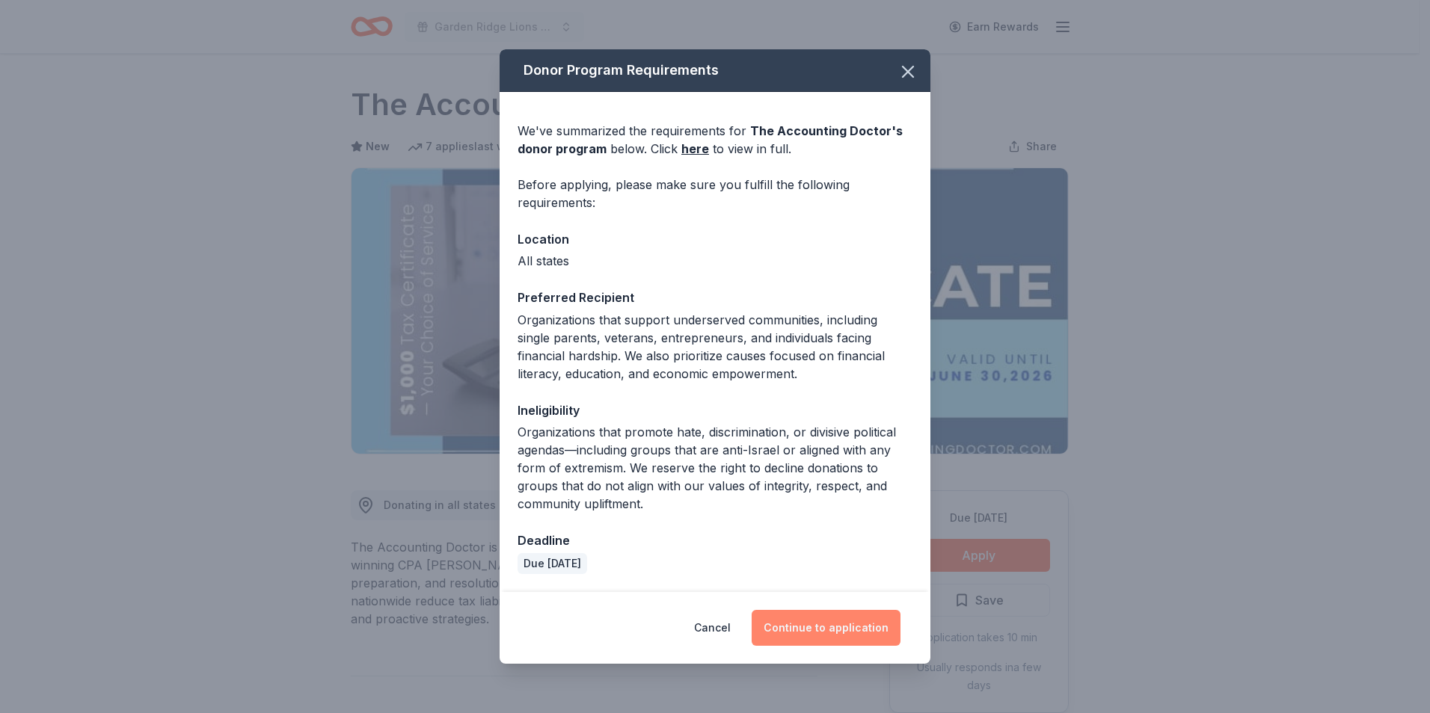
click at [866, 621] on button "Continue to application" at bounding box center [826, 628] width 149 height 36
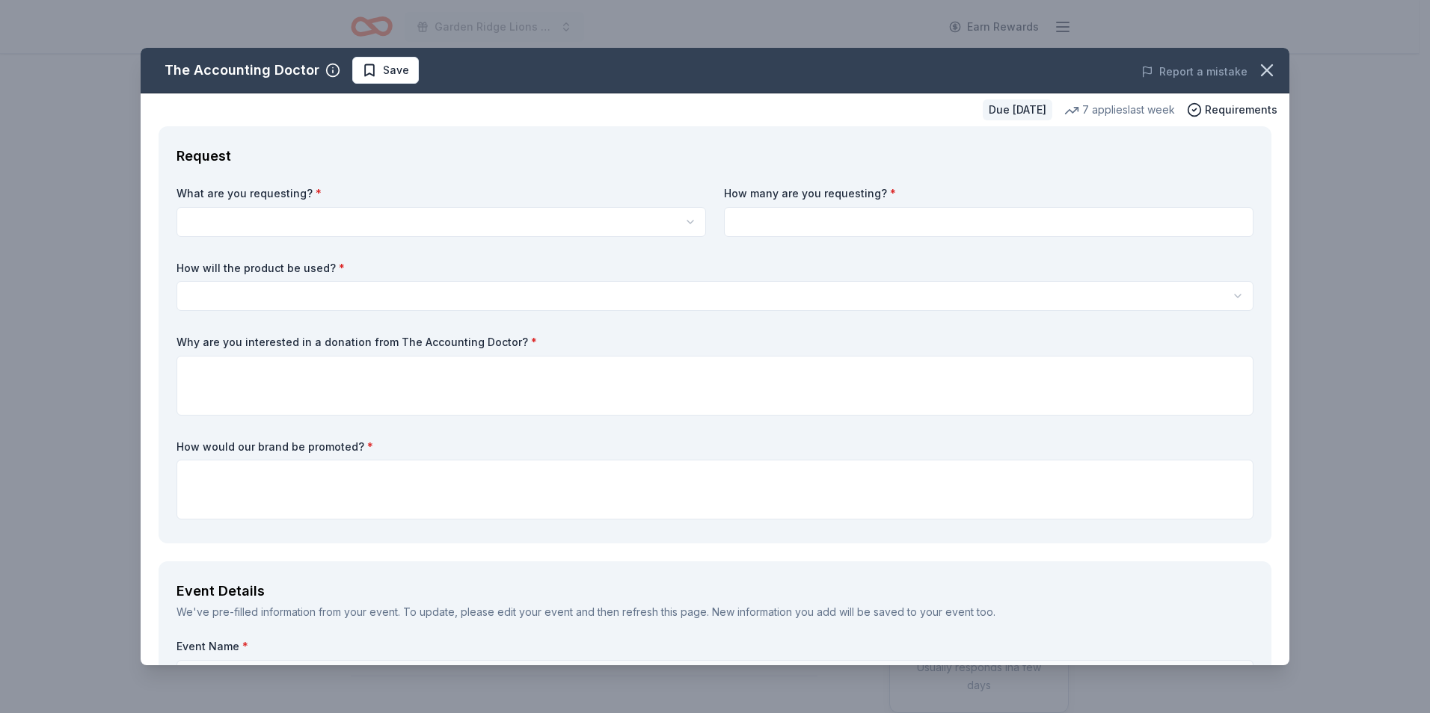
click at [1348, 239] on div "The Accounting Doctor Save Report a mistake Due [DATE] 7 applies last week Requ…" at bounding box center [715, 356] width 1430 height 713
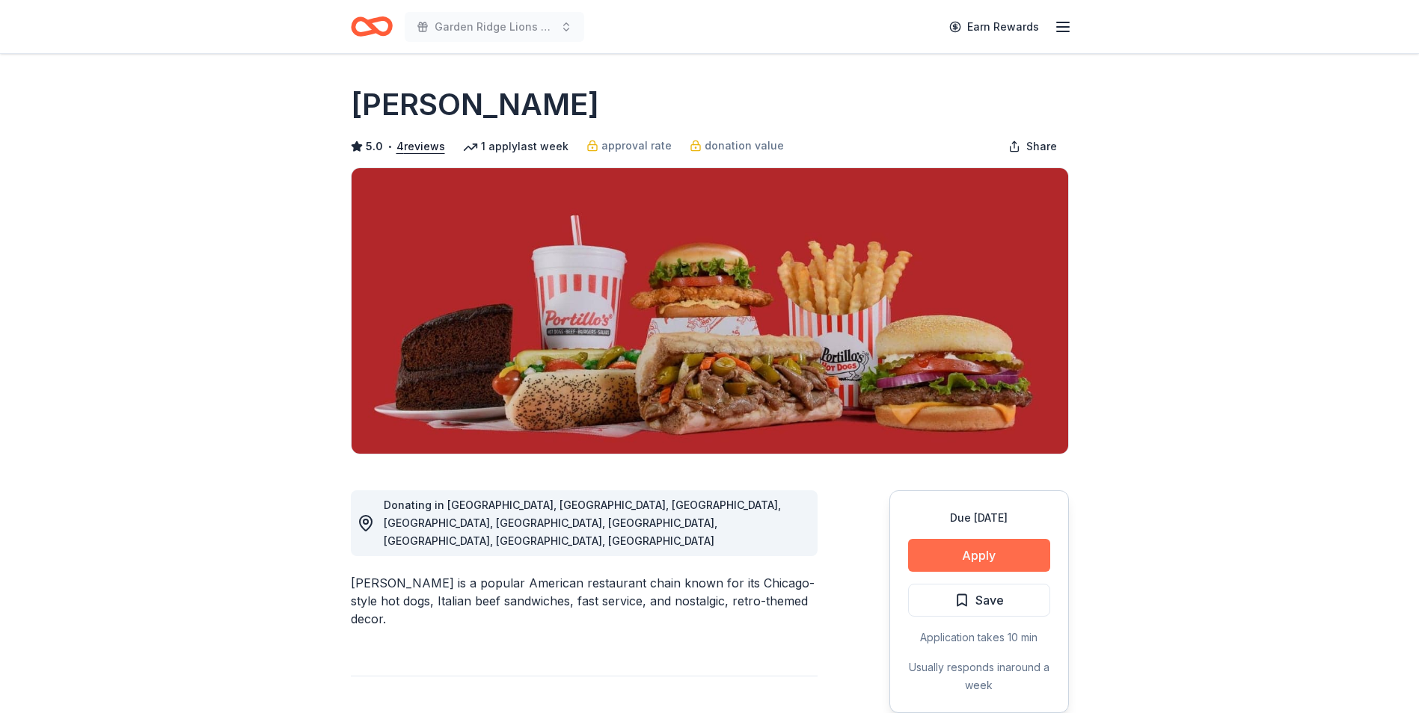
click at [997, 562] on button "Apply" at bounding box center [979, 555] width 142 height 33
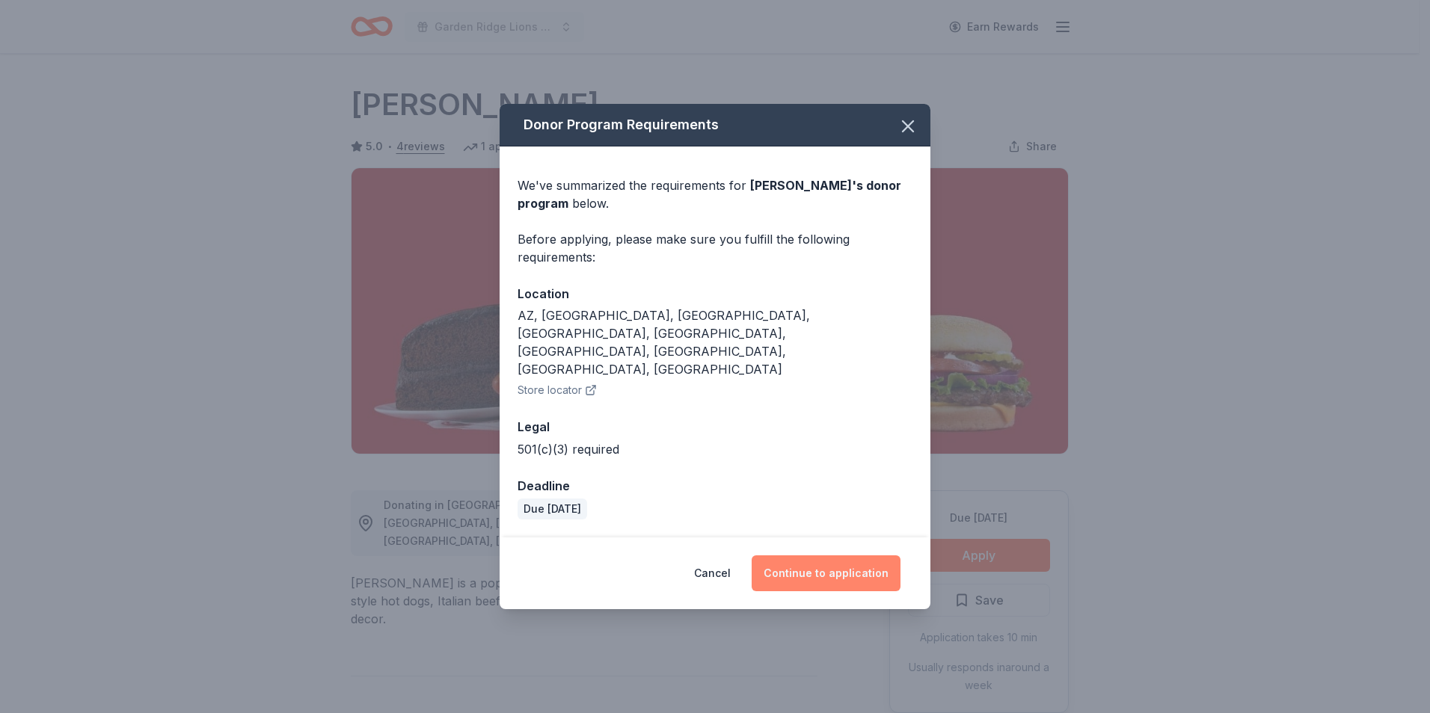
click at [824, 556] on button "Continue to application" at bounding box center [826, 574] width 149 height 36
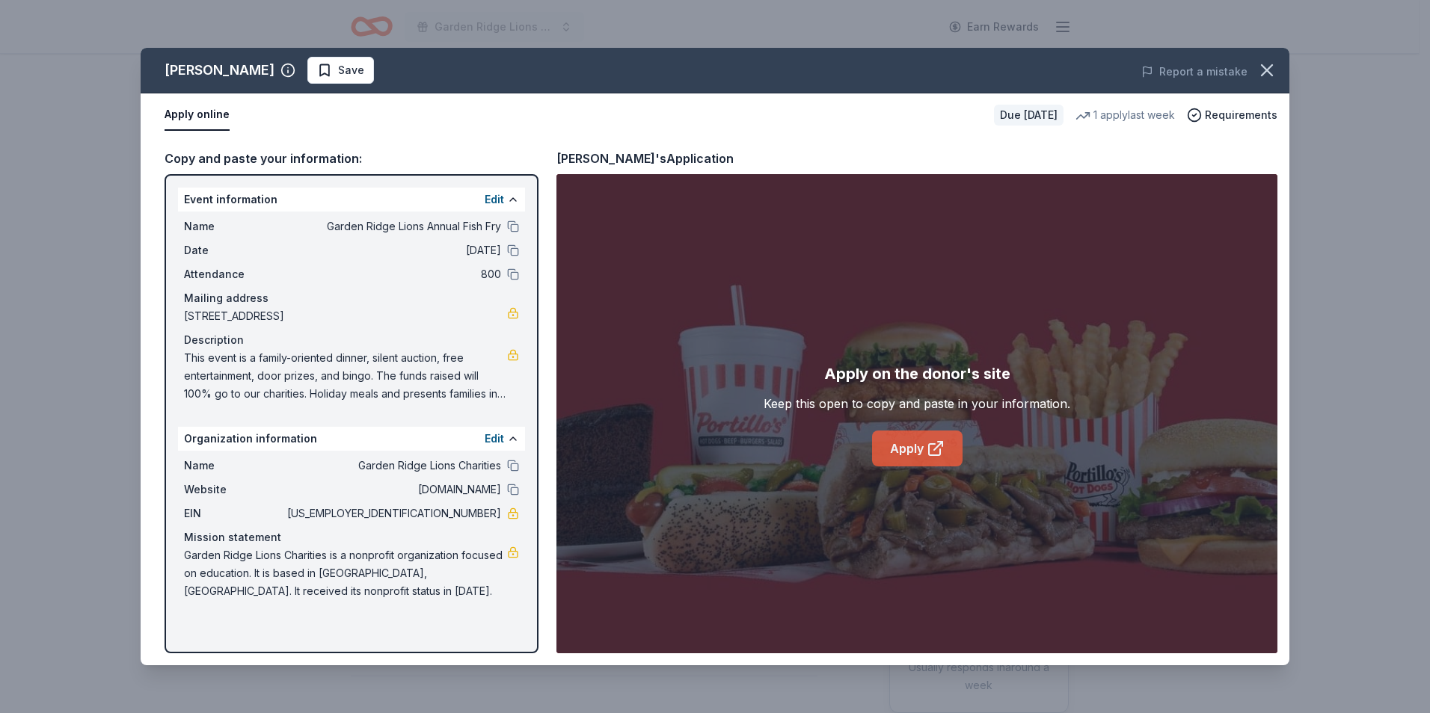
click at [945, 441] on link "Apply" at bounding box center [917, 449] width 90 height 36
click at [1276, 87] on div "Report a mistake" at bounding box center [1065, 72] width 447 height 42
click at [1272, 77] on icon "button" at bounding box center [1266, 70] width 21 height 21
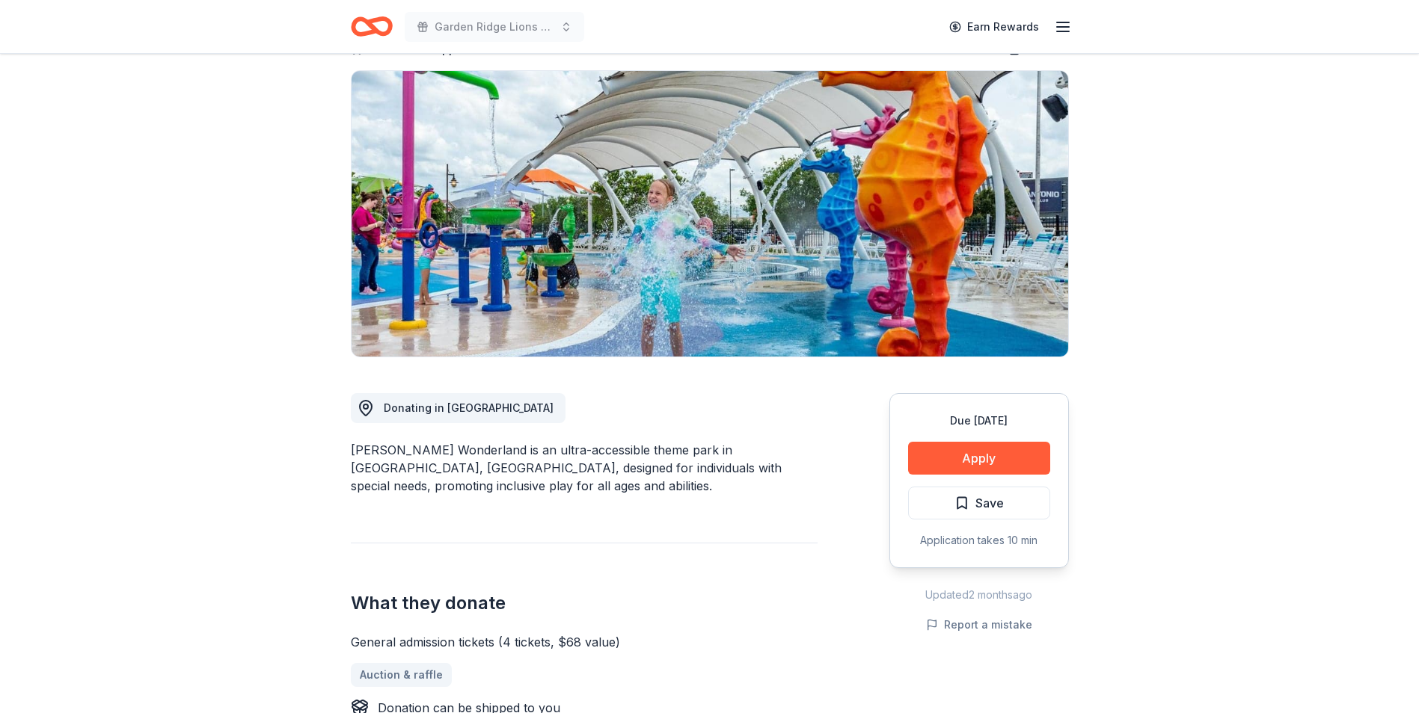
scroll to position [150, 0]
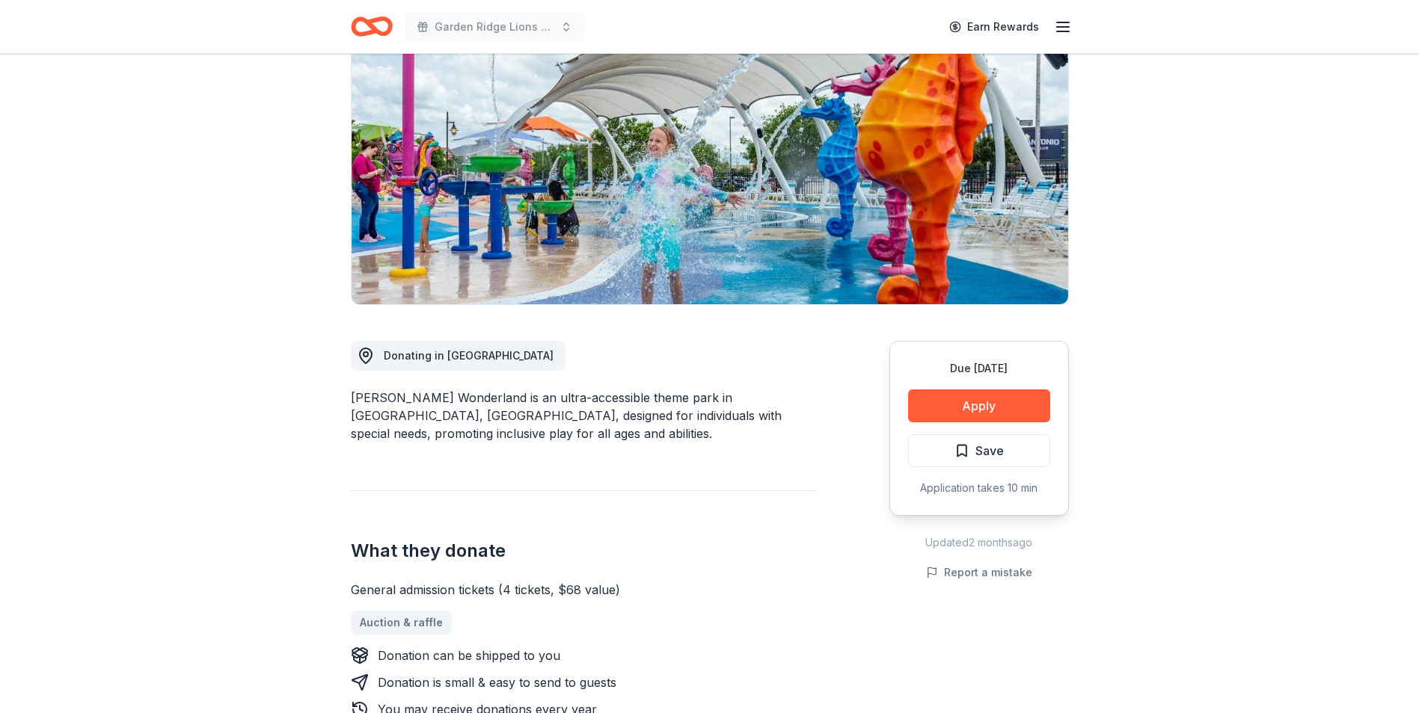
click at [755, 579] on div "What they donate General admission tickets (4 tickets, $68 value) Auction & raf…" at bounding box center [584, 605] width 467 height 228
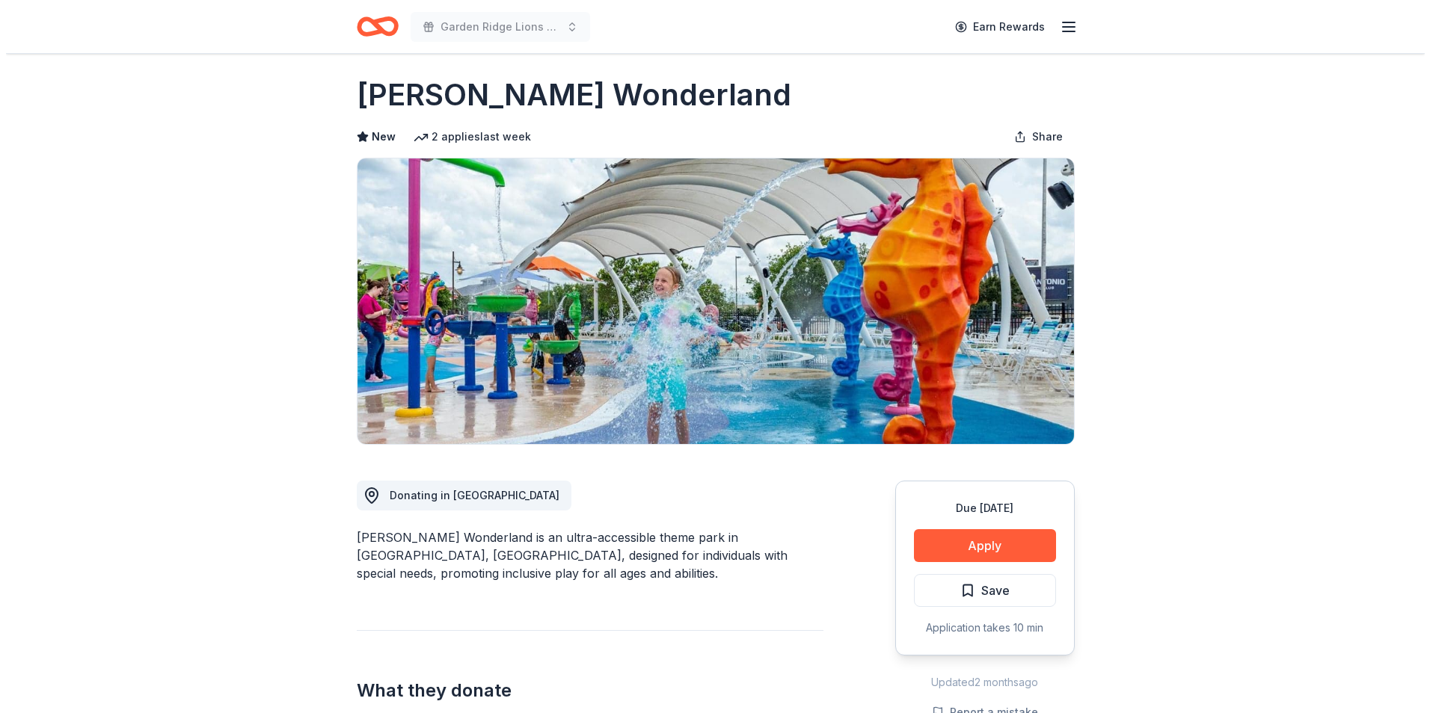
scroll to position [0, 0]
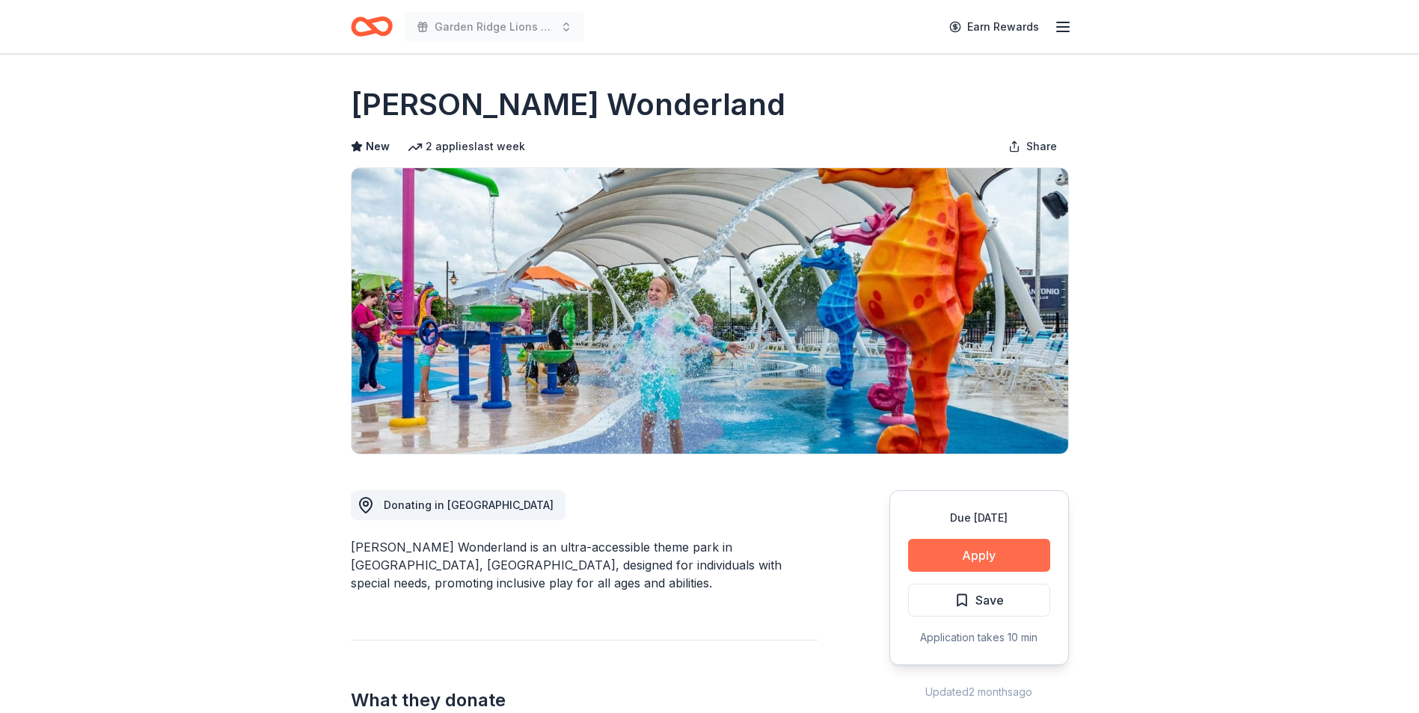
click at [918, 556] on button "Apply" at bounding box center [979, 555] width 142 height 33
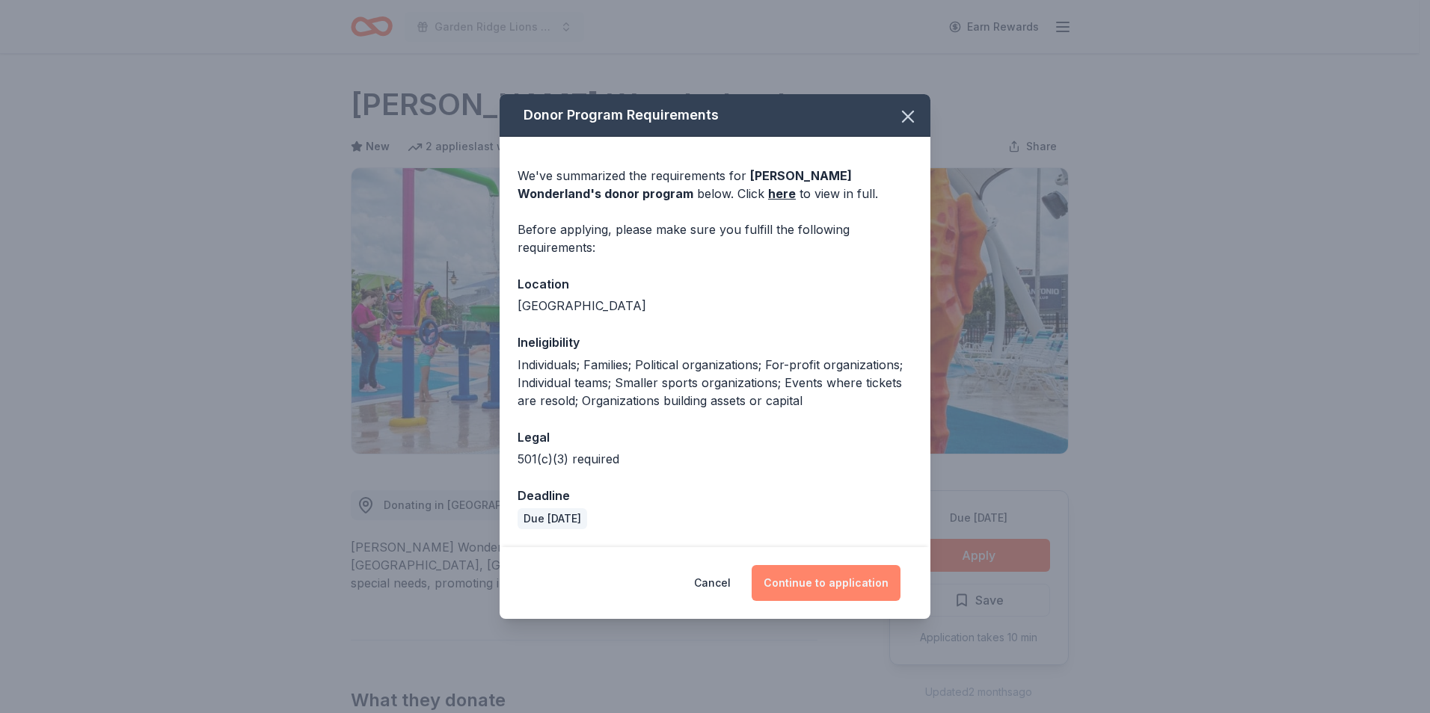
click at [834, 577] on button "Continue to application" at bounding box center [826, 583] width 149 height 36
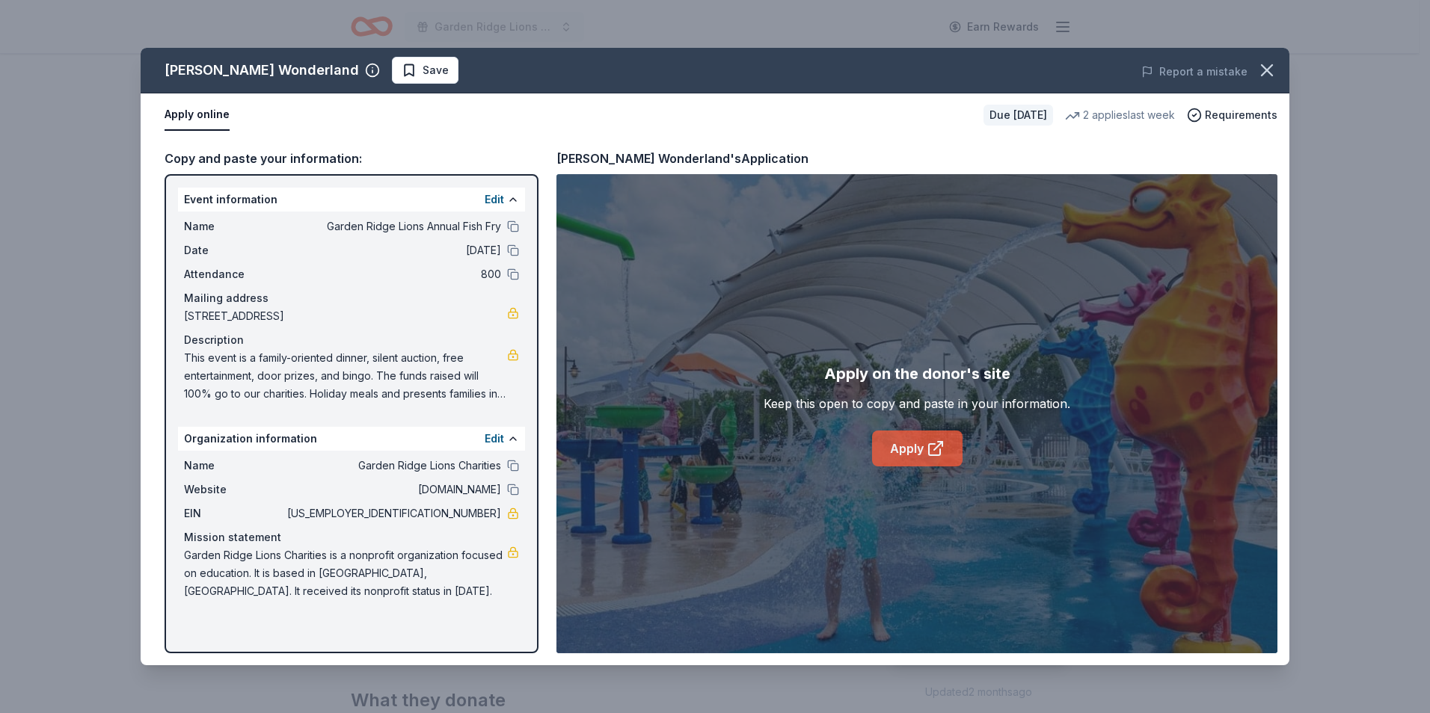
click at [888, 459] on link "Apply" at bounding box center [917, 449] width 90 height 36
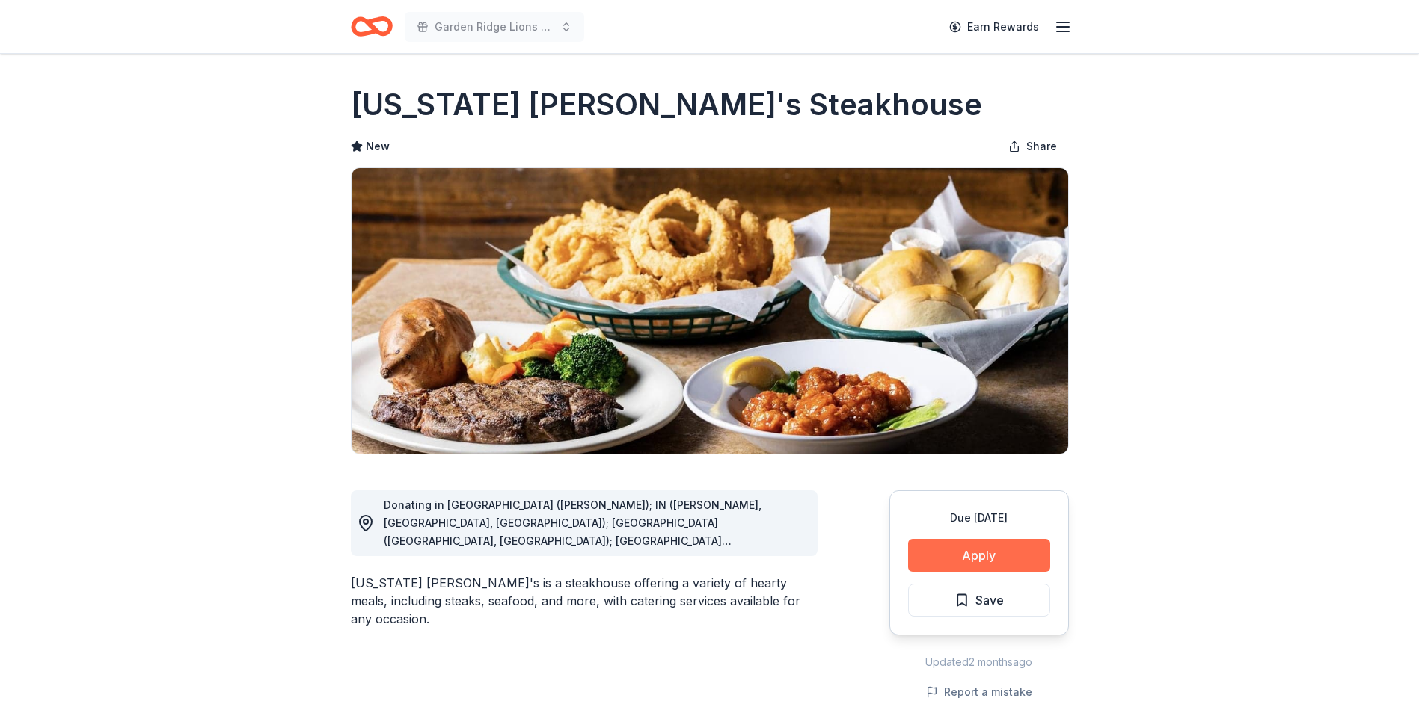
click at [986, 561] on button "Apply" at bounding box center [979, 555] width 142 height 33
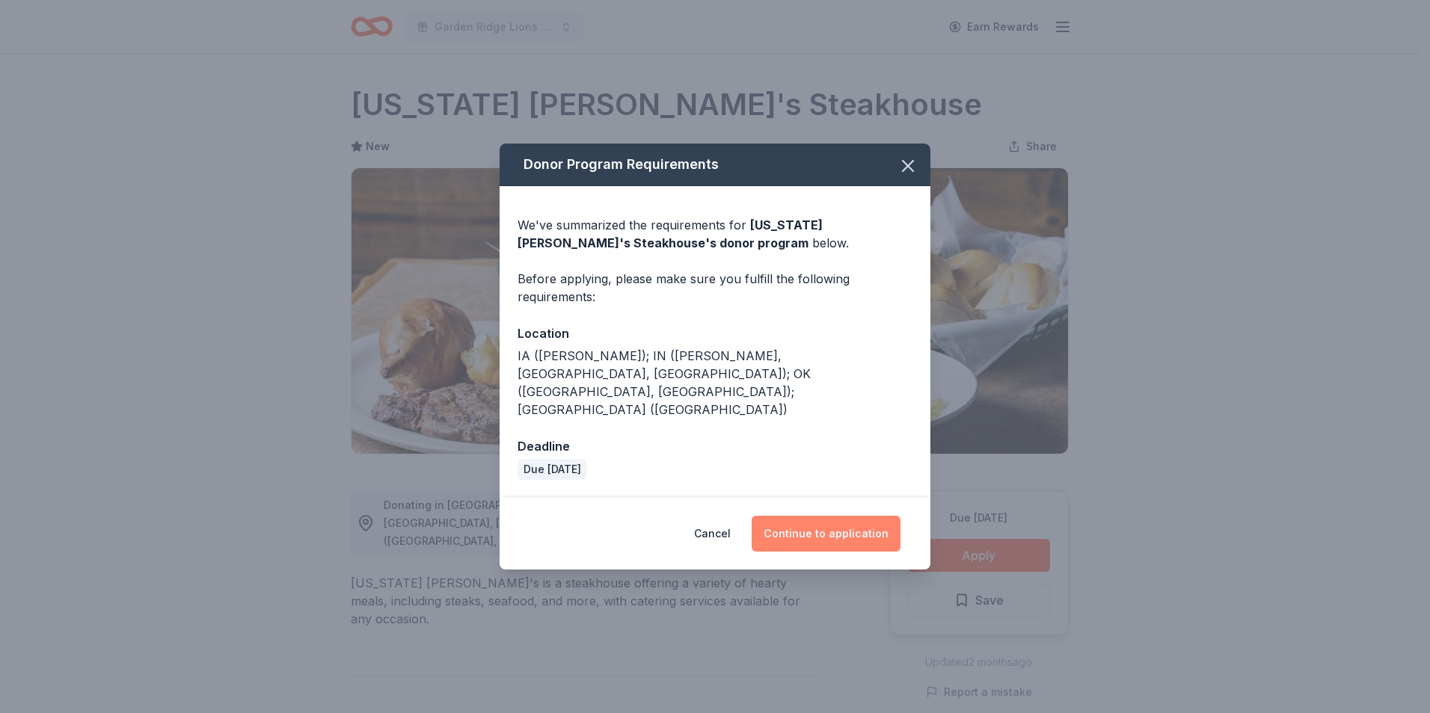
click at [829, 522] on button "Continue to application" at bounding box center [826, 534] width 149 height 36
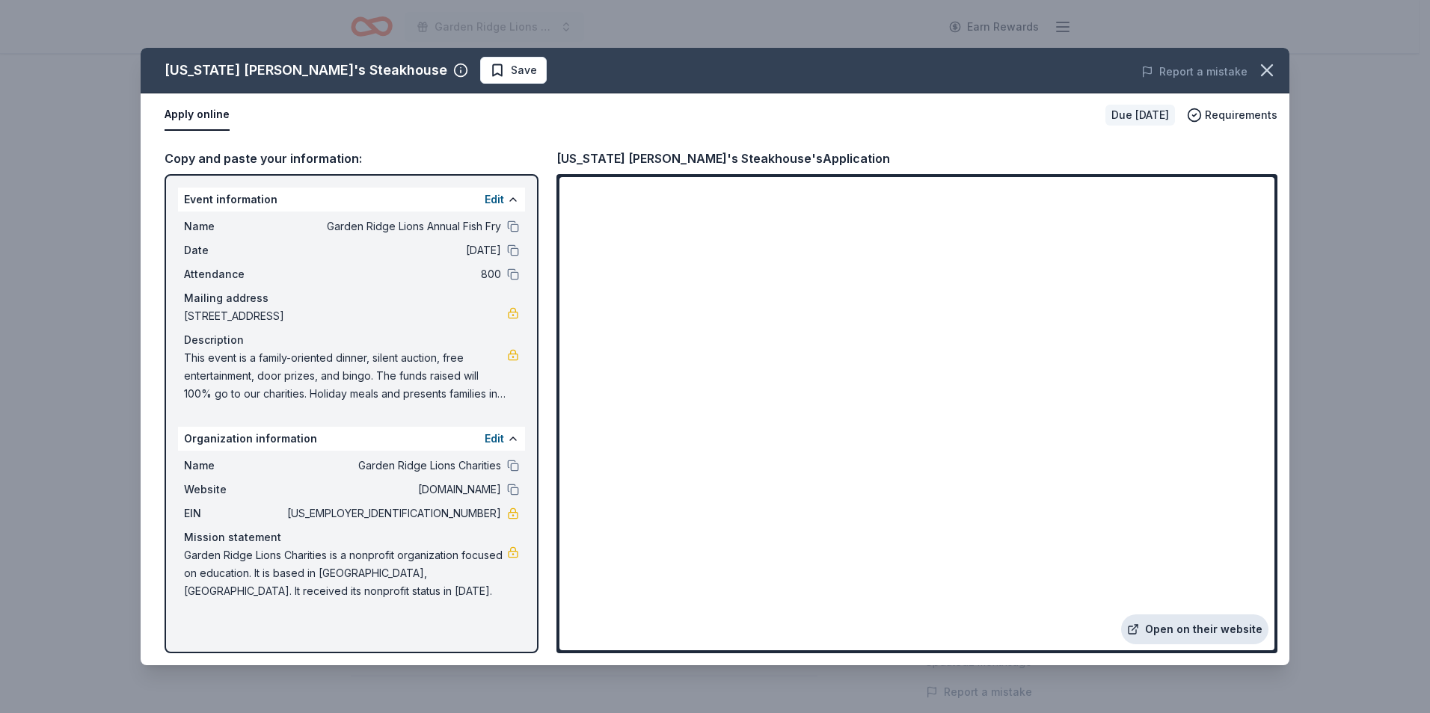
click at [1197, 628] on link "Open on their website" at bounding box center [1194, 630] width 147 height 30
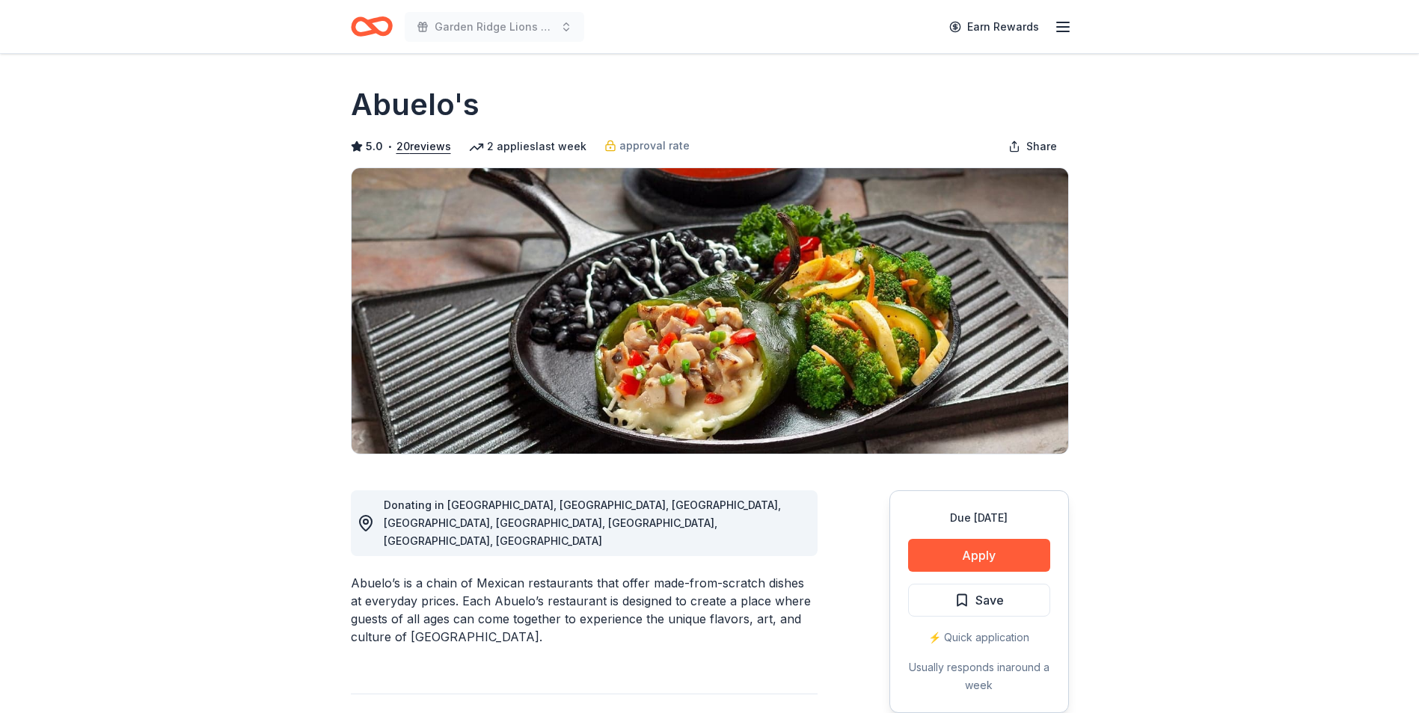
click at [957, 572] on div "Due [DATE] Apply Save ⚡️ Quick application Usually responds in around a week" at bounding box center [978, 602] width 179 height 223
click at [959, 559] on button "Apply" at bounding box center [979, 555] width 142 height 33
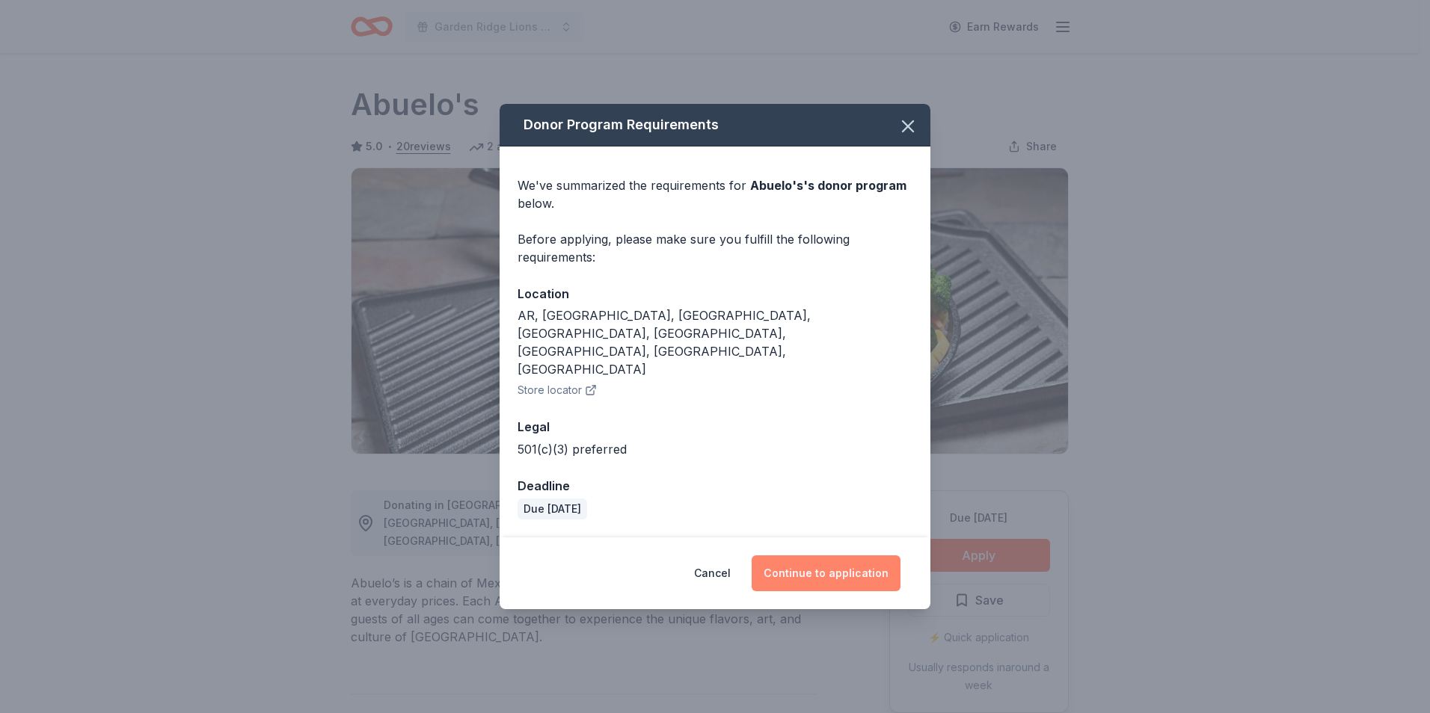
click at [865, 556] on button "Continue to application" at bounding box center [826, 574] width 149 height 36
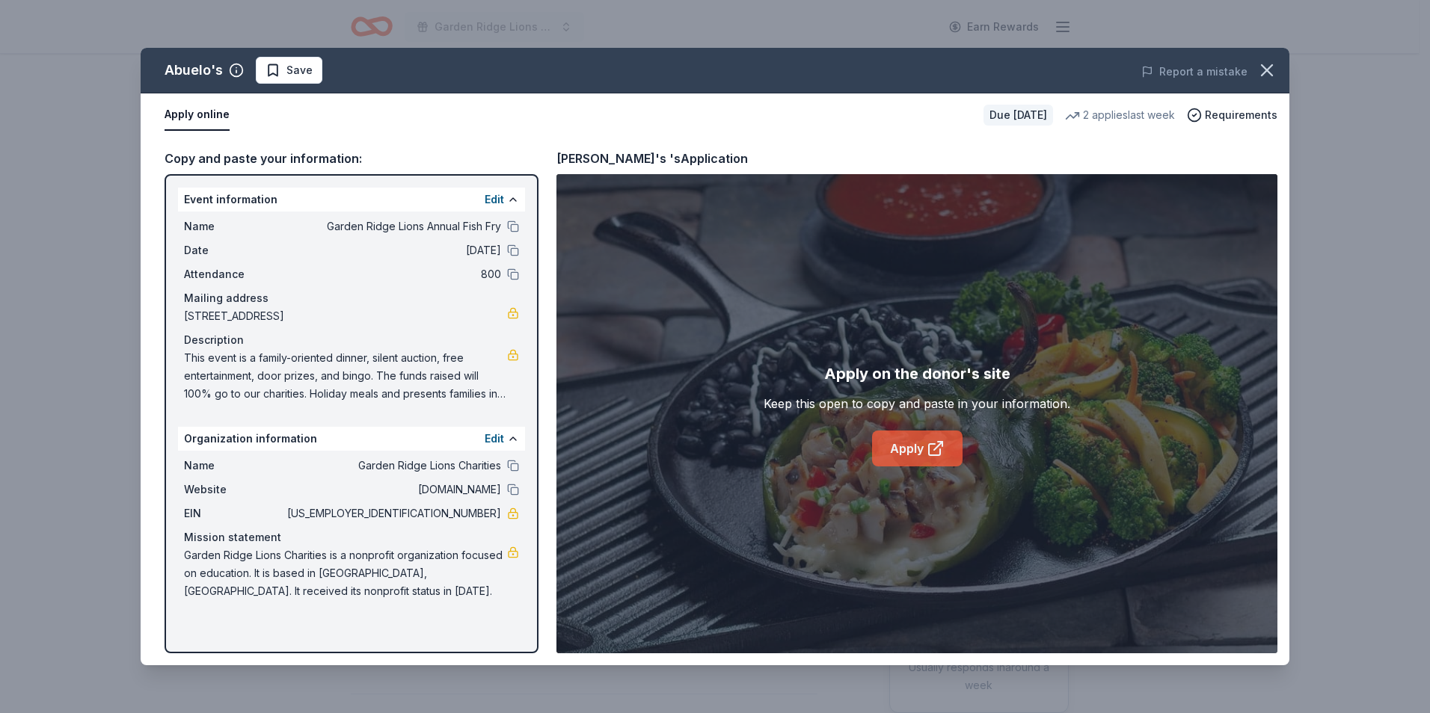
click at [914, 446] on link "Apply" at bounding box center [917, 449] width 90 height 36
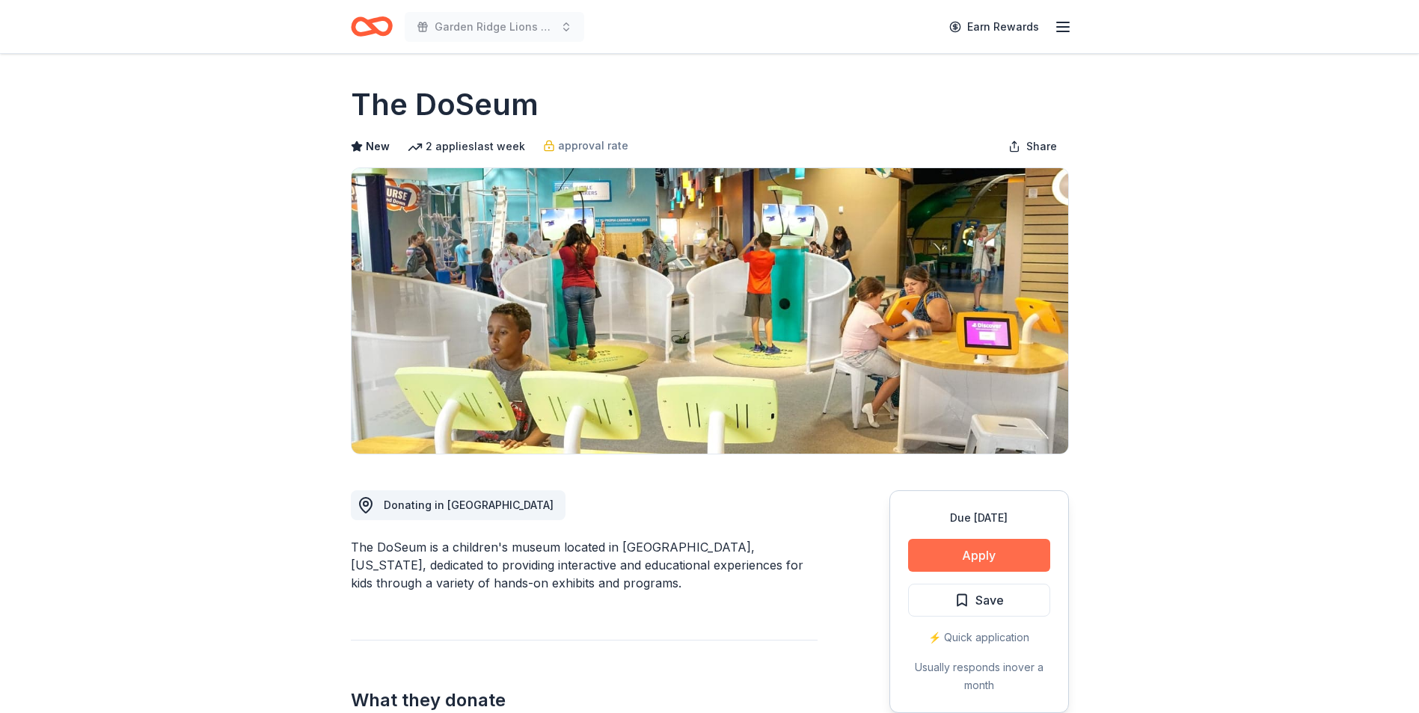
click at [960, 567] on button "Apply" at bounding box center [979, 555] width 142 height 33
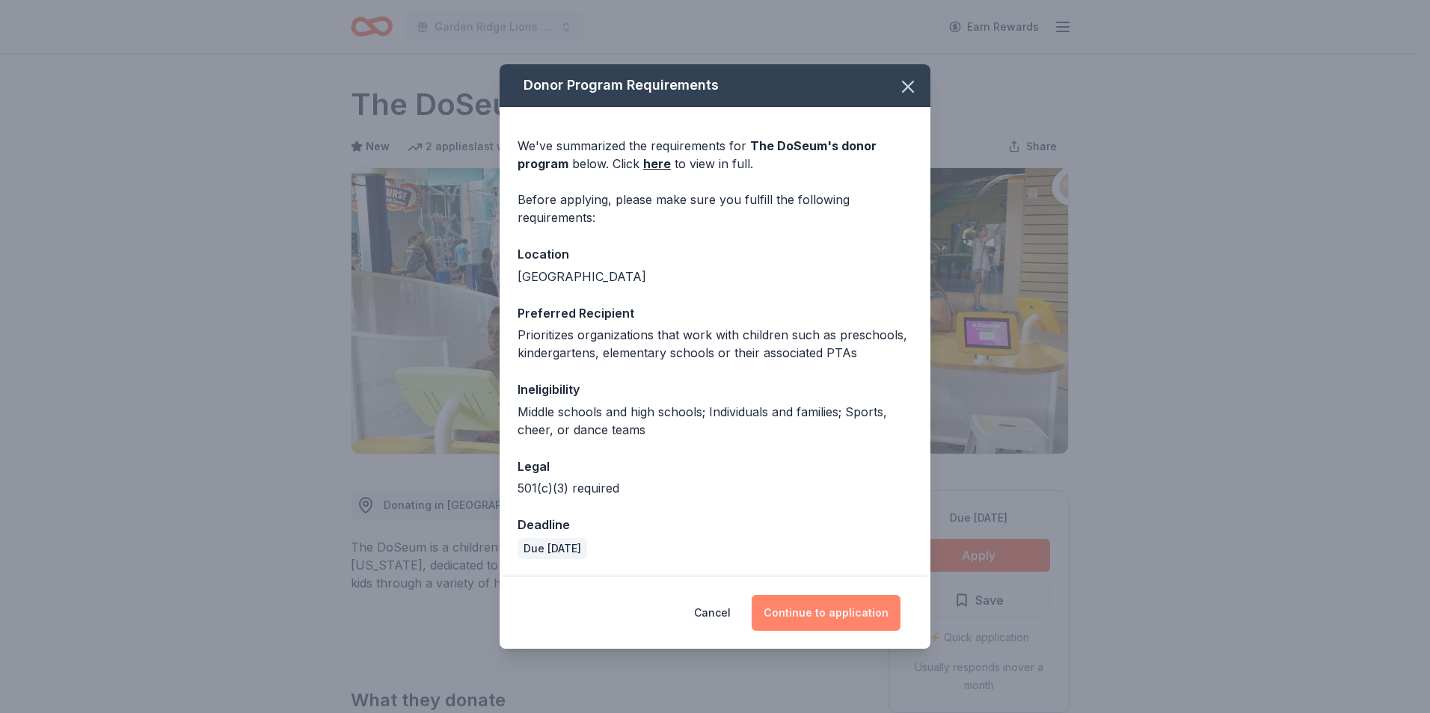
click at [806, 612] on button "Continue to application" at bounding box center [826, 613] width 149 height 36
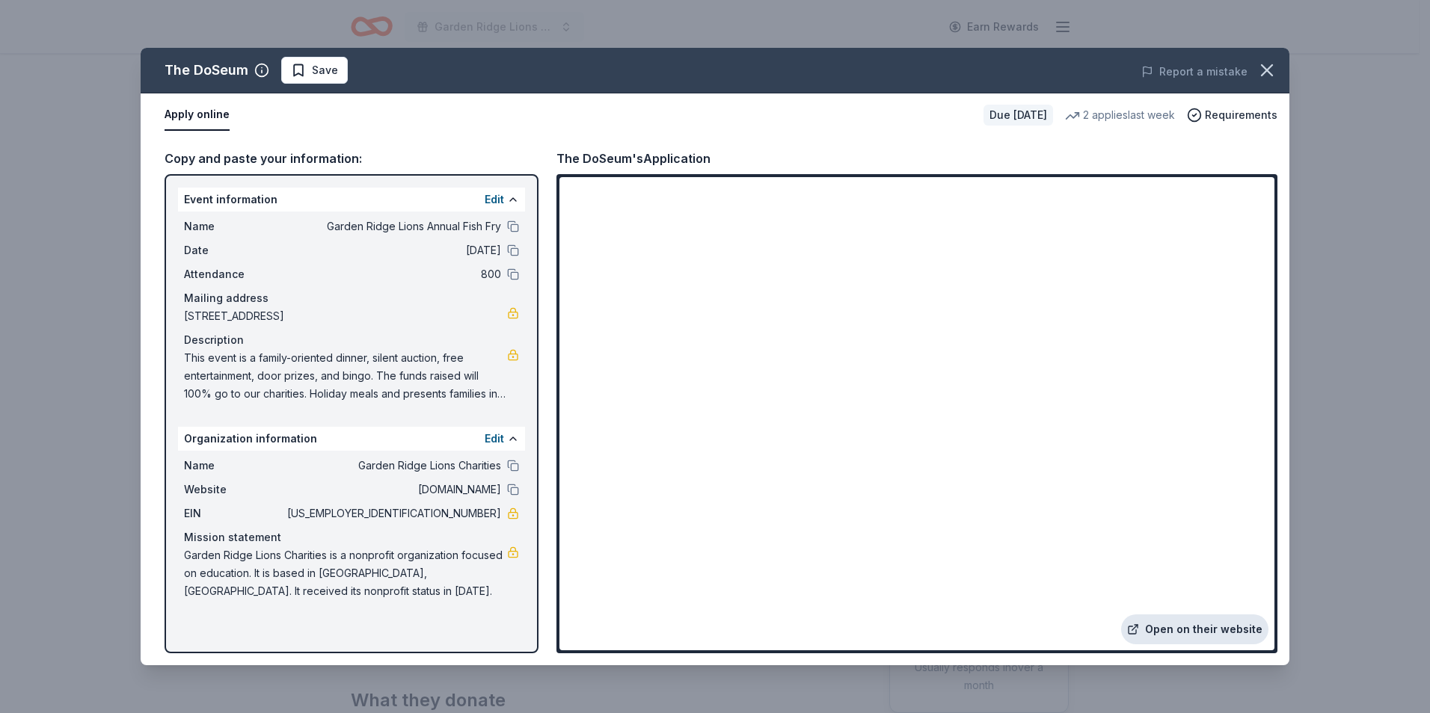
click at [1149, 623] on link "Open on their website" at bounding box center [1194, 630] width 147 height 30
